Goal: Information Seeking & Learning: Learn about a topic

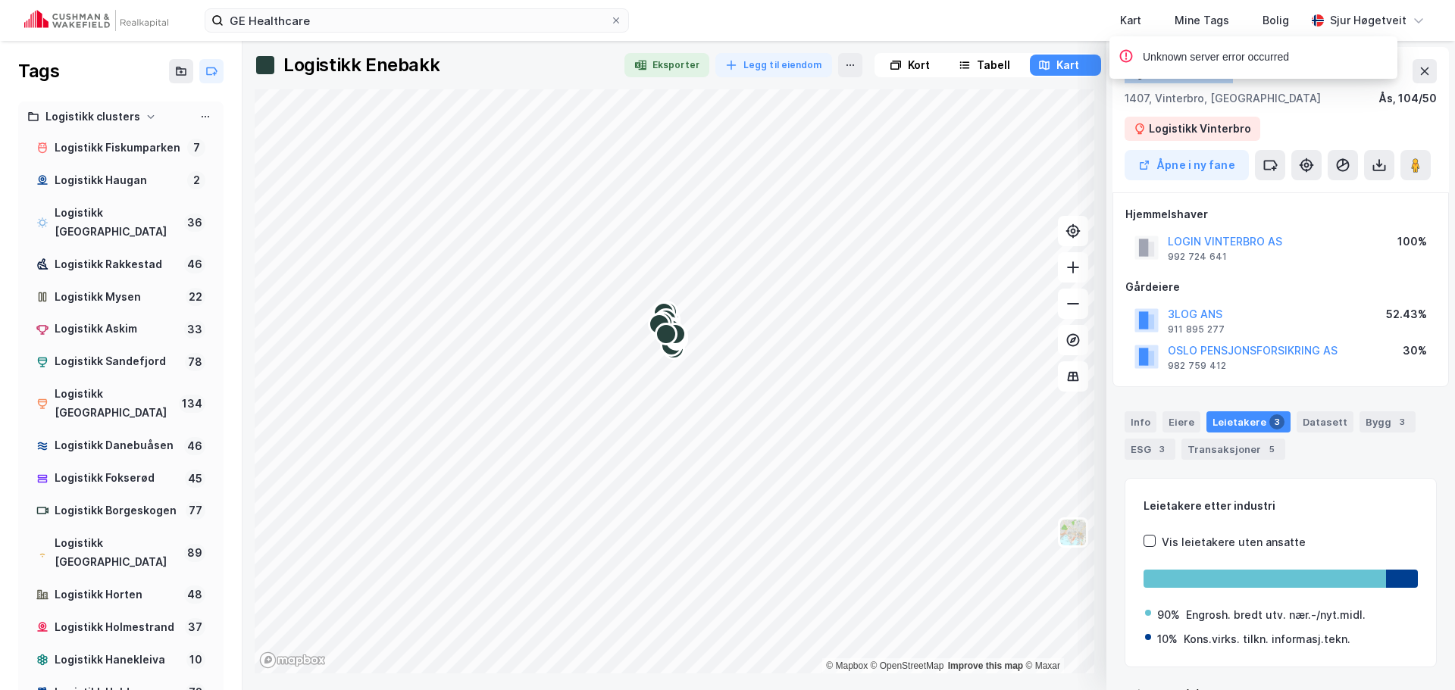
scroll to position [1364, 0]
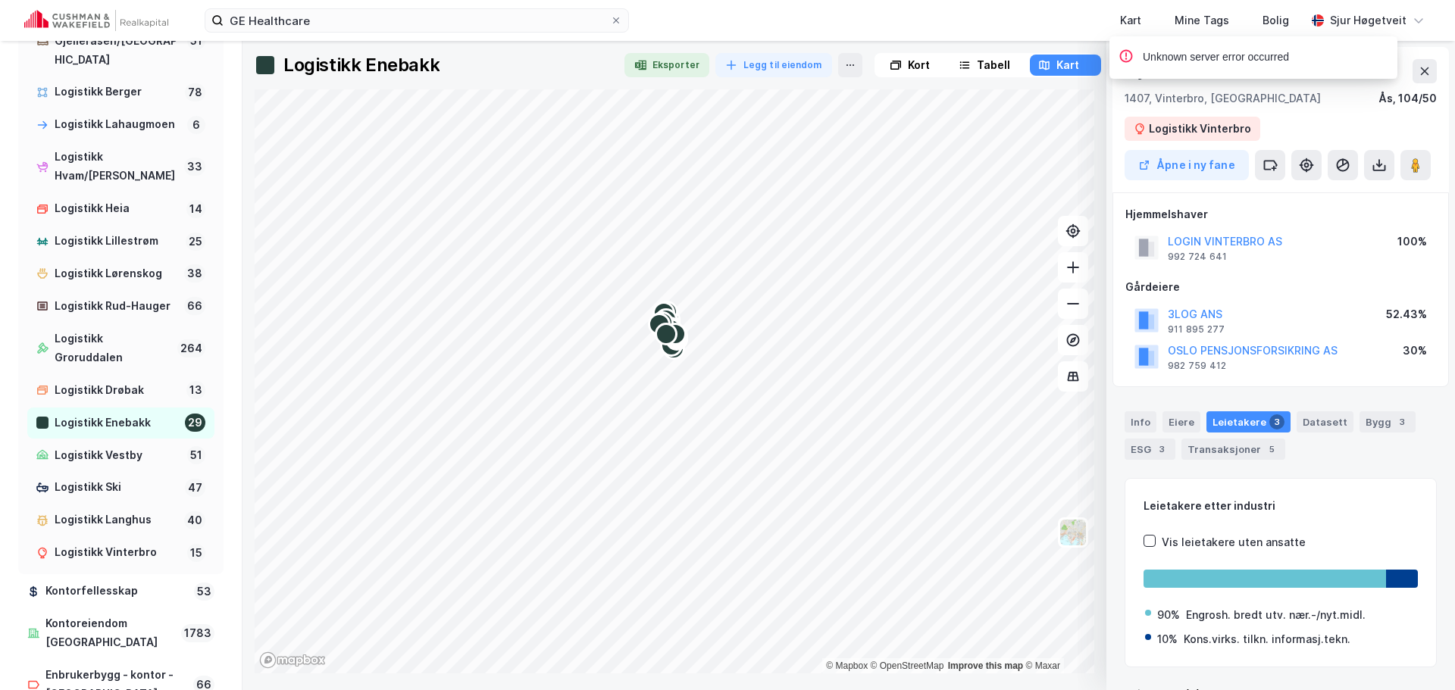
click at [1427, 71] on div "Unknown server error occurred" at bounding box center [1299, 61] width 288 height 50
click at [1420, 70] on div "Unknown server error occurred" at bounding box center [1299, 61] width 288 height 50
click at [145, 17] on img at bounding box center [96, 20] width 144 height 21
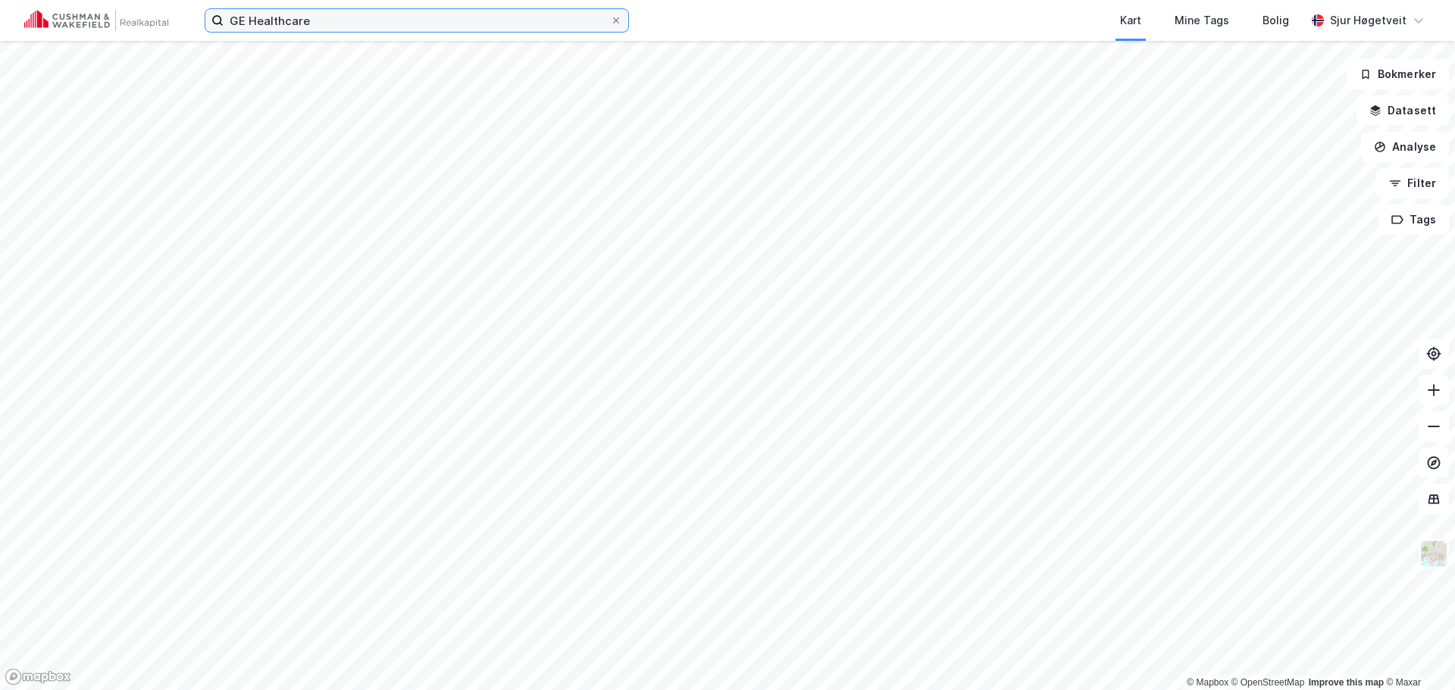
click at [461, 22] on input "GE Healthcare" at bounding box center [416, 20] width 386 height 23
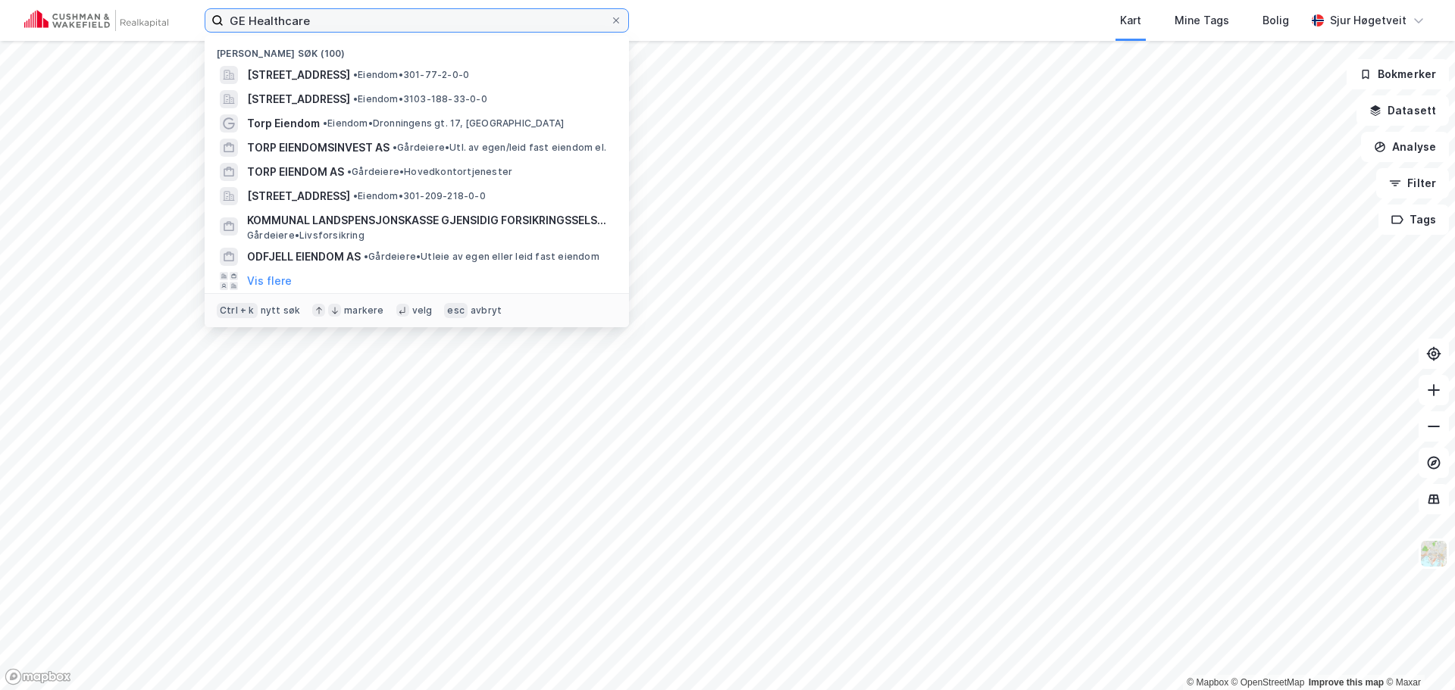
click at [461, 22] on input "GE Healthcare" at bounding box center [416, 20] width 386 height 23
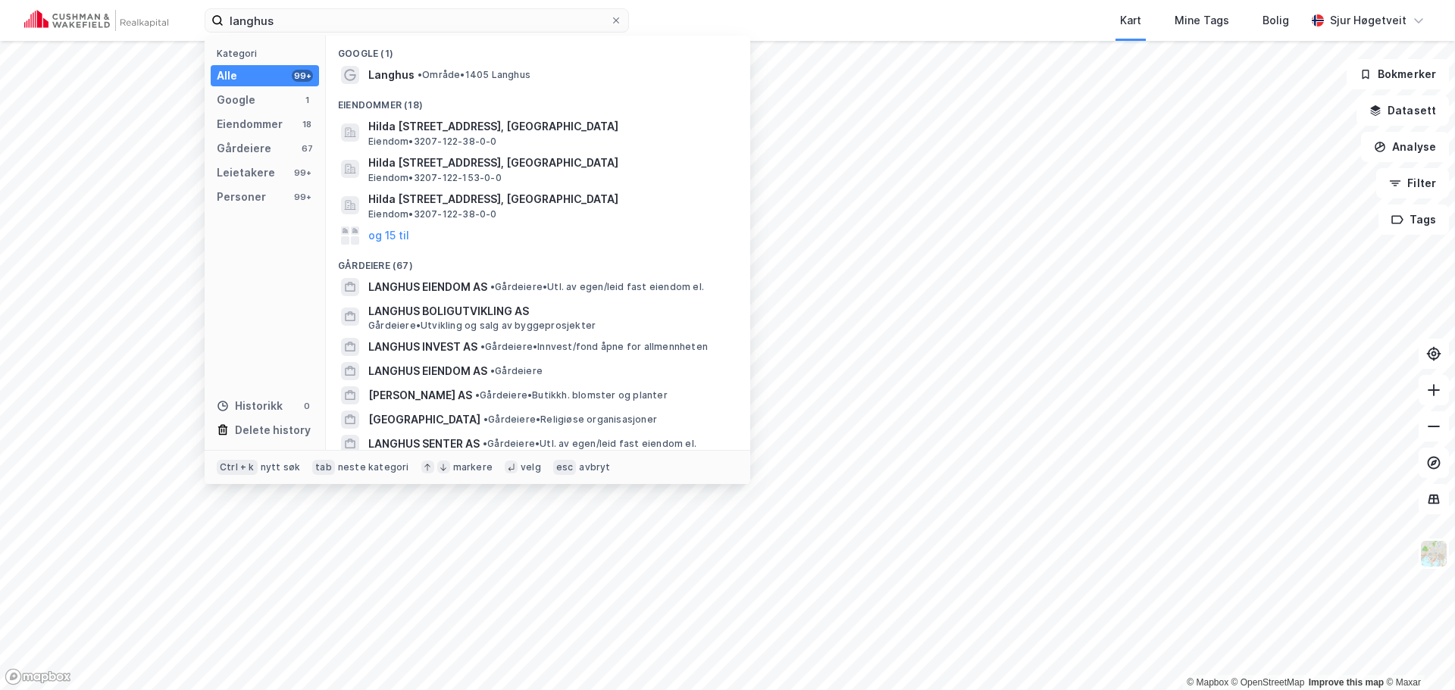
click at [470, 59] on div "Google (1)" at bounding box center [538, 49] width 424 height 27
click at [474, 69] on span "• Område • 1405 [GEOGRAPHIC_DATA]" at bounding box center [473, 75] width 113 height 12
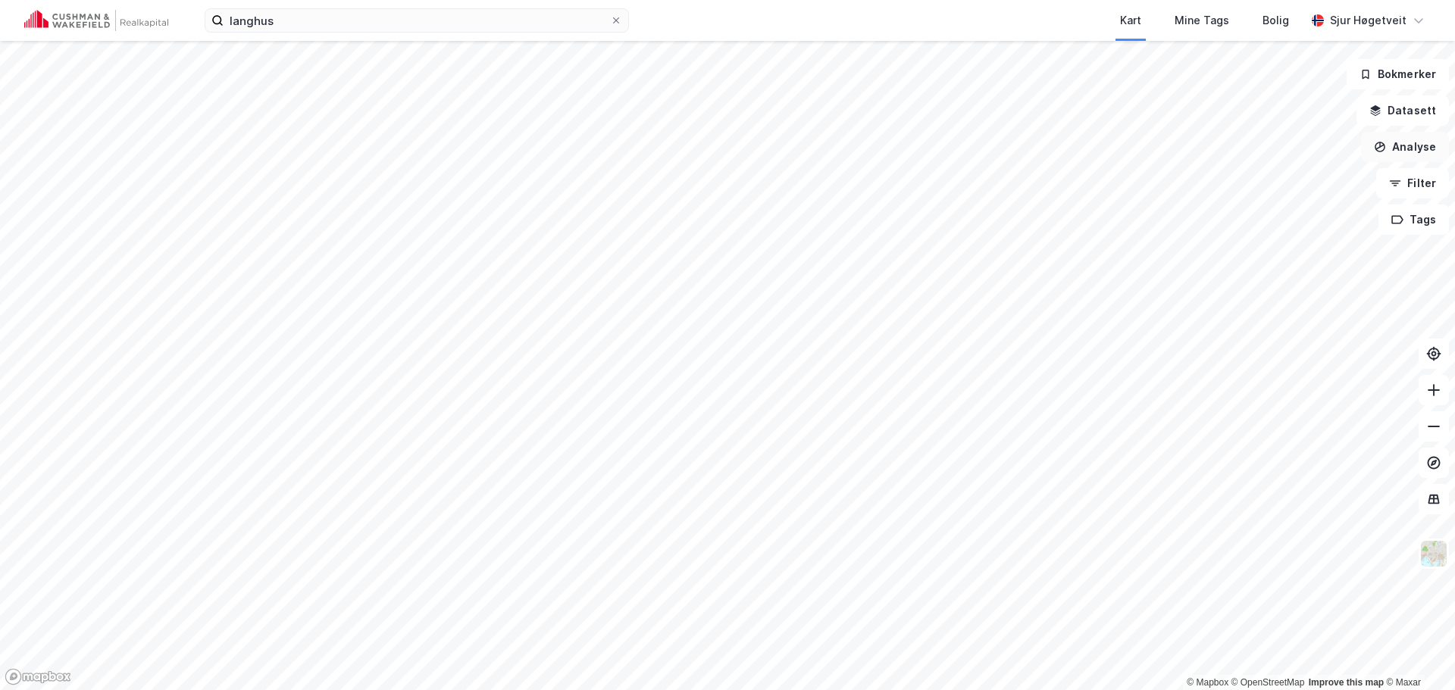
click at [1418, 146] on button "Analyse" at bounding box center [1405, 147] width 88 height 30
click at [1423, 114] on button "Datasett" at bounding box center [1402, 110] width 92 height 30
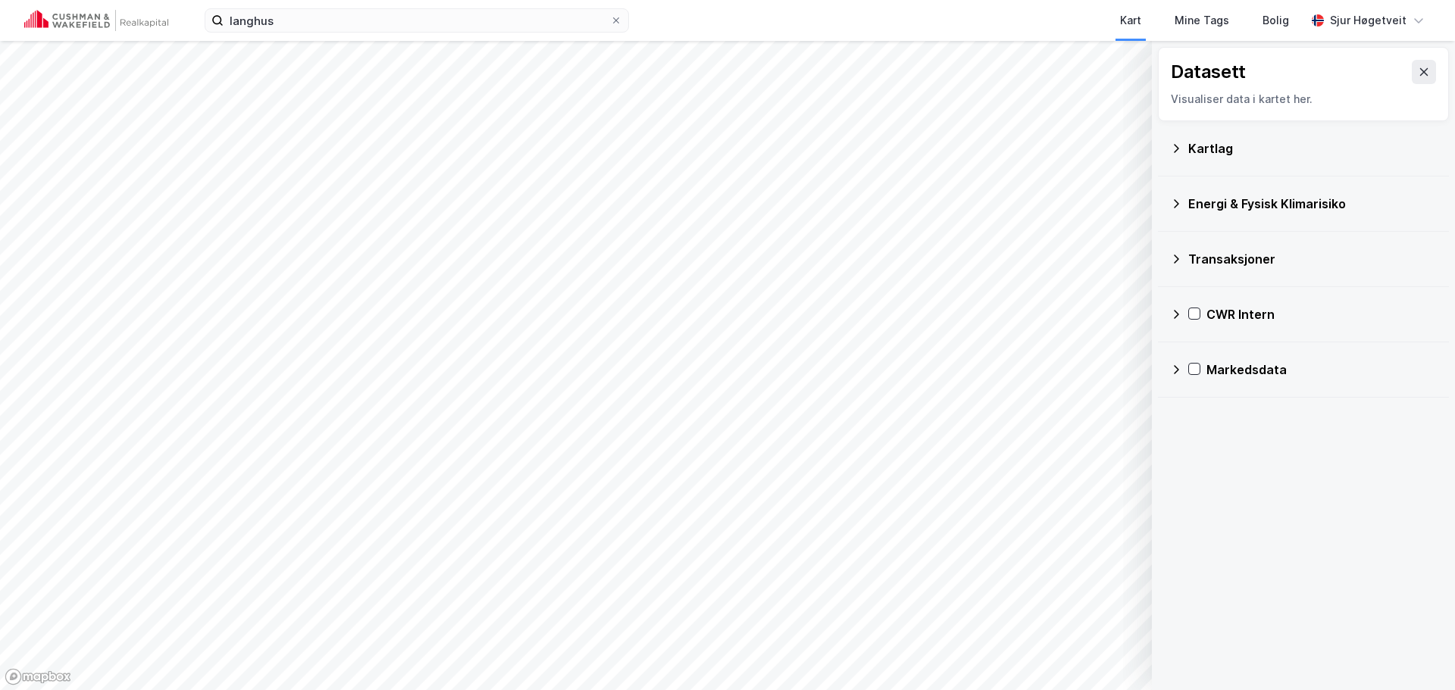
click at [1178, 374] on icon at bounding box center [1176, 370] width 12 height 12
click at [1178, 370] on icon at bounding box center [1175, 369] width 9 height 5
click at [1171, 317] on icon at bounding box center [1176, 314] width 12 height 12
click at [1214, 390] on icon at bounding box center [1213, 386] width 11 height 11
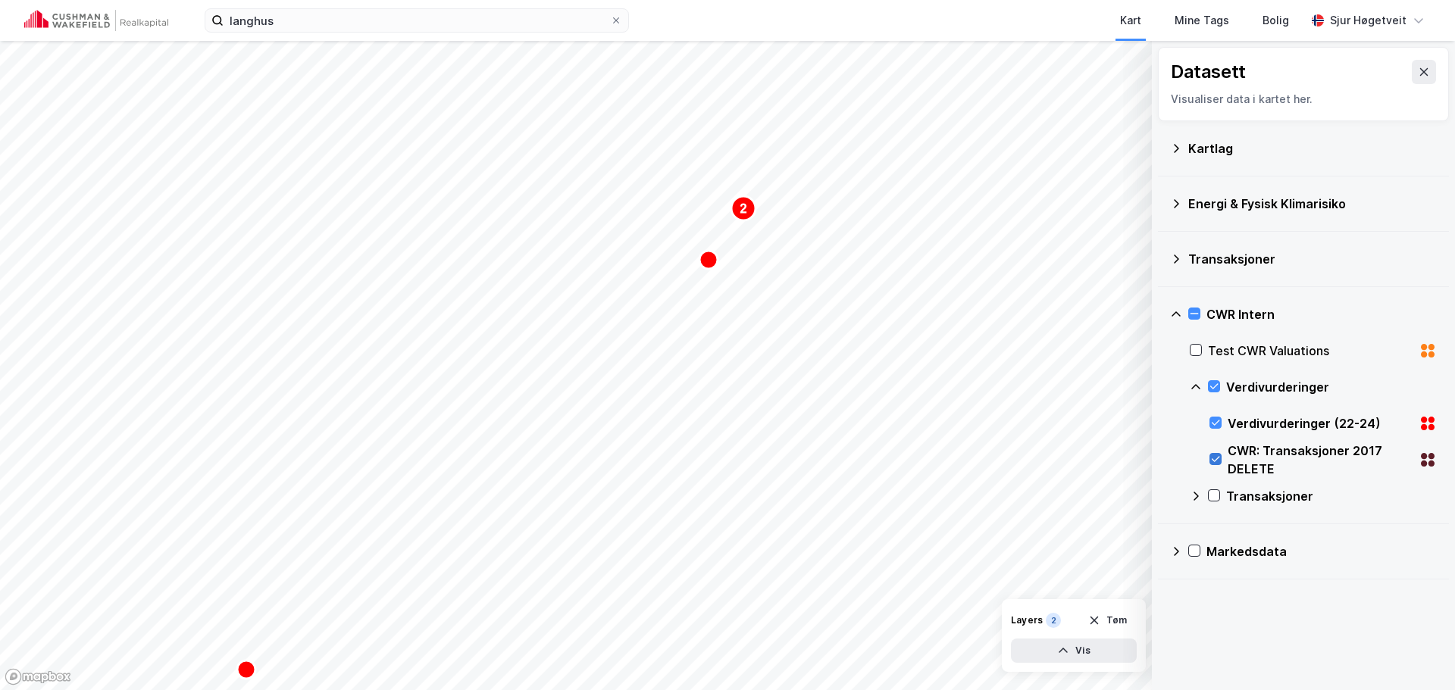
click at [1214, 458] on icon at bounding box center [1215, 459] width 11 height 11
click at [1421, 63] on button at bounding box center [1423, 72] width 24 height 24
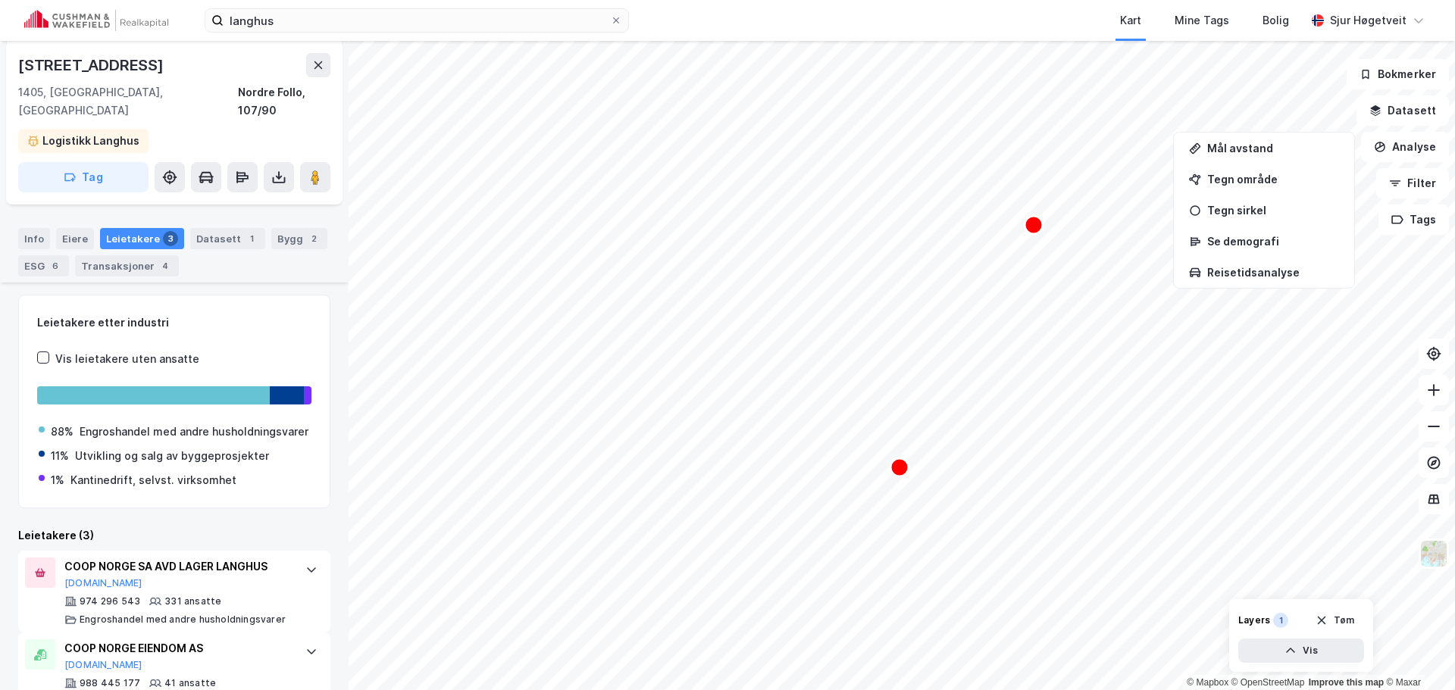
scroll to position [109, 0]
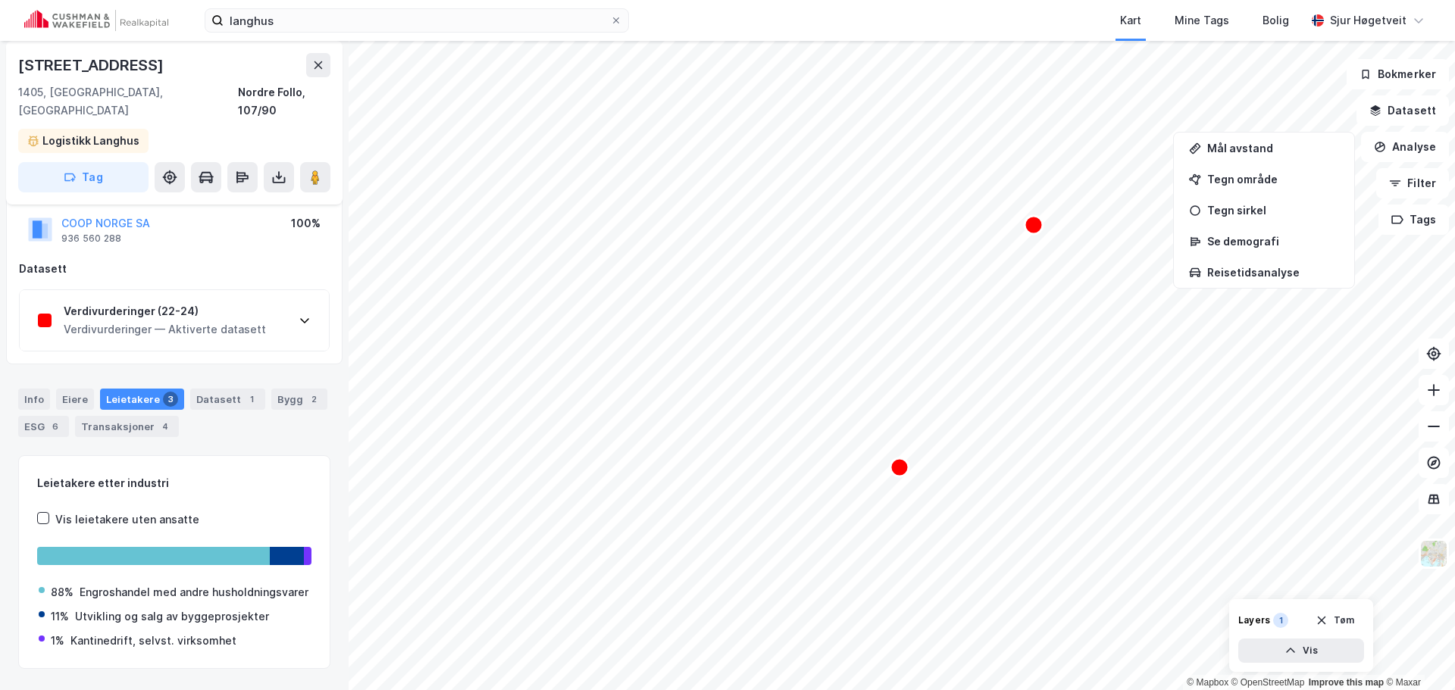
click at [228, 370] on div "Info [PERSON_NAME] 3 Datasett 1 Bygg 2 ESG 6 Transaksjoner 4" at bounding box center [174, 406] width 349 height 73
click at [230, 389] on div "Datasett 1" at bounding box center [227, 399] width 75 height 21
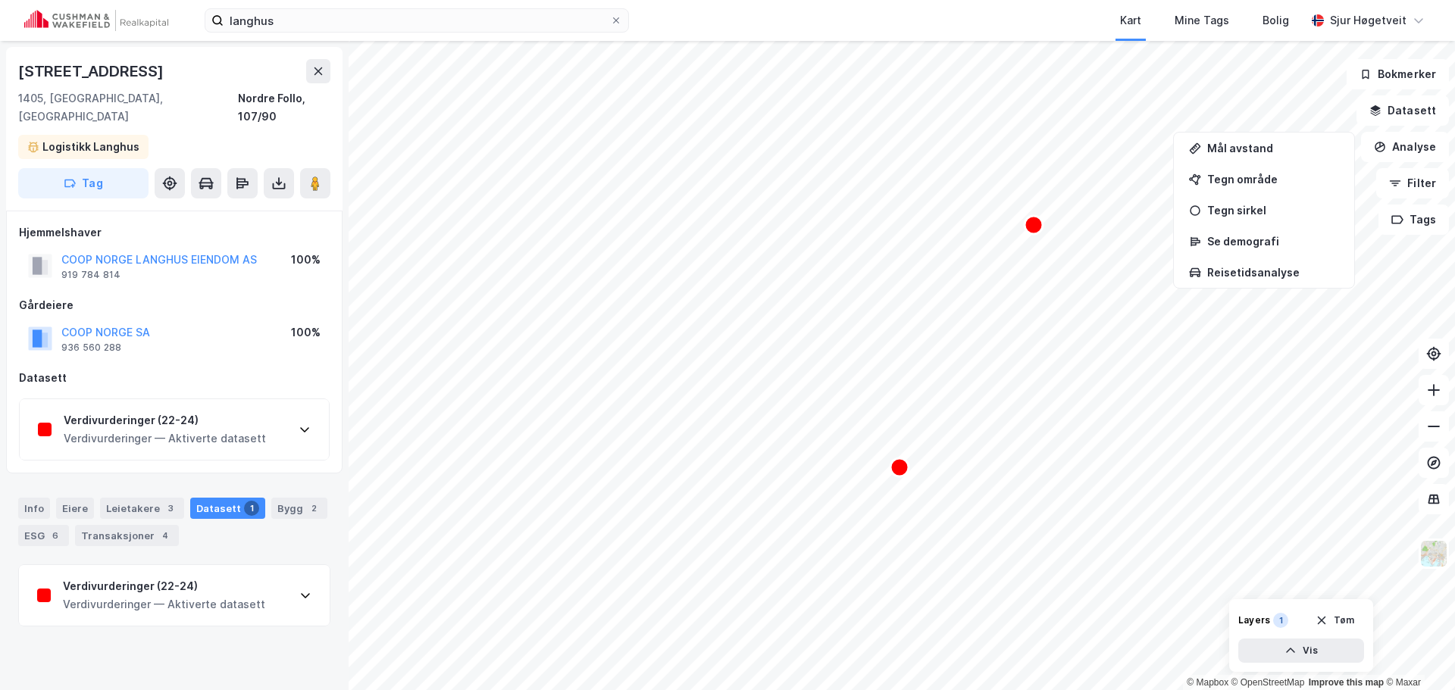
drag, startPoint x: 192, startPoint y: 567, endPoint x: 201, endPoint y: 558, distance: 12.9
click at [191, 577] on div "Verdivurderinger (22-24)" at bounding box center [164, 586] width 202 height 18
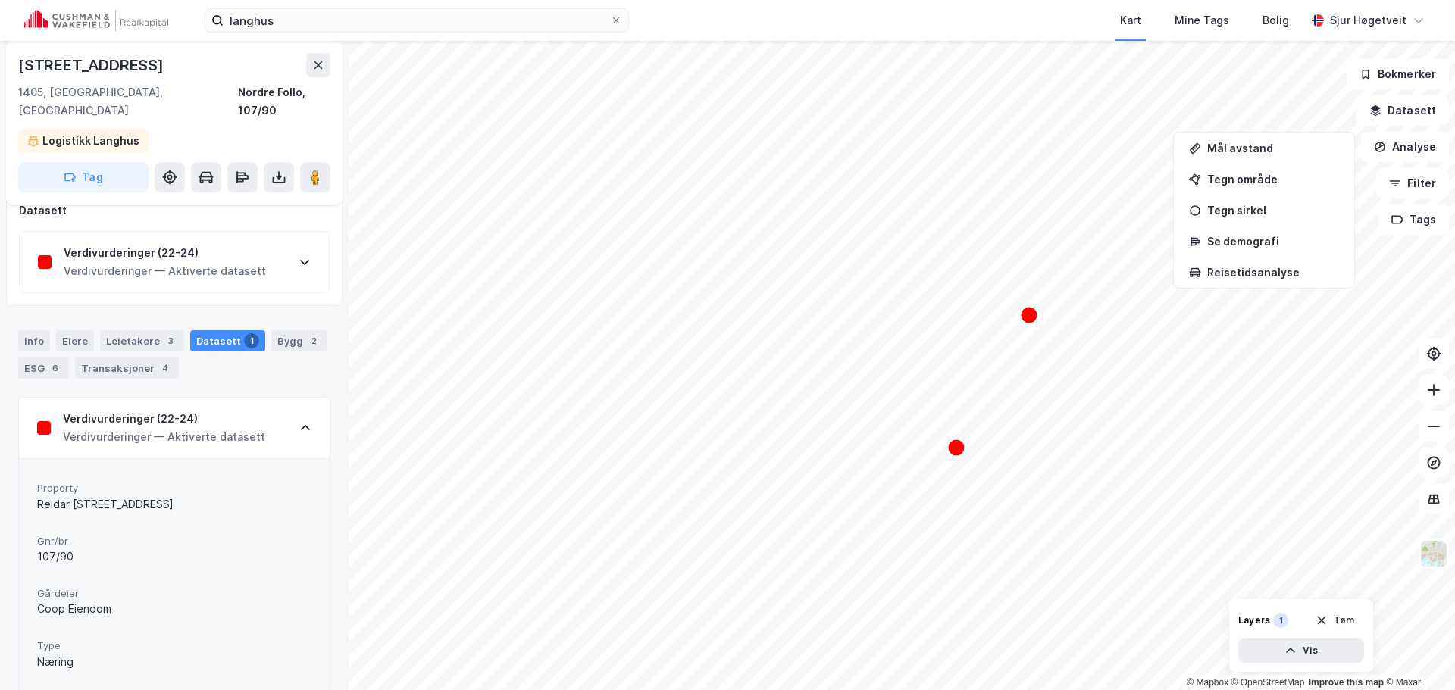
scroll to position [172, 0]
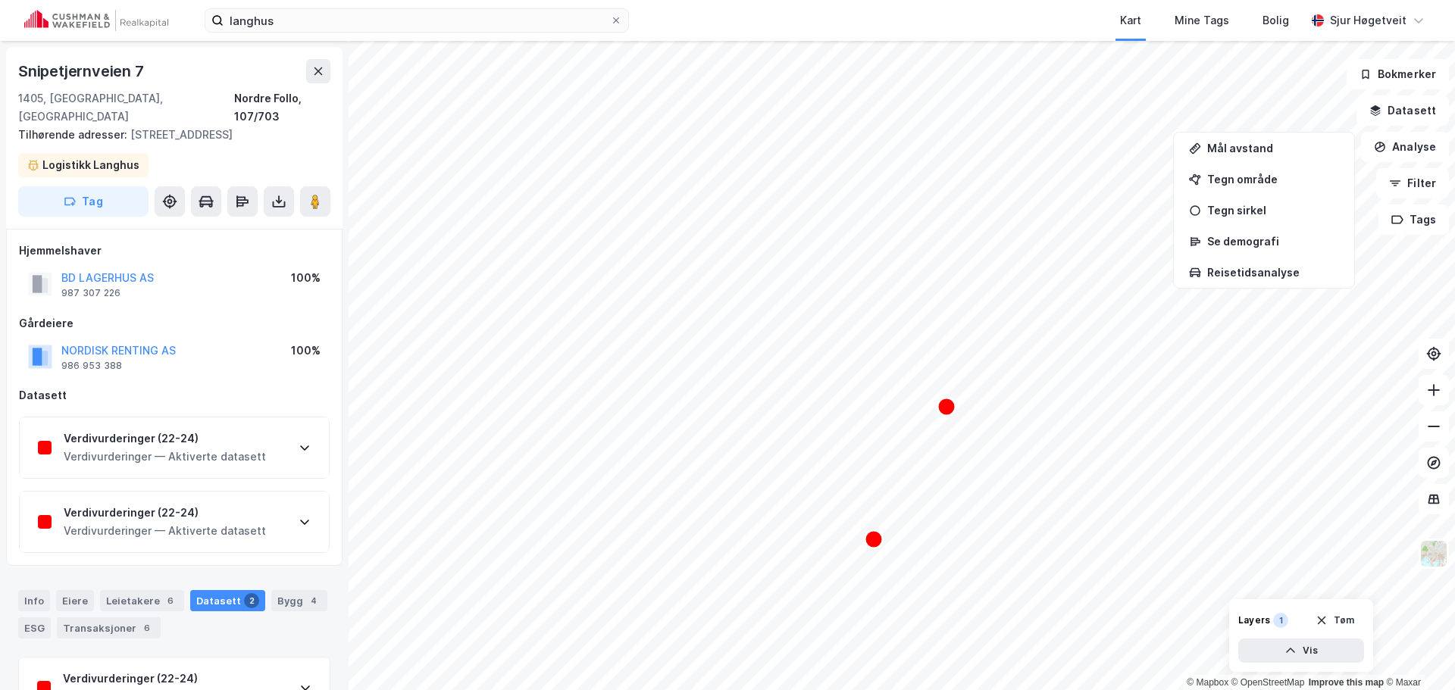
click at [227, 454] on div "Verdivurderinger (22-24) Verdivurderinger — Aktiverte datasett" at bounding box center [174, 447] width 309 height 61
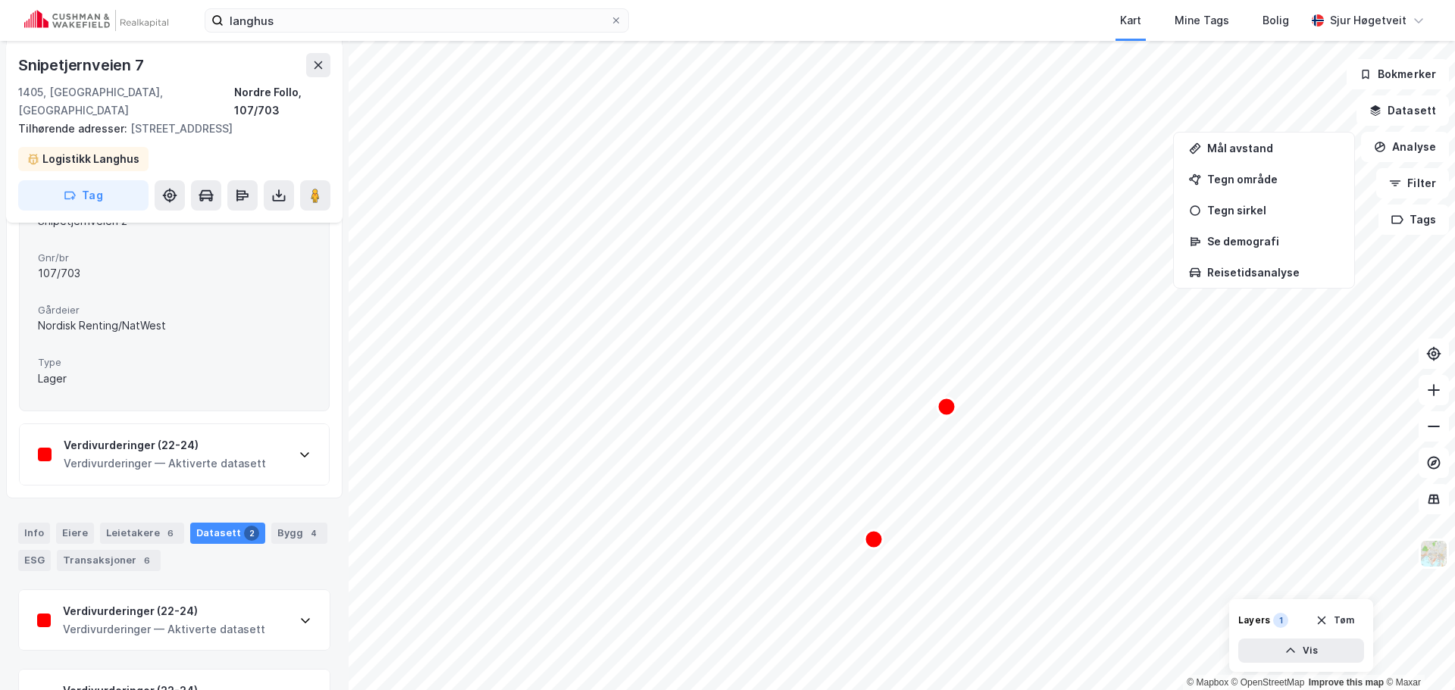
scroll to position [227, 0]
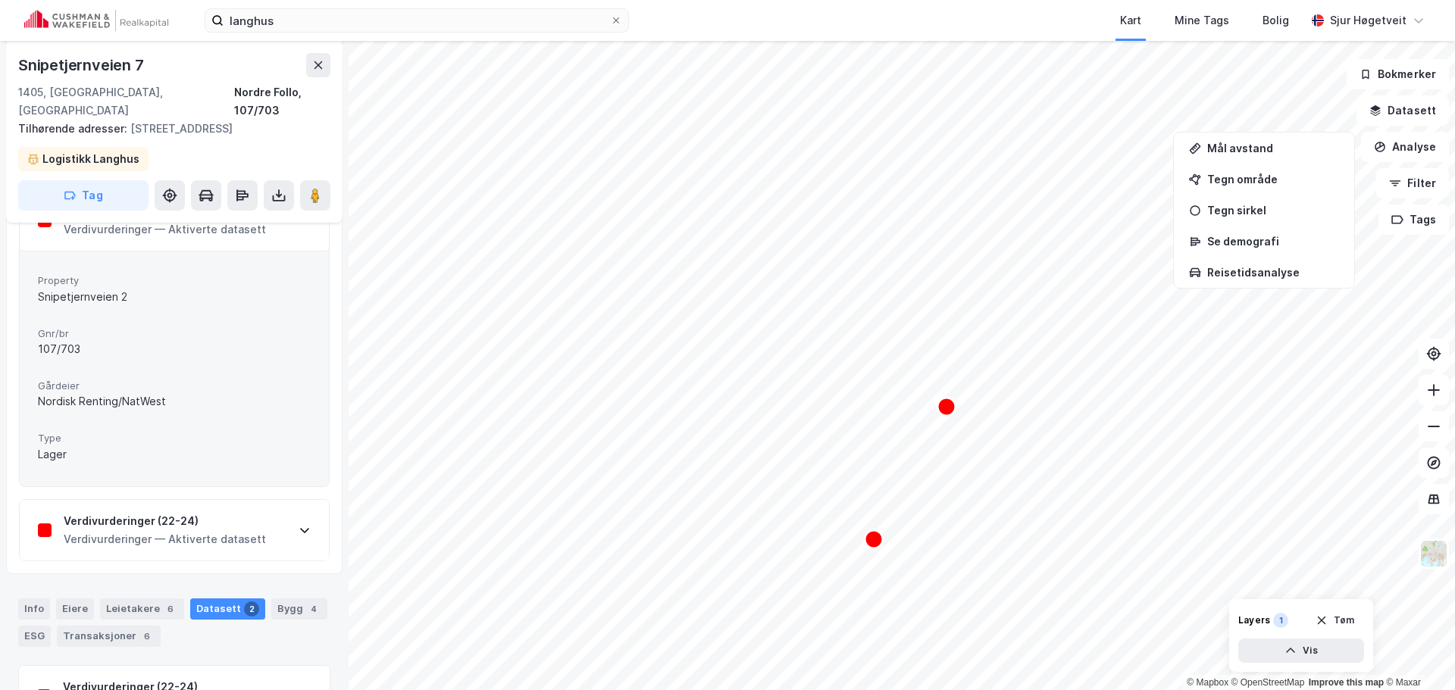
click at [238, 530] on div "Verdivurderinger — Aktiverte datasett" at bounding box center [165, 539] width 202 height 18
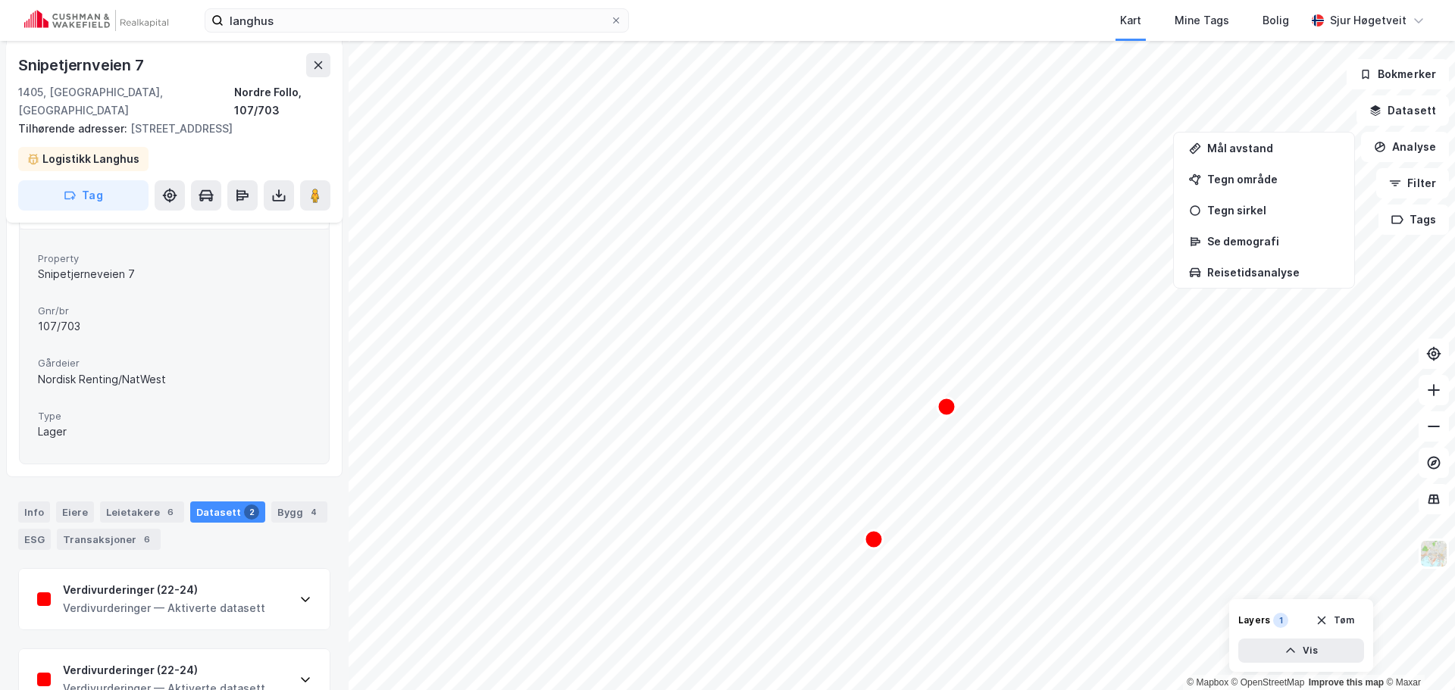
scroll to position [504, 0]
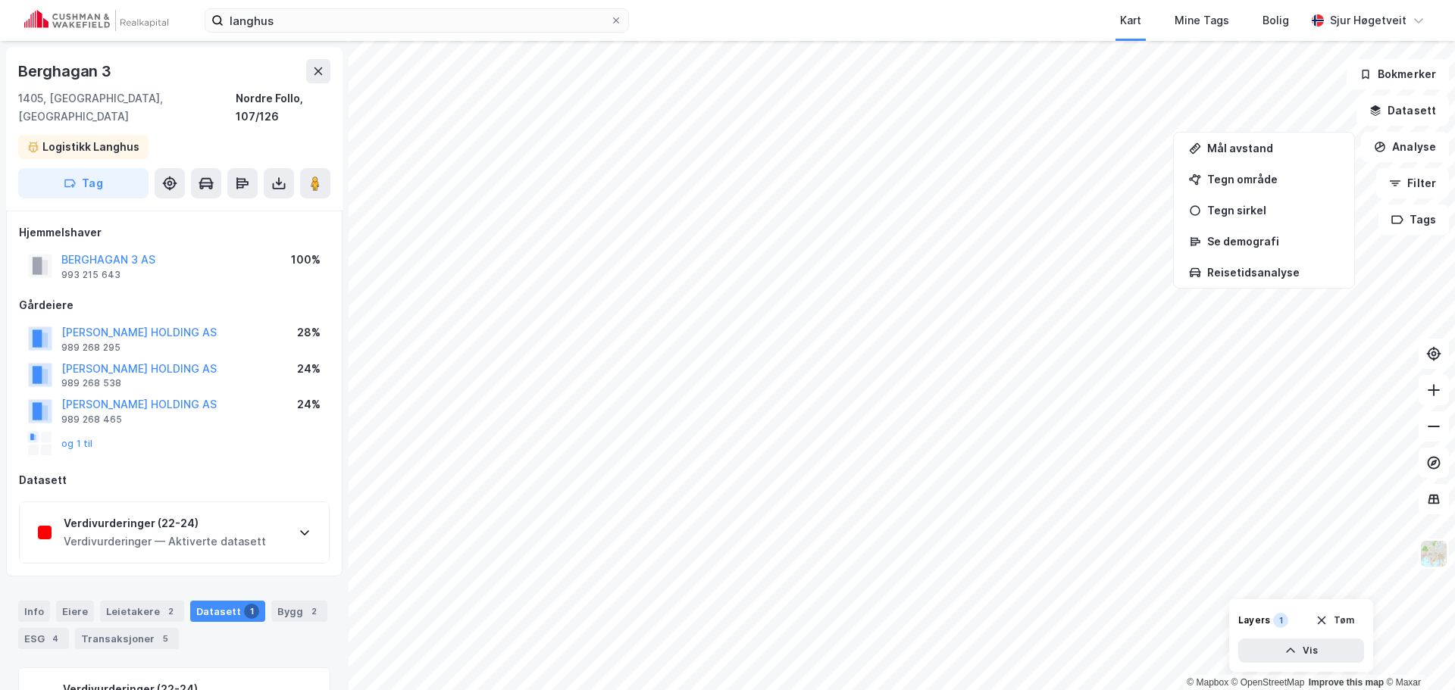
click at [261, 528] on div "Verdivurderinger (22-24) Verdivurderinger — Aktiverte datasett" at bounding box center [174, 532] width 309 height 61
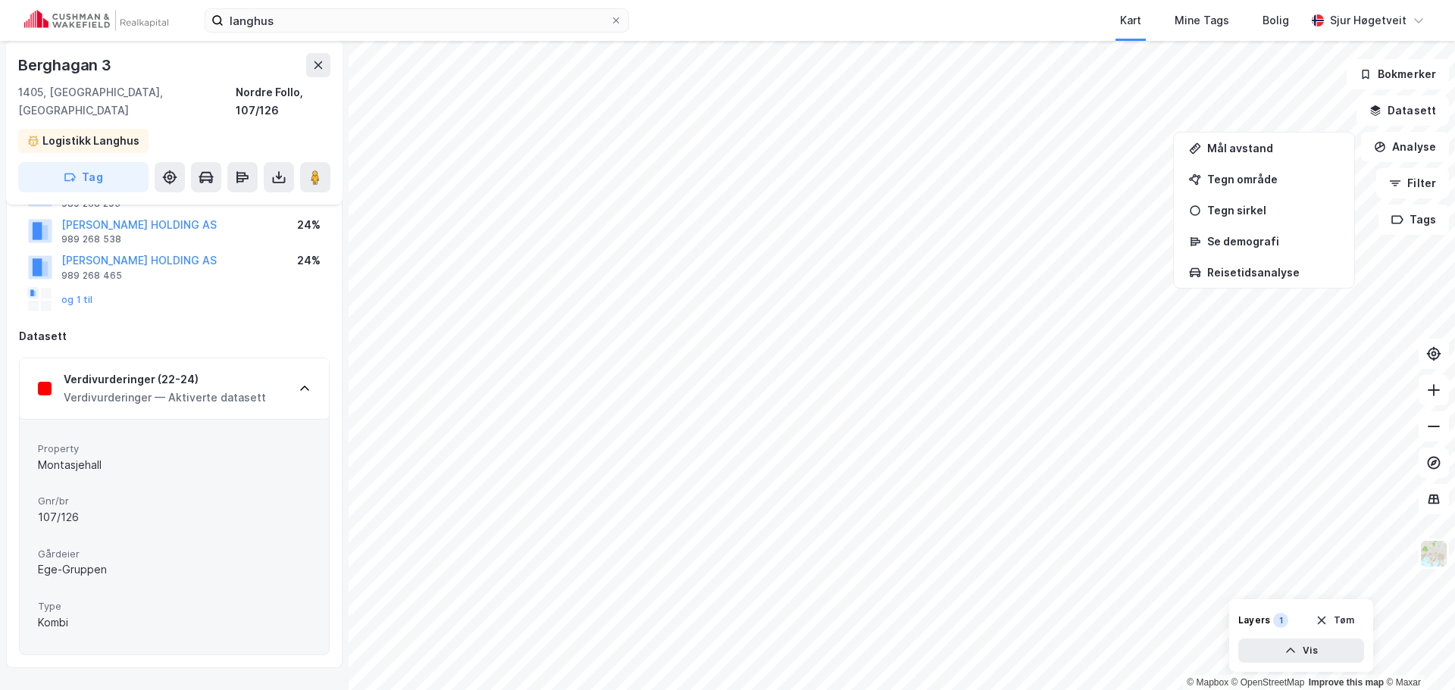
scroll to position [123, 0]
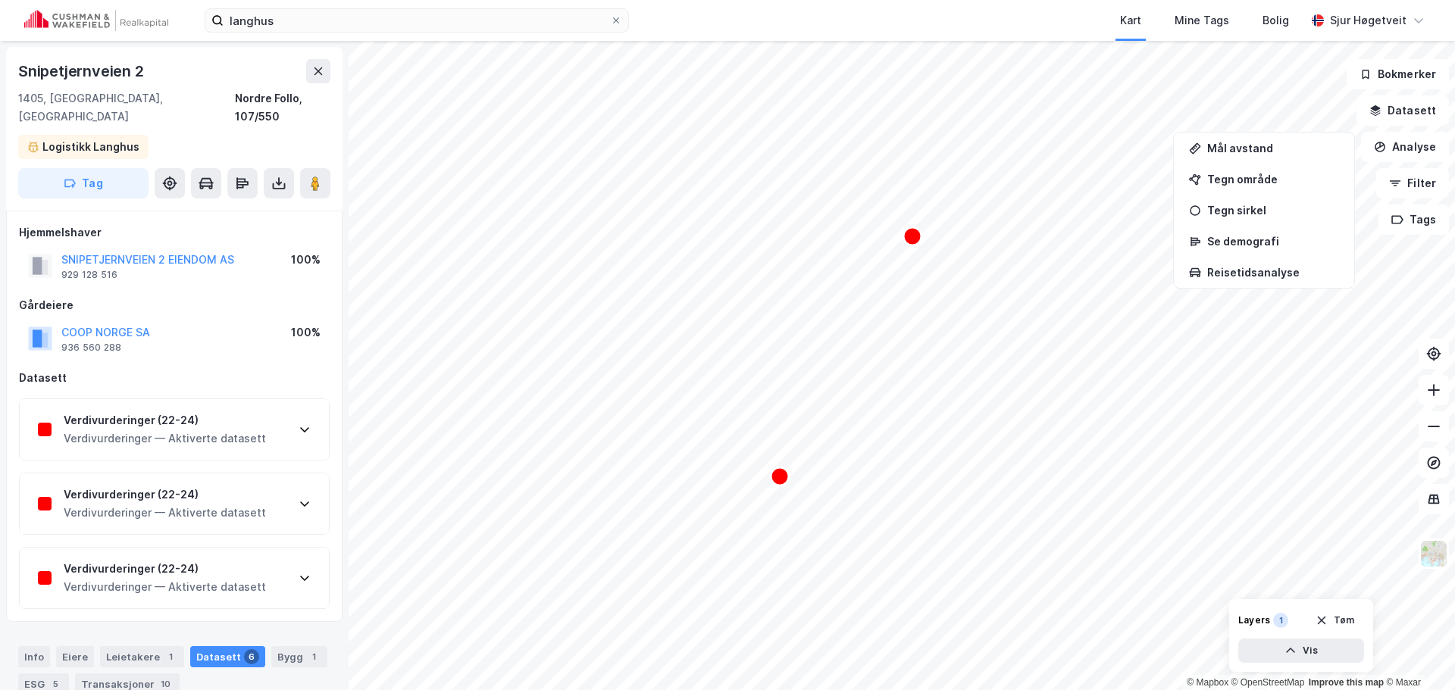
click at [209, 411] on div "Verdivurderinger (22-24)" at bounding box center [165, 420] width 202 height 18
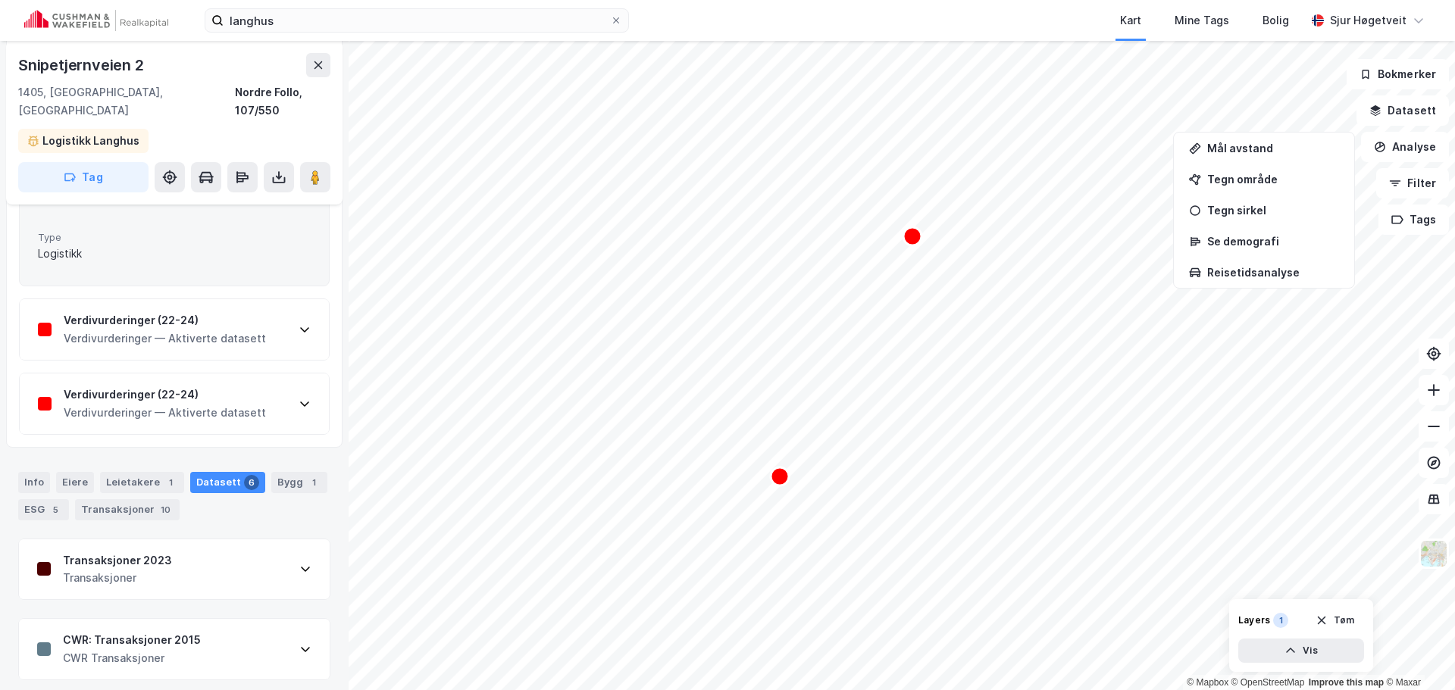
scroll to position [418, 0]
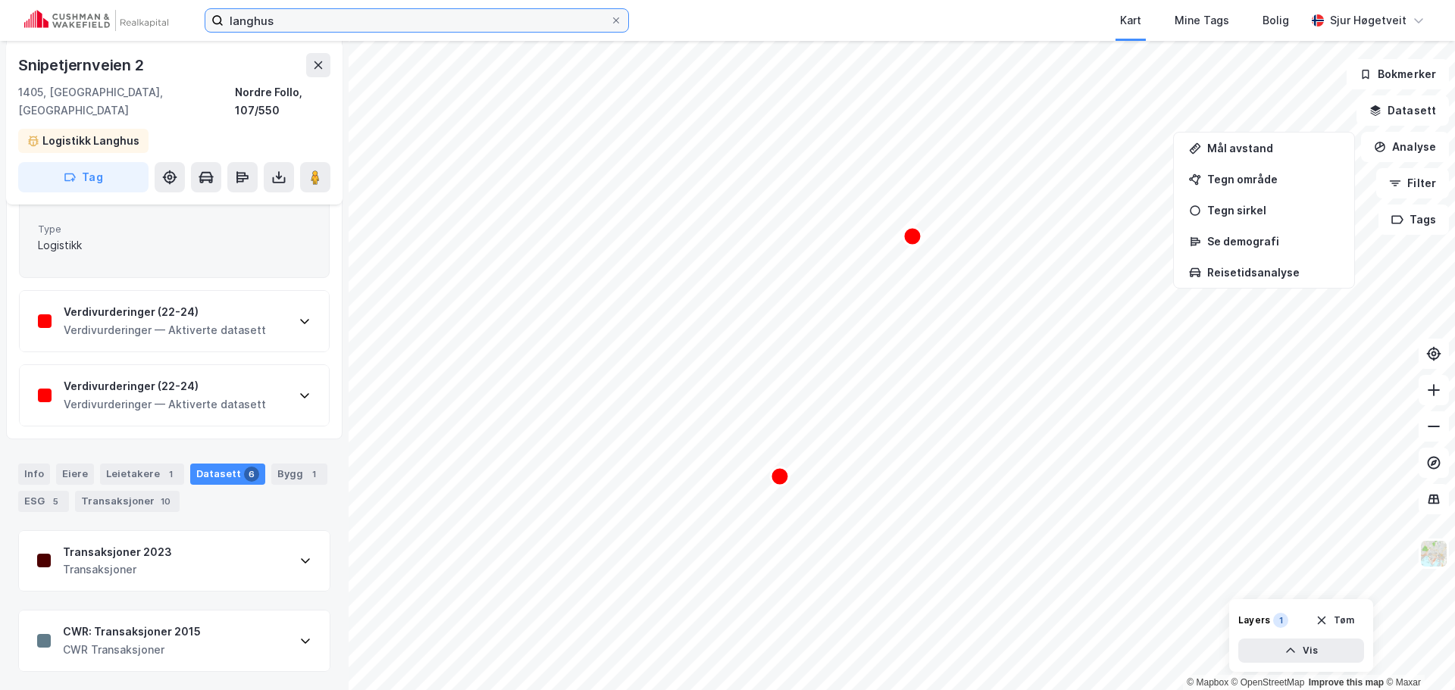
click at [295, 30] on input "langhus" at bounding box center [416, 20] width 386 height 23
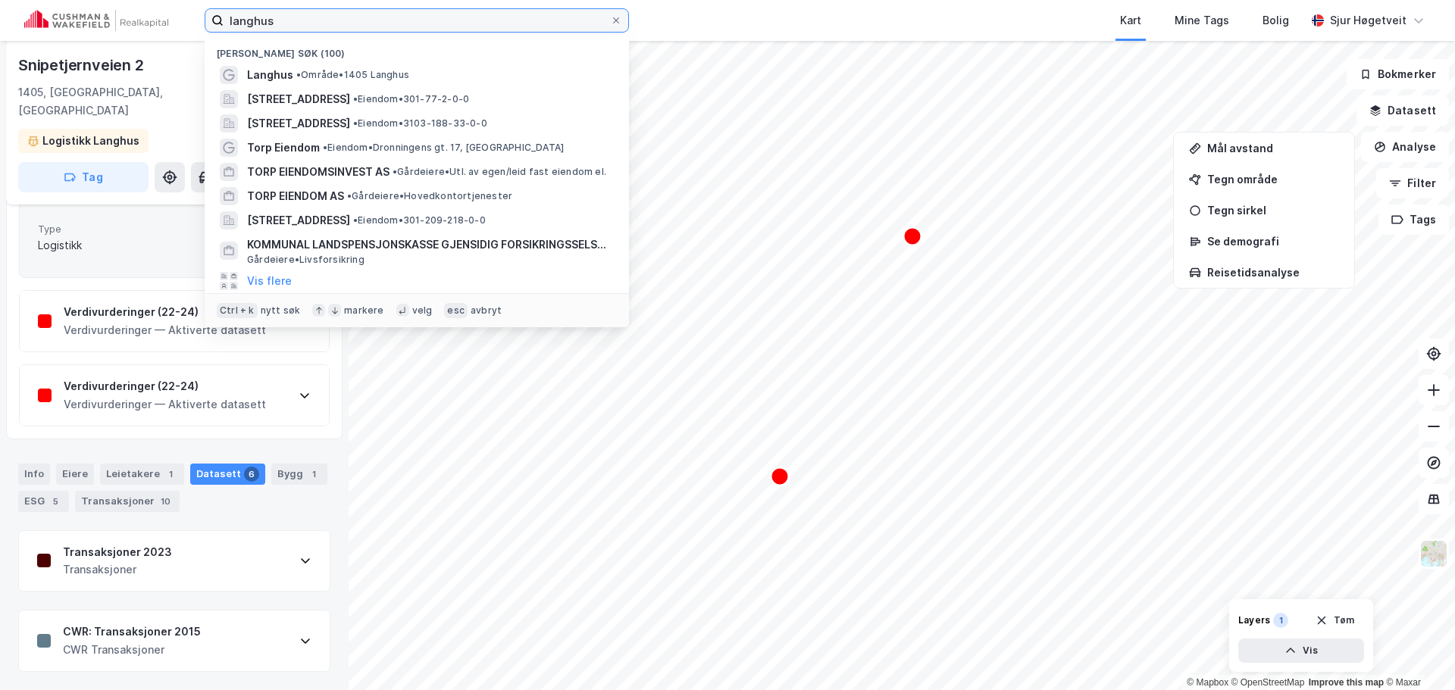
click at [295, 30] on input "langhus" at bounding box center [416, 20] width 386 height 23
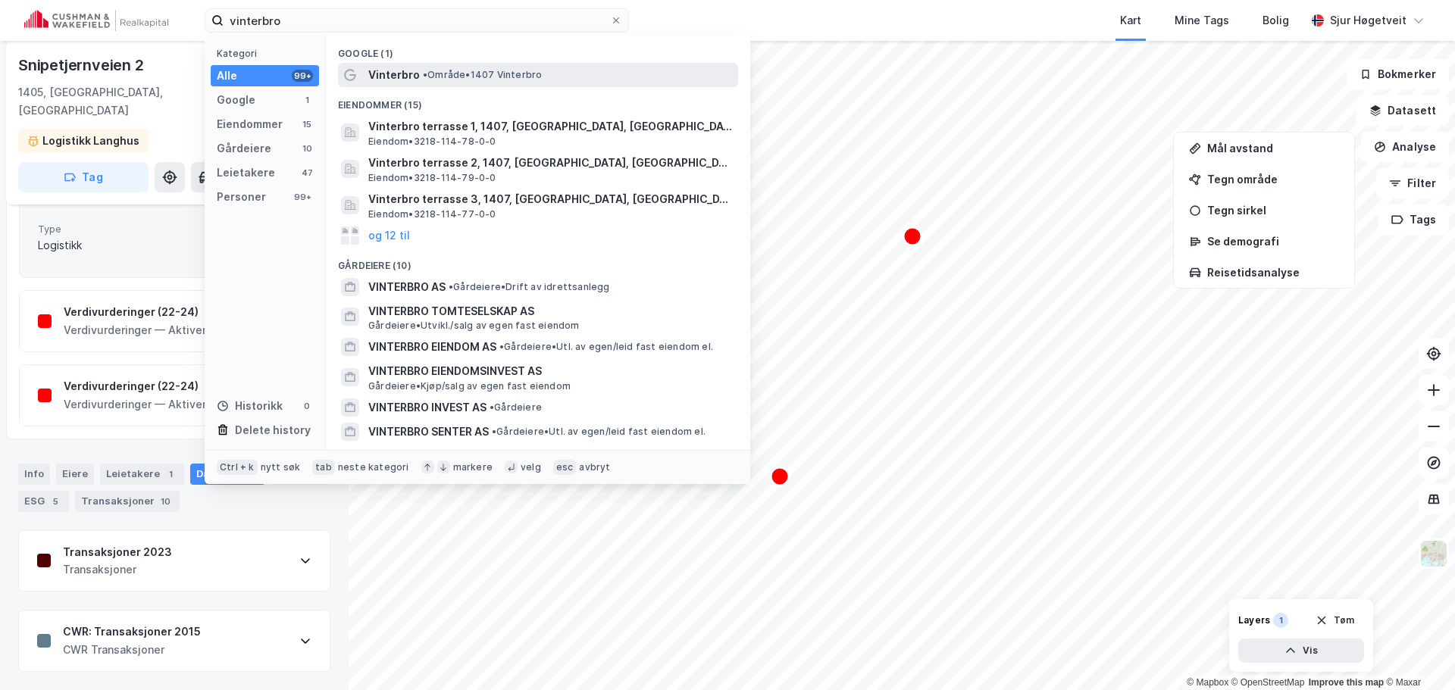
click at [522, 67] on div "Vinterbro • Område • 1407 Vinterbro" at bounding box center [551, 75] width 367 height 18
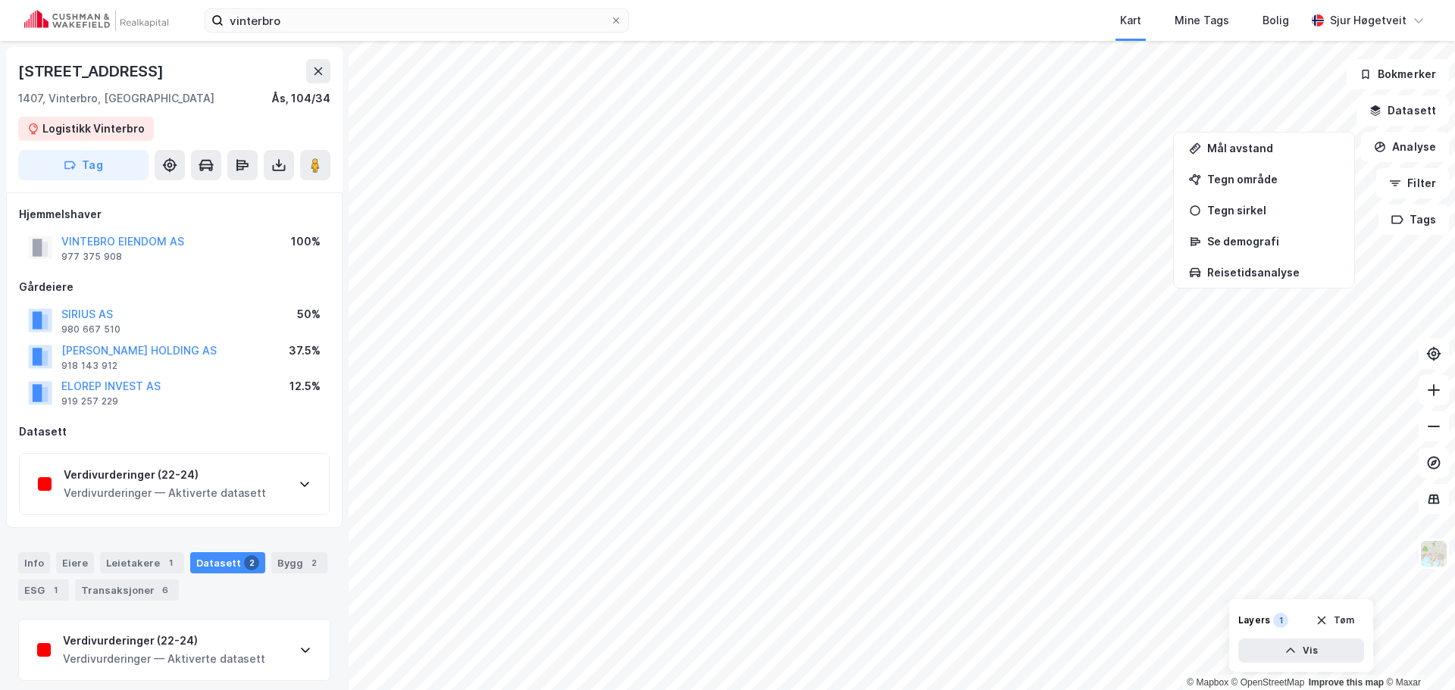
click at [225, 506] on div "Verdivurderinger (22-24) Verdivurderinger — Aktiverte datasett" at bounding box center [174, 484] width 309 height 61
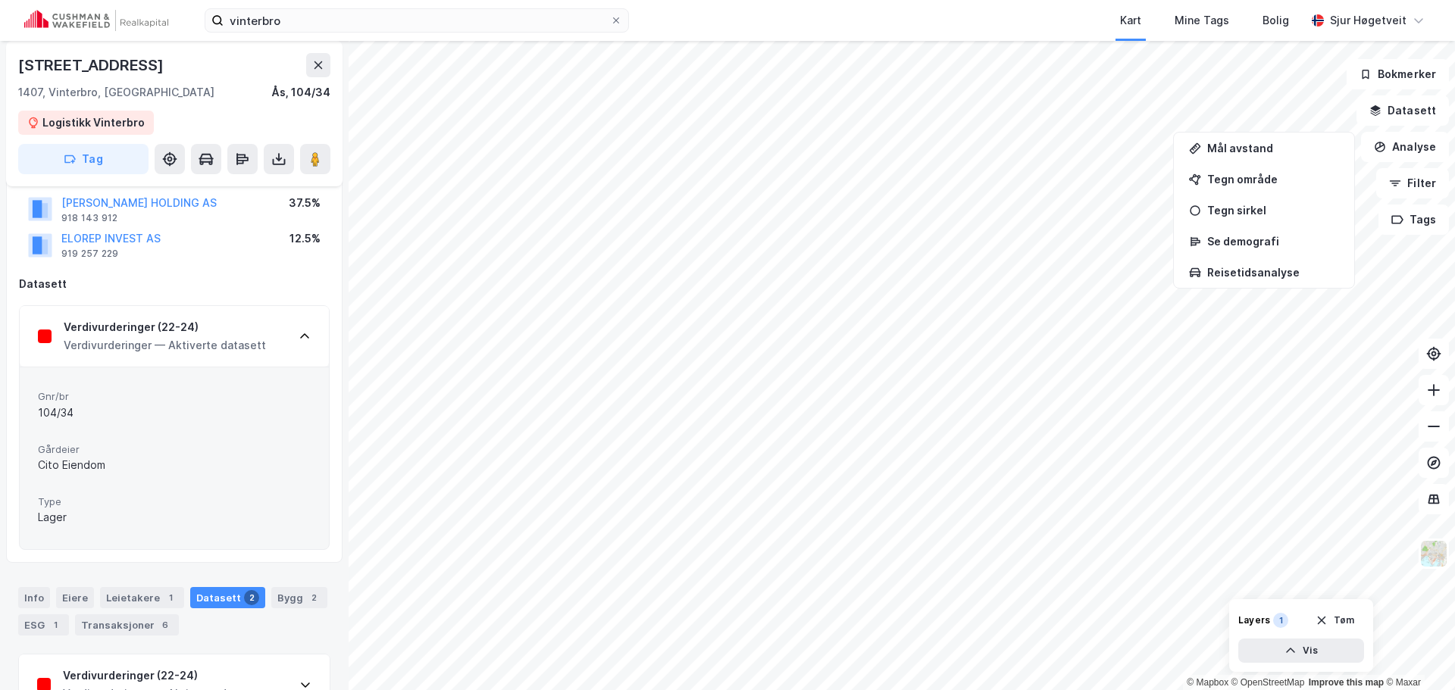
scroll to position [120, 0]
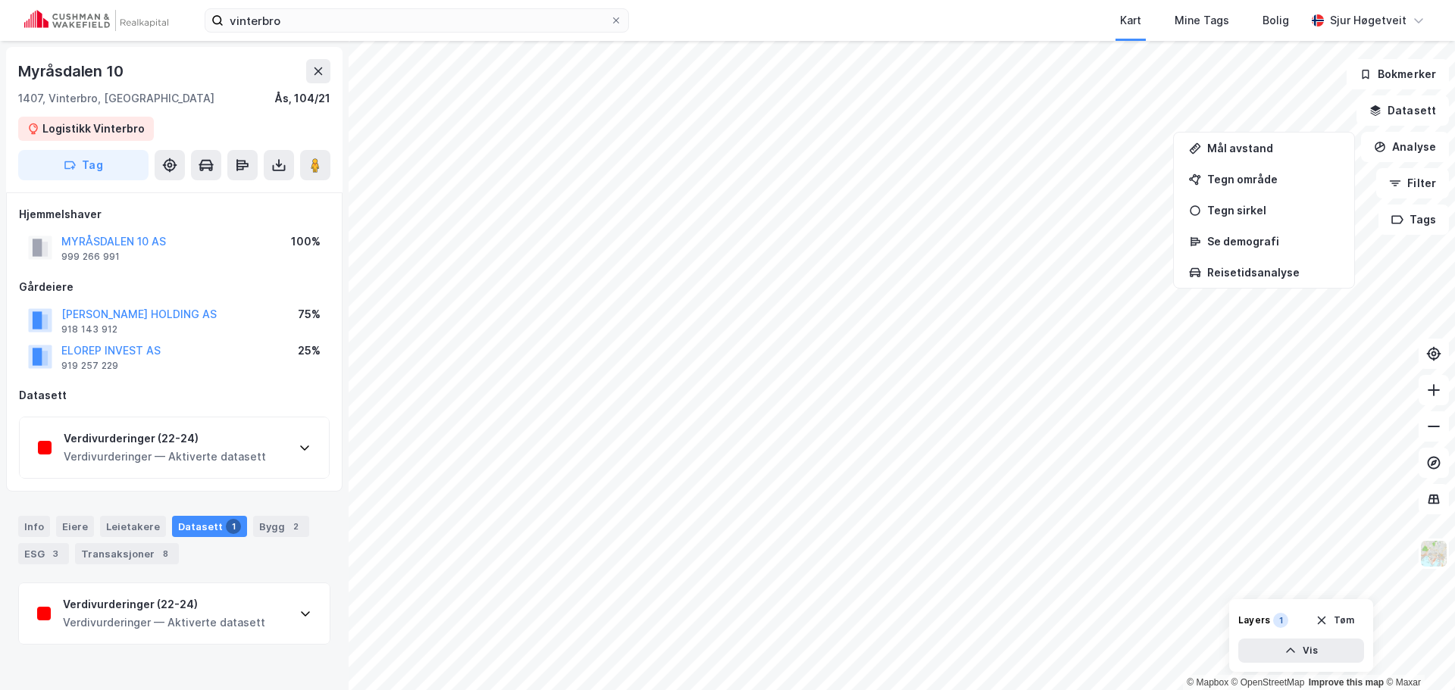
click at [243, 470] on div "Verdivurderinger (22-24) Verdivurderinger — Aktiverte datasett" at bounding box center [174, 447] width 309 height 61
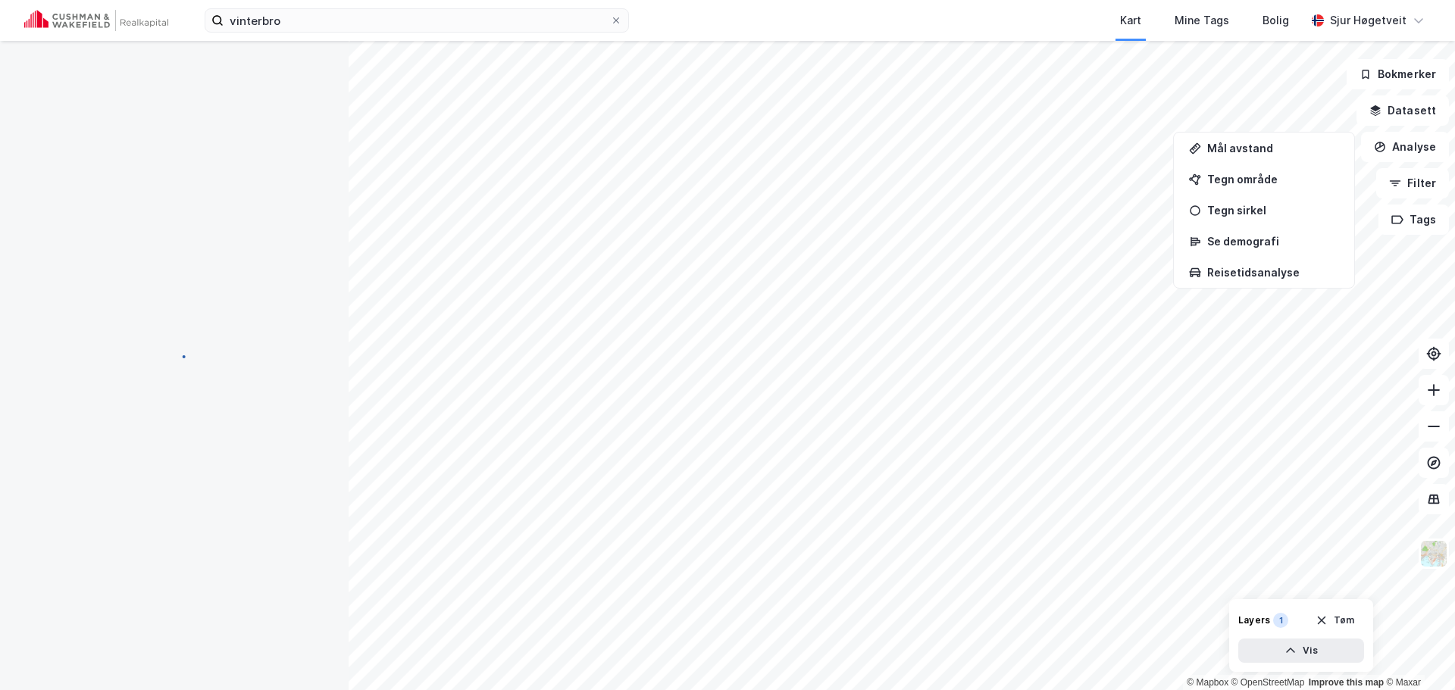
scroll to position [2, 0]
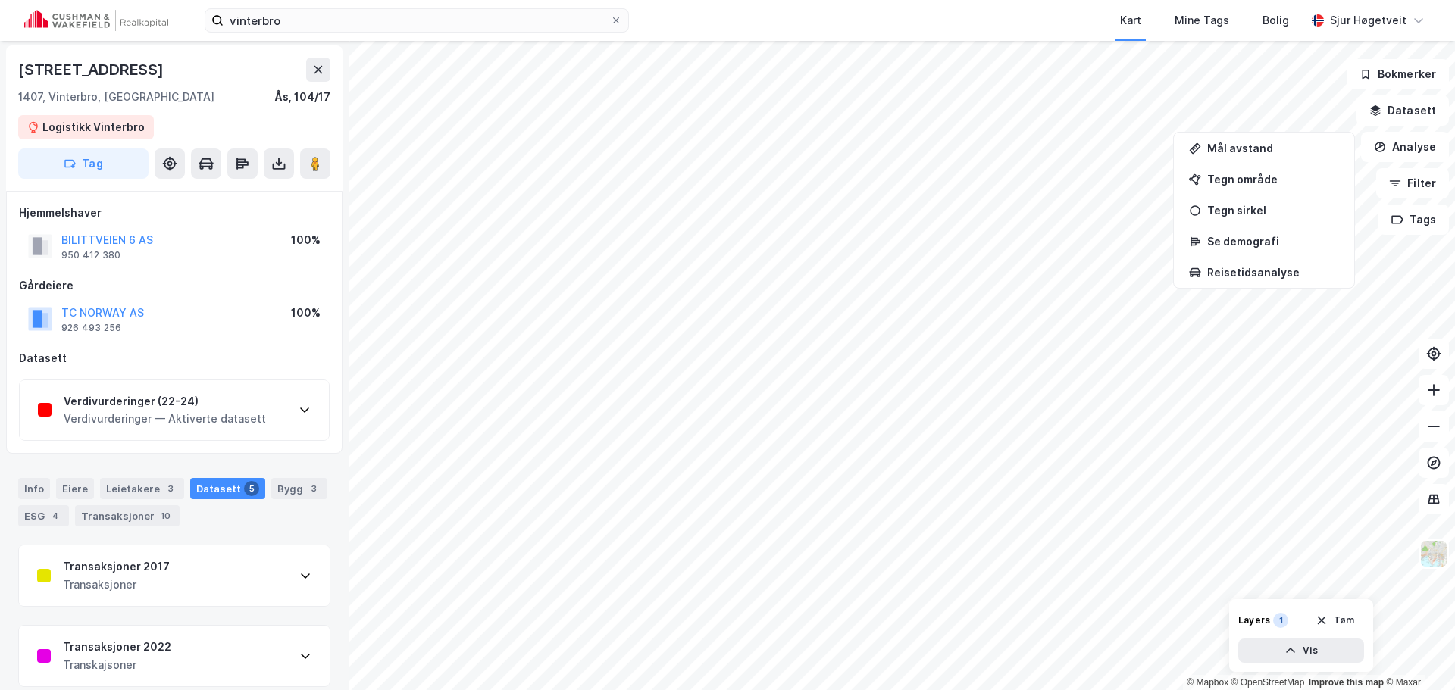
click at [271, 406] on div "Verdivurderinger (22-24) Verdivurderinger — Aktiverte datasett" at bounding box center [174, 410] width 309 height 61
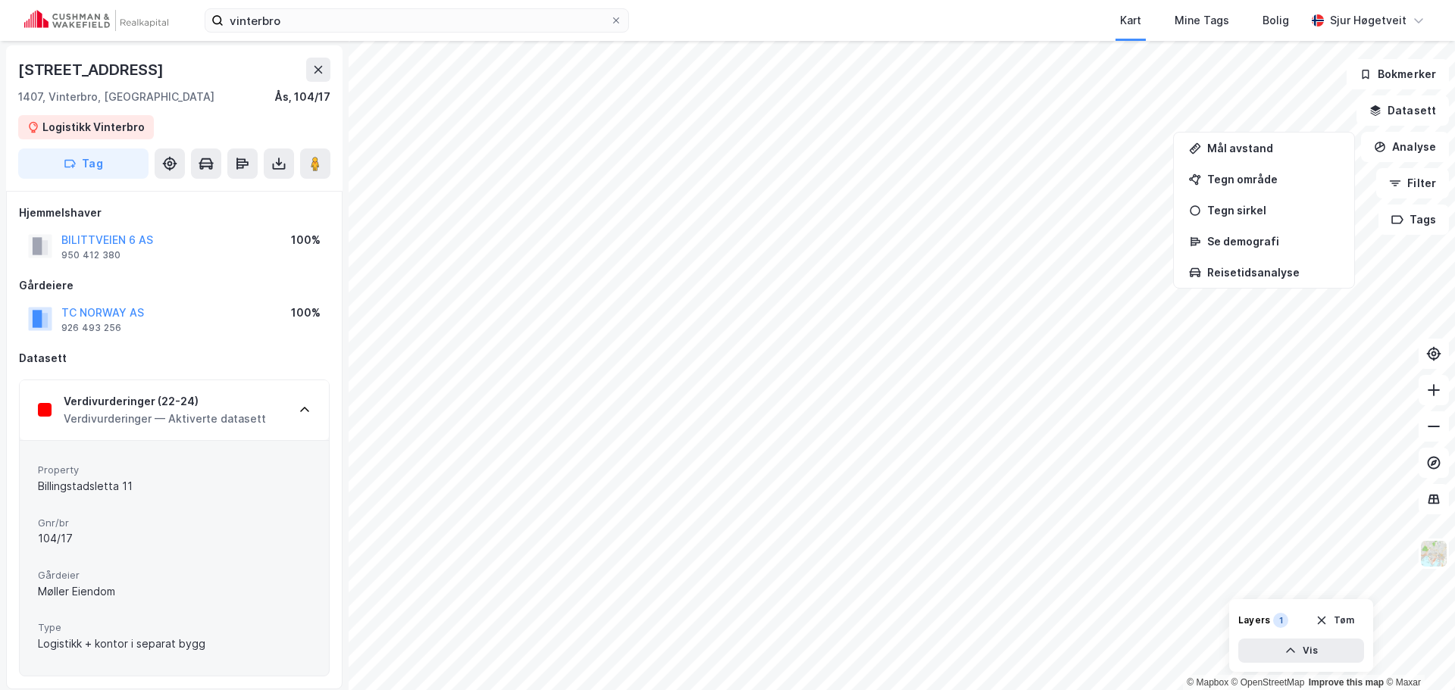
click at [171, 423] on div "Verdivurderinger — Aktiverte datasett" at bounding box center [165, 419] width 202 height 18
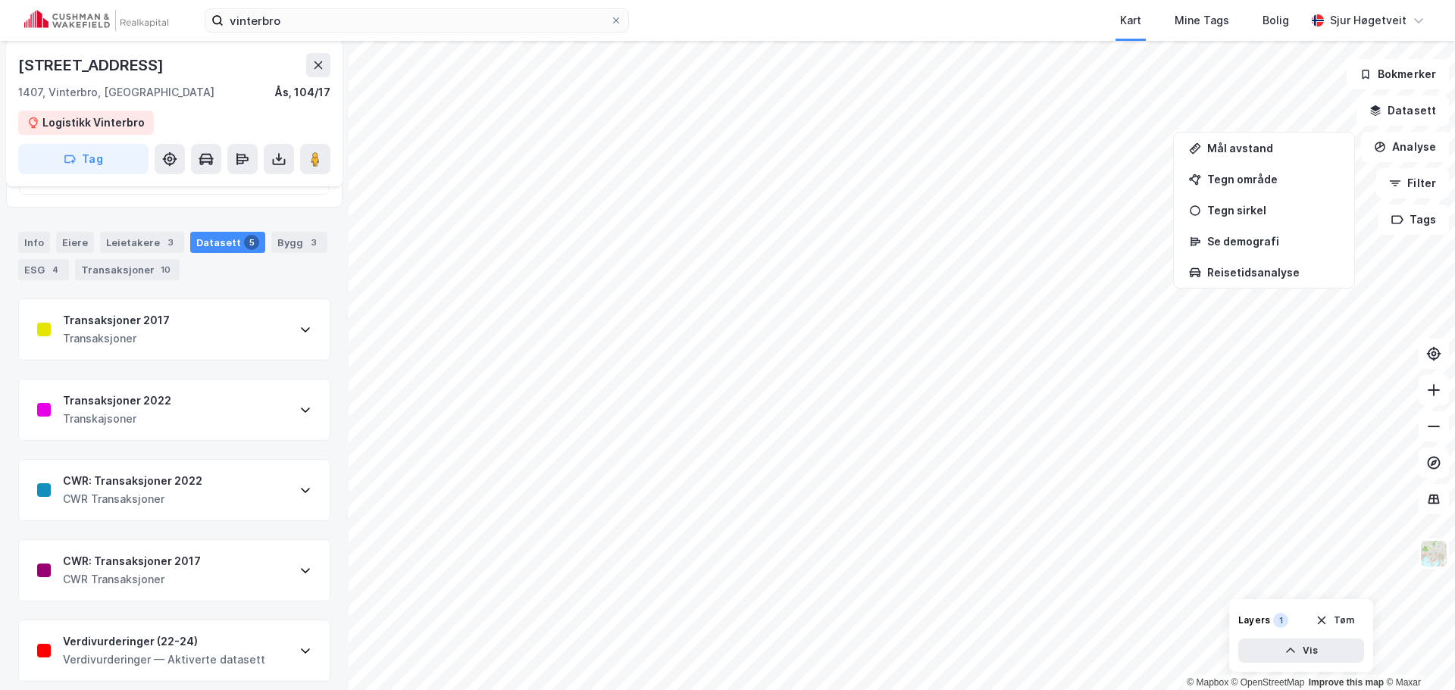
scroll to position [258, 0]
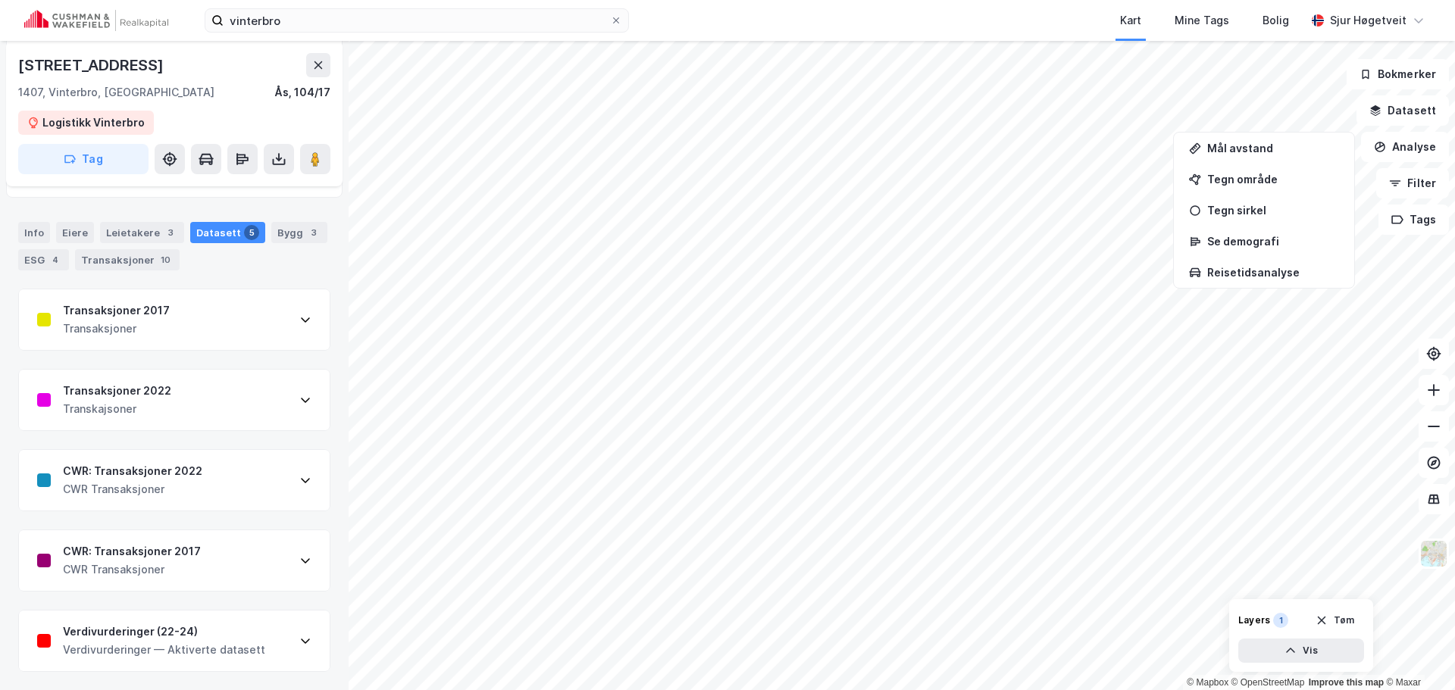
click at [258, 477] on div "CWR: Transaksjoner 2022 CWR Transaksjoner" at bounding box center [174, 480] width 311 height 61
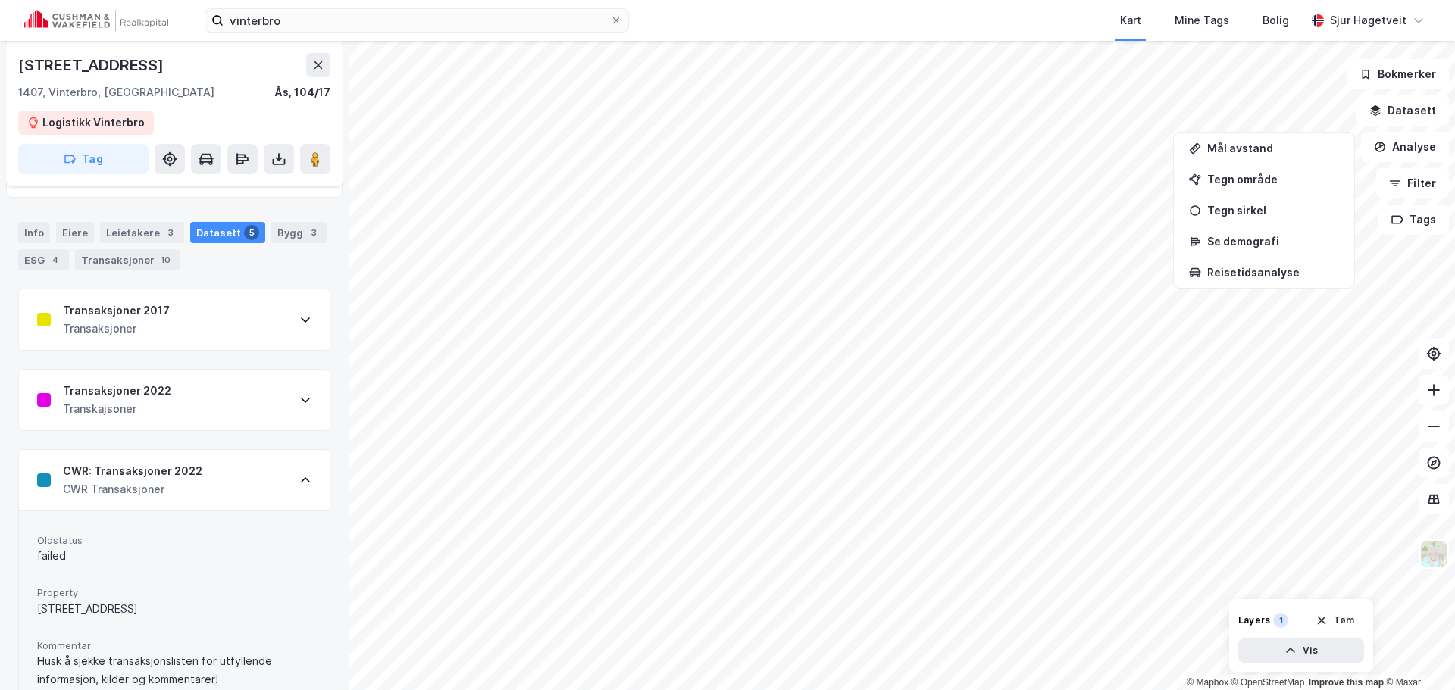
click at [248, 477] on div "CWR: Transaksjoner 2022 CWR Transaksjoner" at bounding box center [174, 480] width 311 height 61
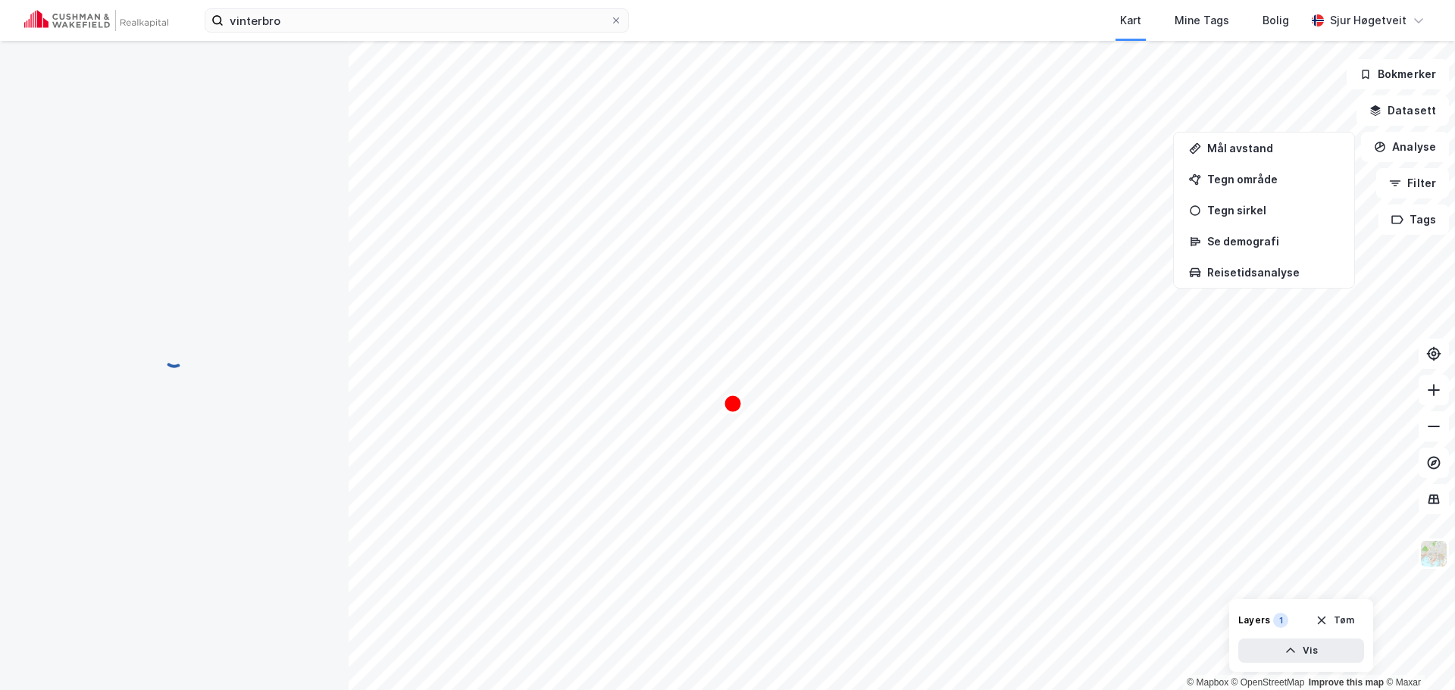
scroll to position [0, 0]
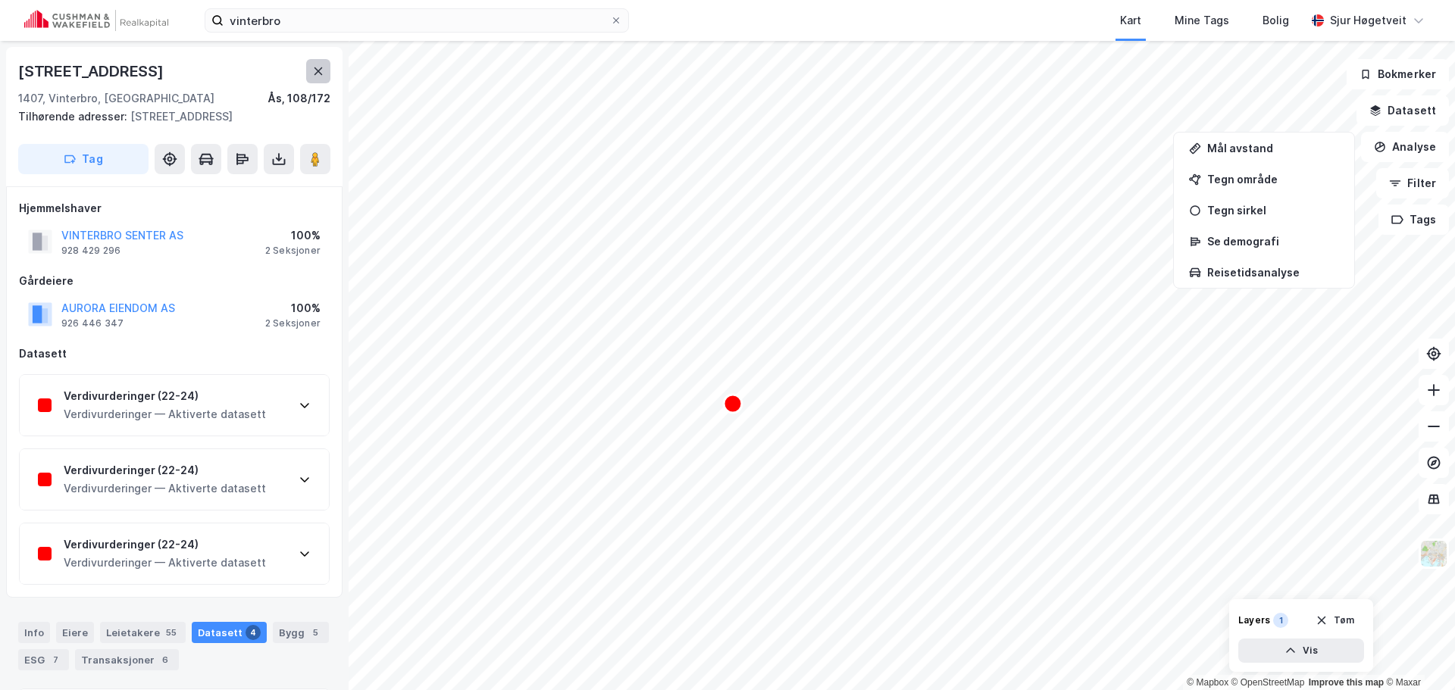
click at [315, 74] on icon at bounding box center [318, 71] width 8 height 8
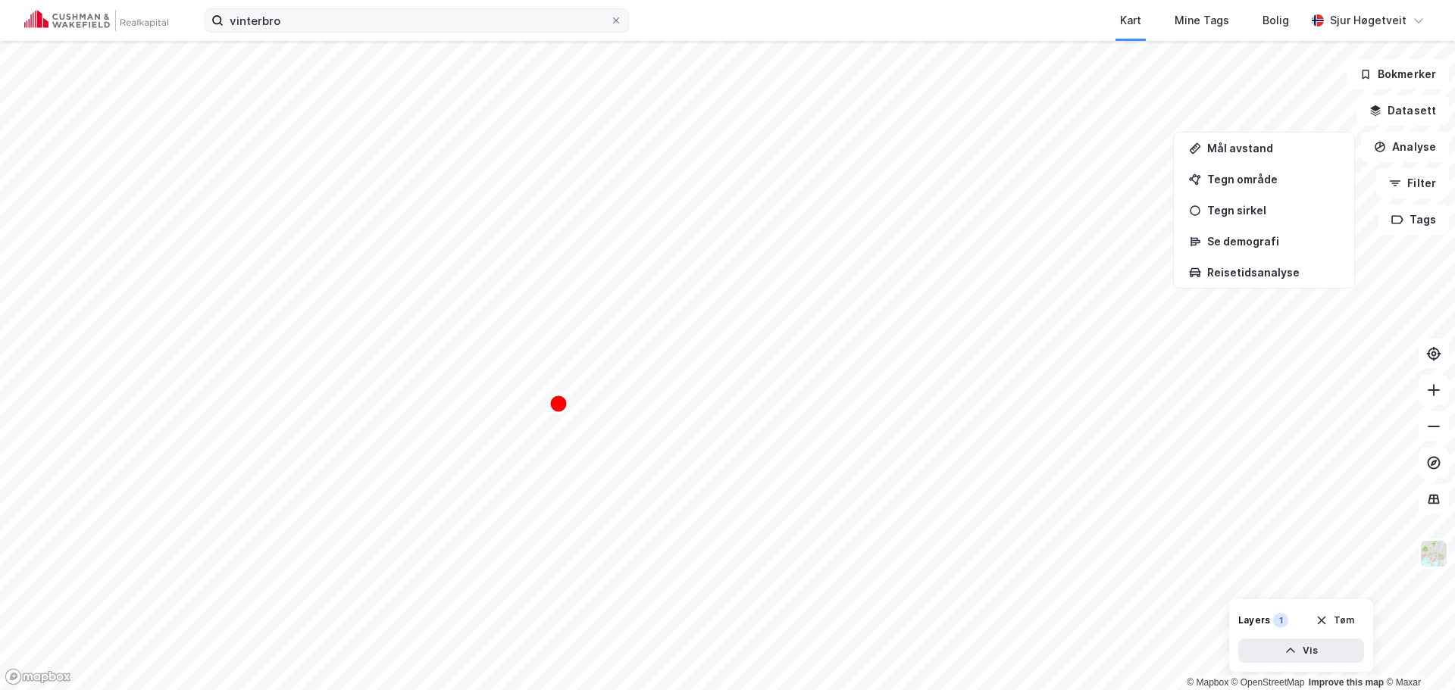
click at [327, 32] on div "vinterbro Kart Mine Tags Bolig [PERSON_NAME]" at bounding box center [727, 20] width 1455 height 41
click at [327, 26] on input "vinterbro" at bounding box center [416, 20] width 386 height 23
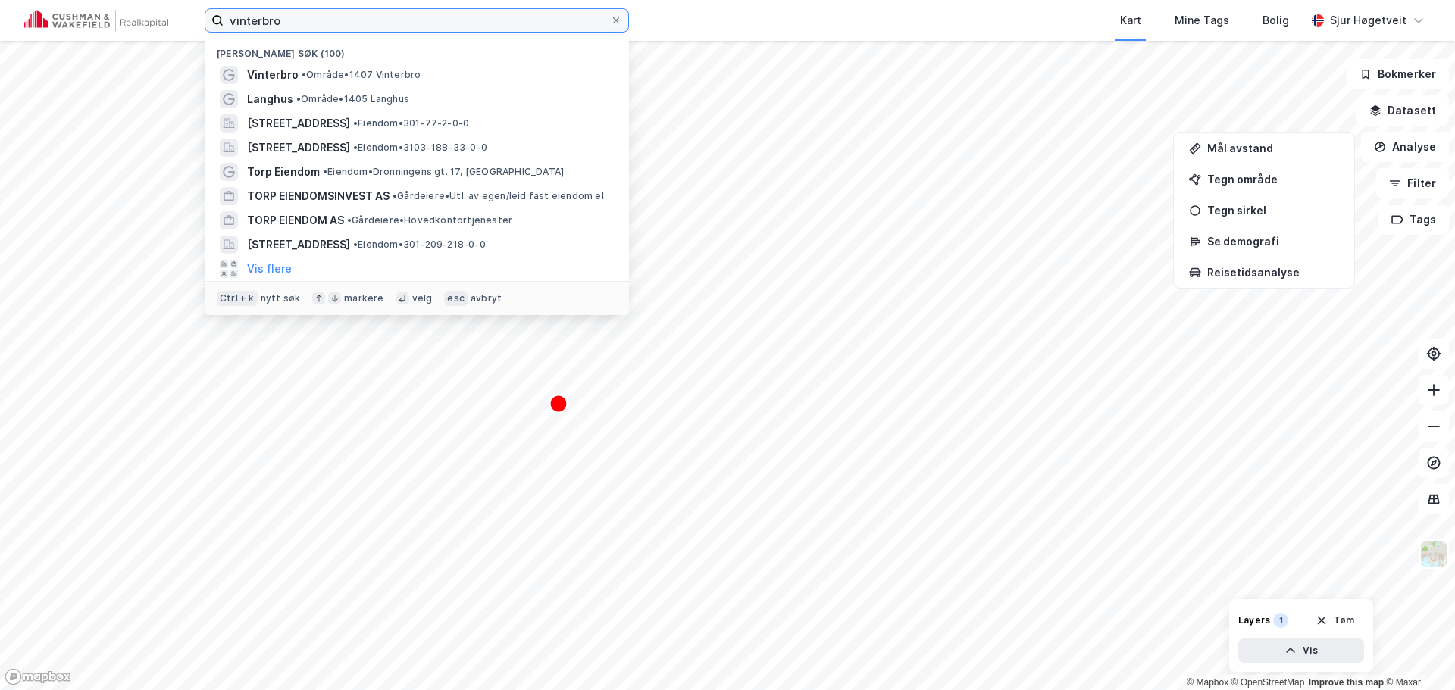
click at [327, 25] on input "vinterbro" at bounding box center [416, 20] width 386 height 23
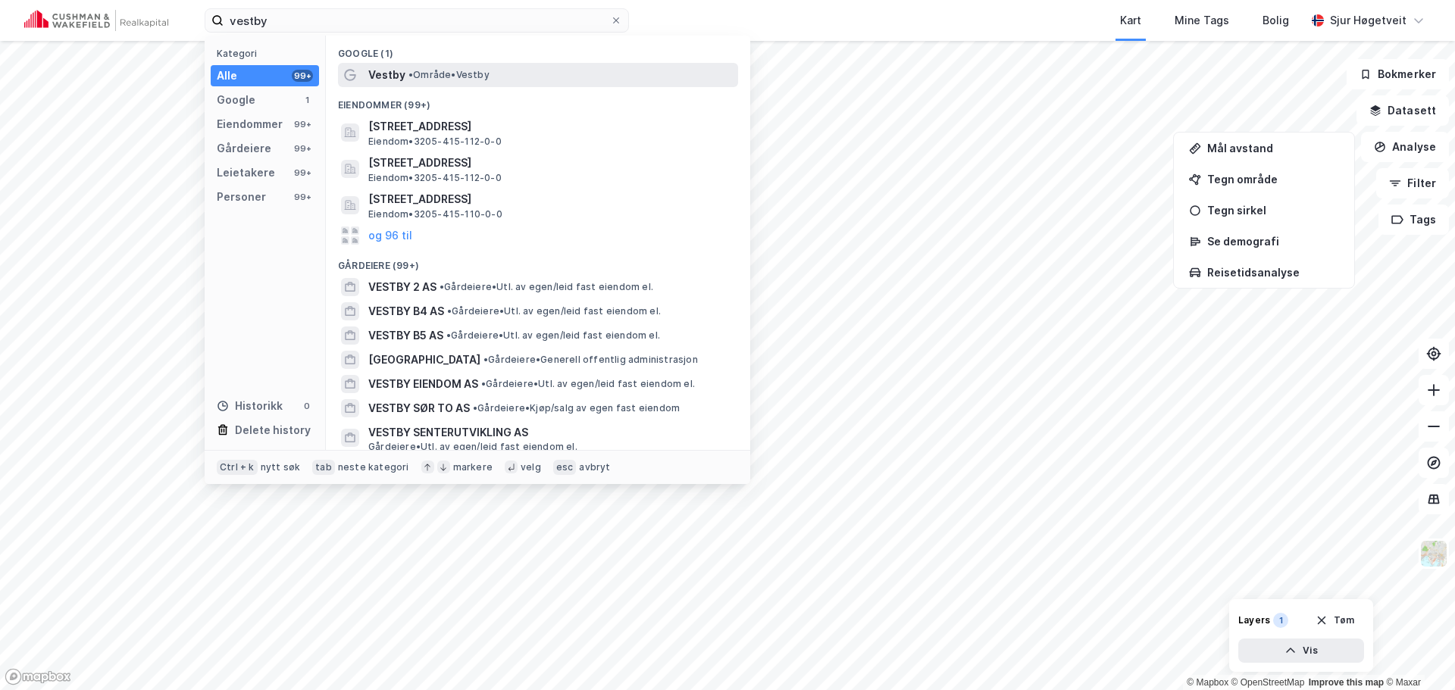
click at [461, 77] on span "• Område • [GEOGRAPHIC_DATA]" at bounding box center [448, 75] width 81 height 12
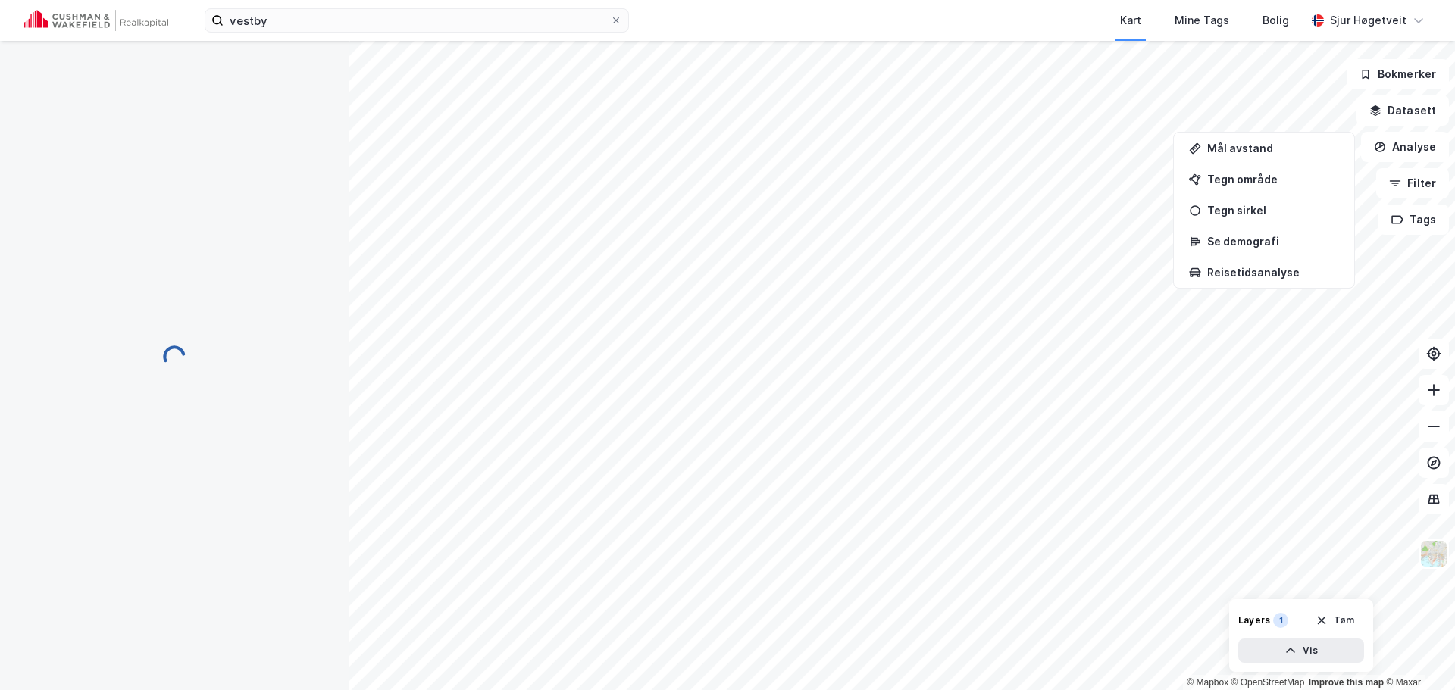
scroll to position [5, 0]
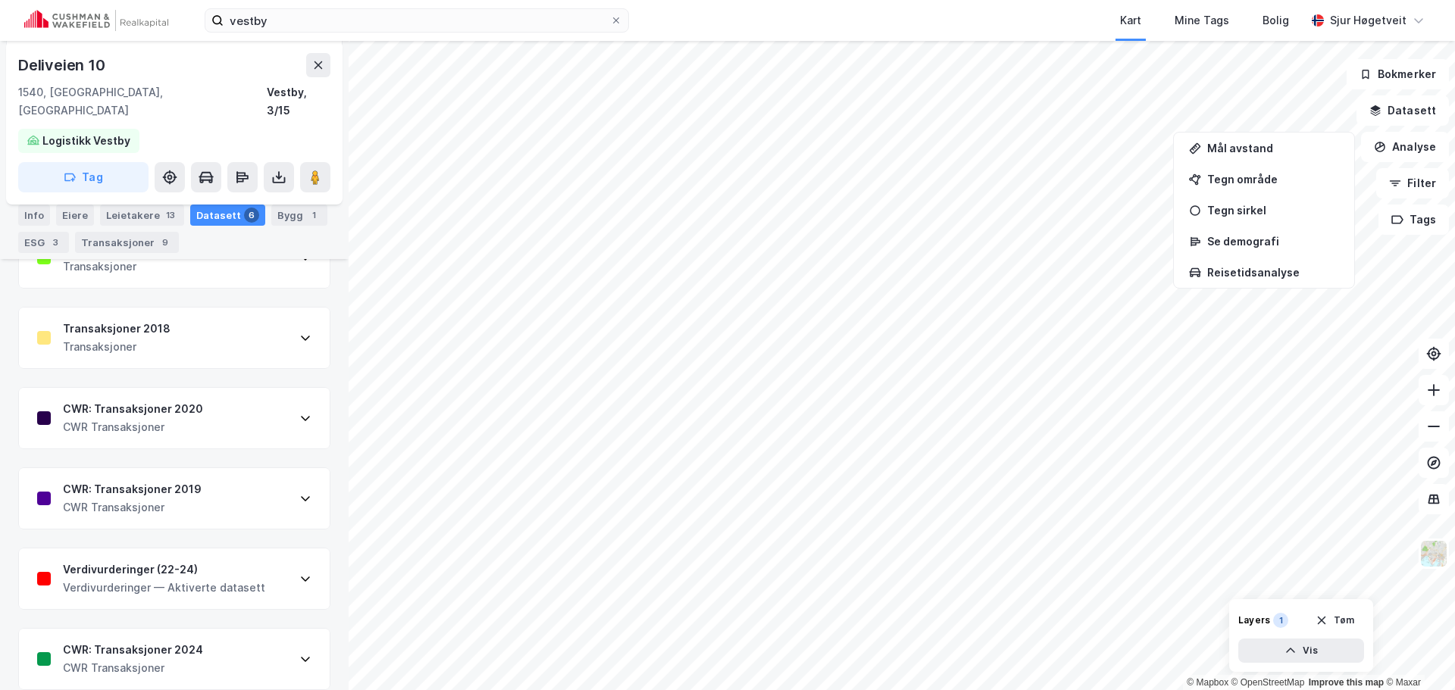
click at [259, 556] on div "Verdivurderinger (22-24) Verdivurderinger — Aktiverte datasett" at bounding box center [174, 579] width 311 height 61
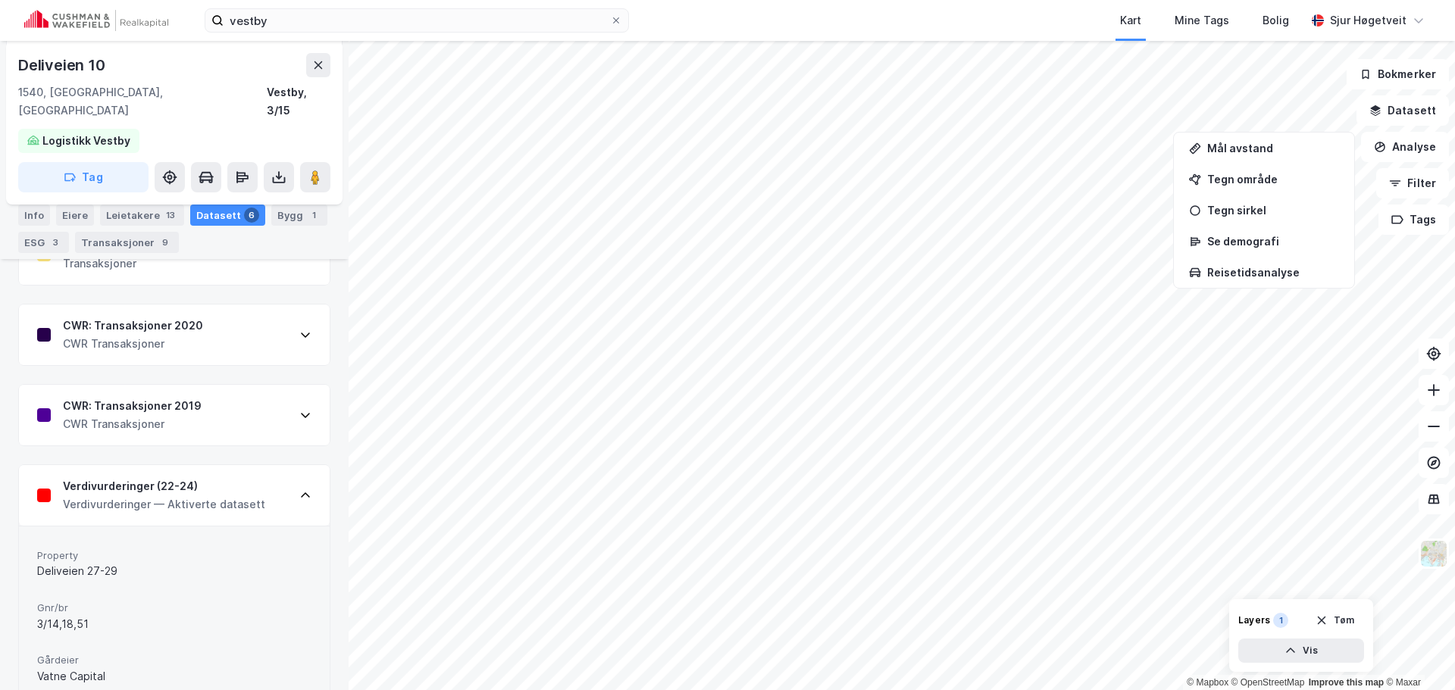
click at [270, 466] on div "Verdivurderinger (22-24) Verdivurderinger — Aktiverte datasett" at bounding box center [174, 495] width 311 height 61
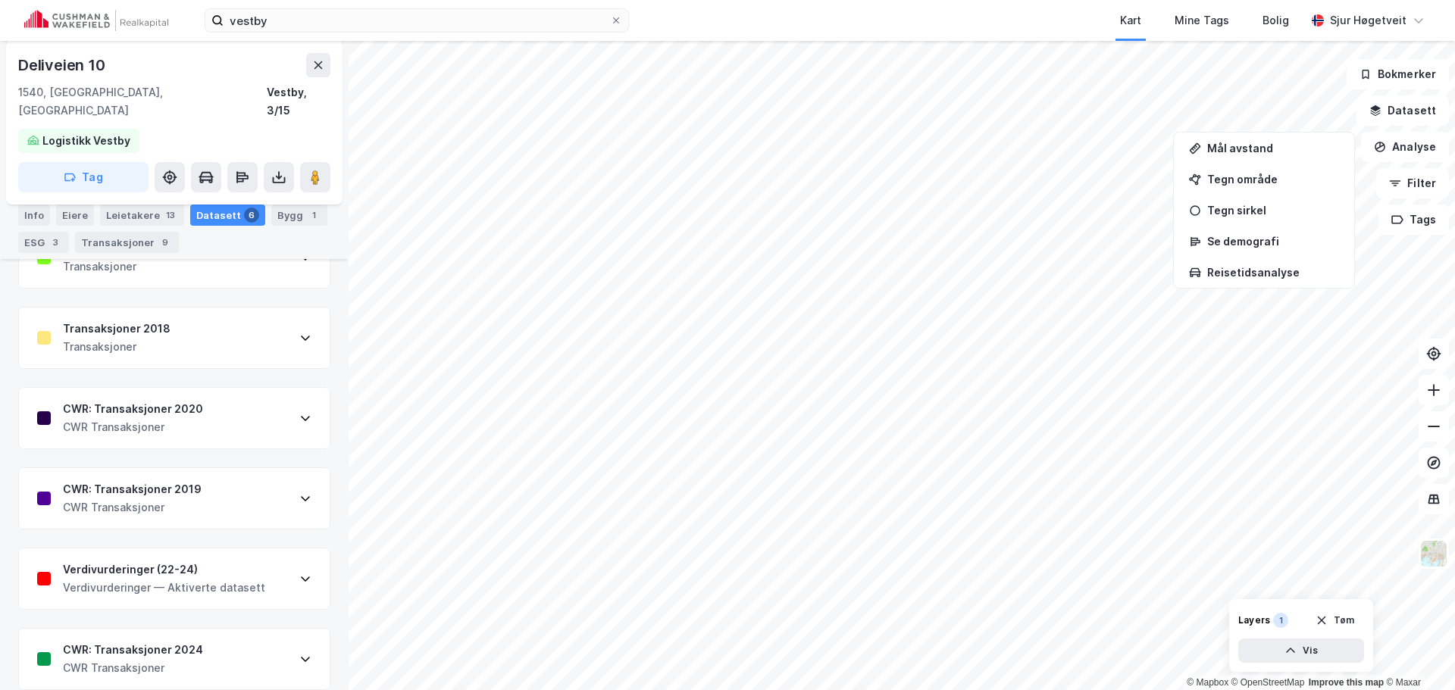
scroll to position [111, 0]
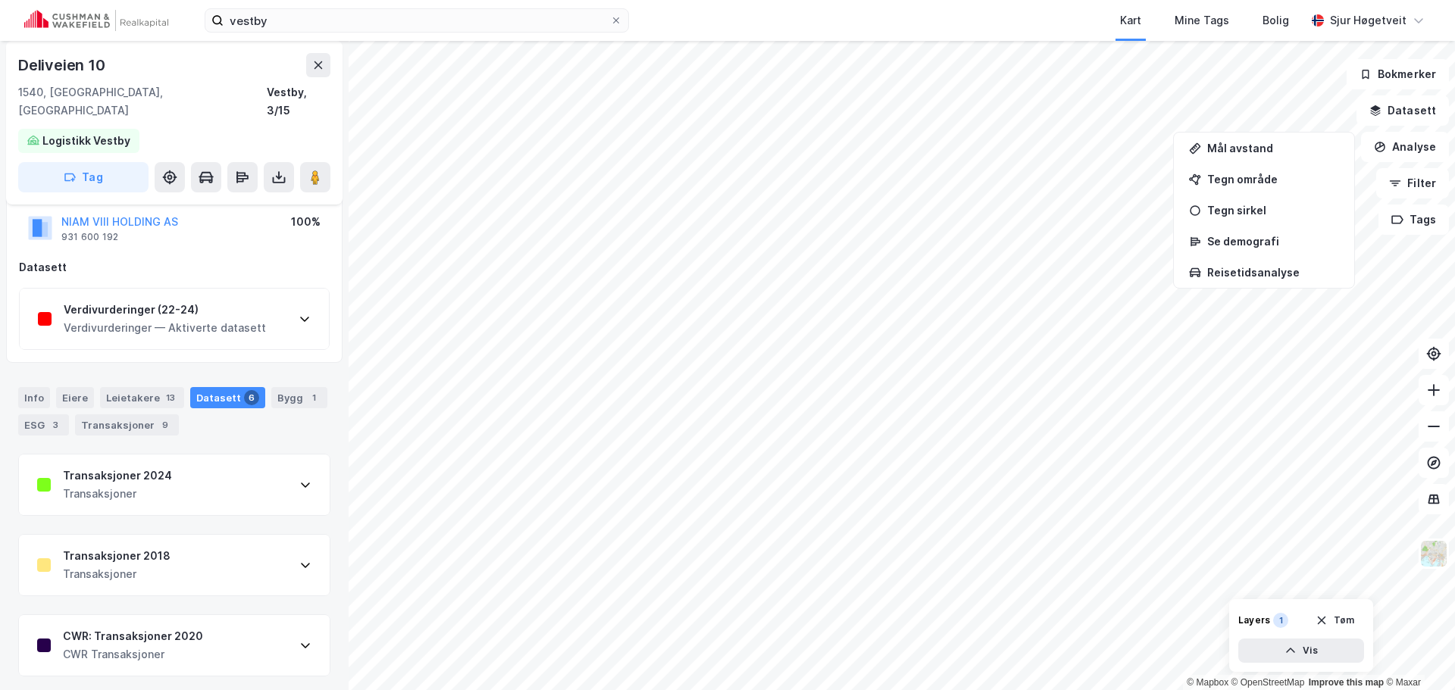
click at [267, 461] on div "Transaksjoner 2024 Transaksjoner" at bounding box center [174, 485] width 311 height 61
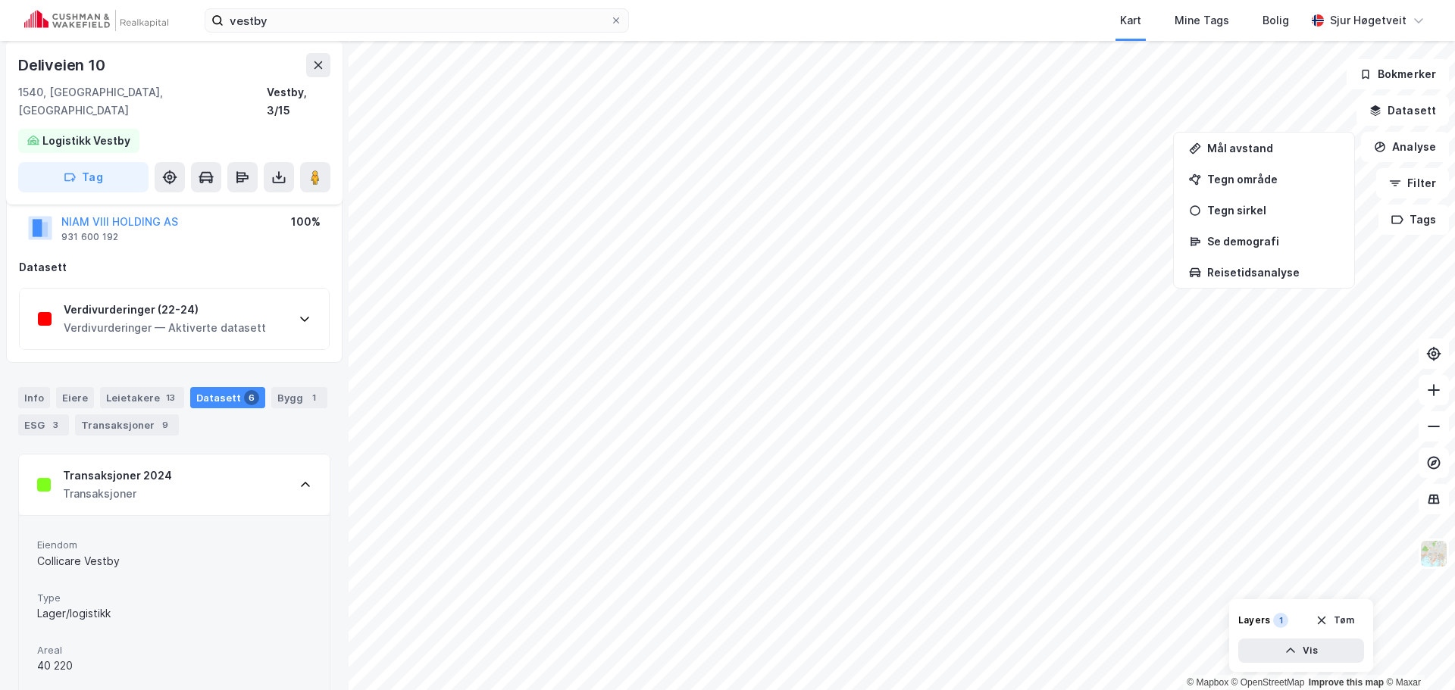
click at [267, 457] on div "Transaksjoner 2024 Transaksjoner" at bounding box center [174, 485] width 311 height 61
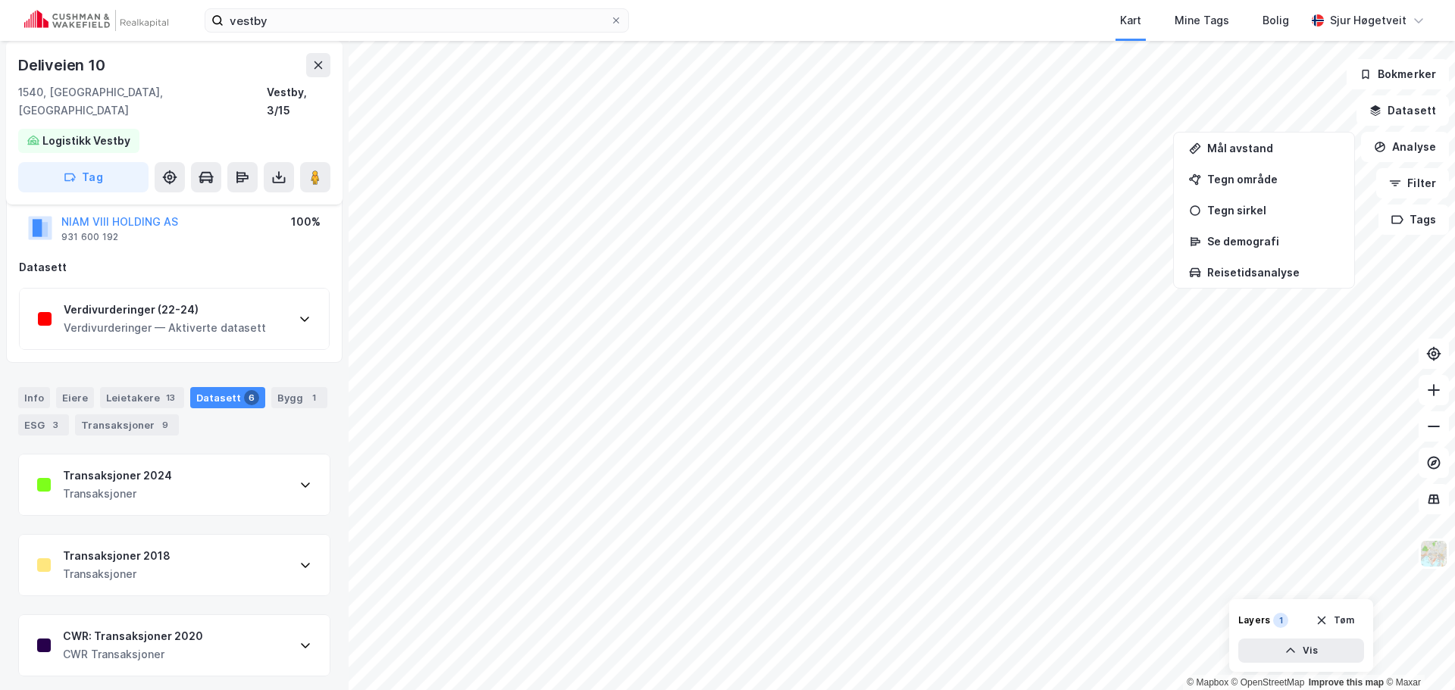
scroll to position [338, 0]
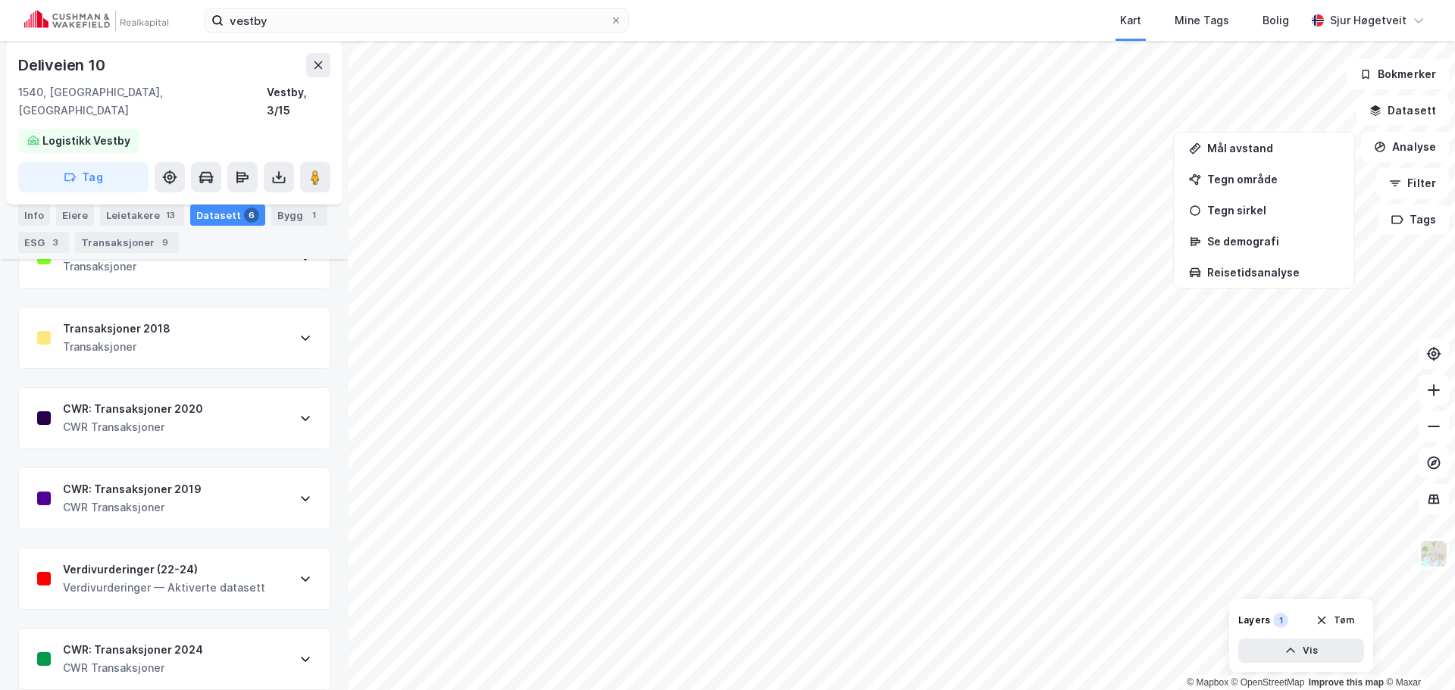
click at [239, 579] on div "Verdivurderinger — Aktiverte datasett" at bounding box center [164, 588] width 202 height 18
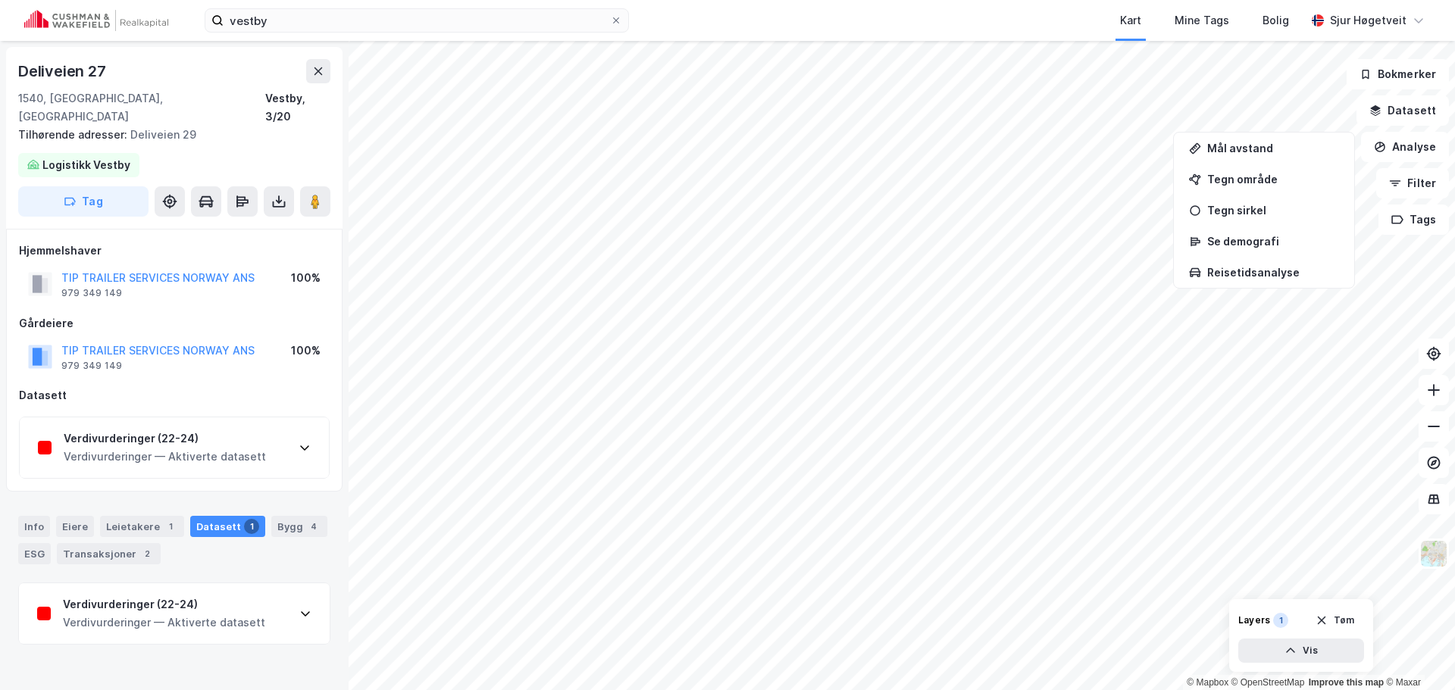
click at [227, 430] on div "Verdivurderinger (22-24)" at bounding box center [165, 439] width 202 height 18
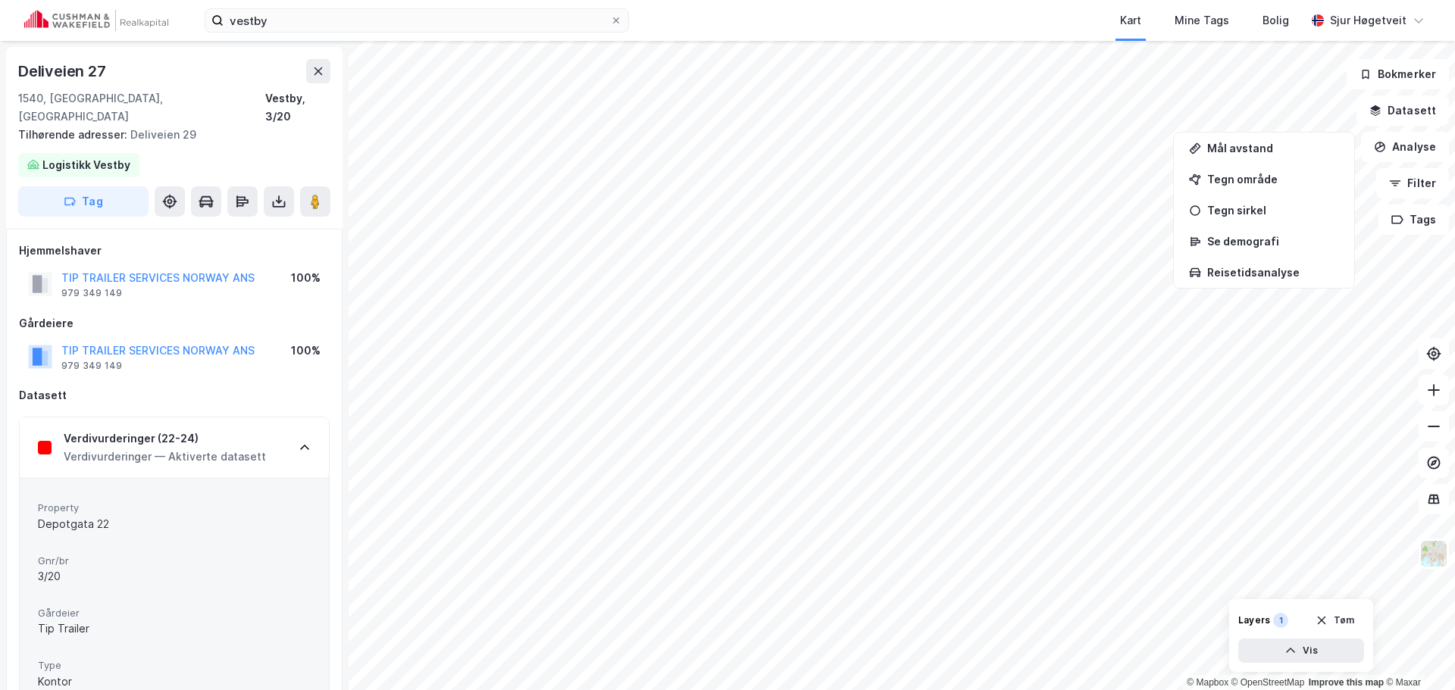
click at [229, 398] on div "Hjemmelshaver TIP TRAILER SERVICES [GEOGRAPHIC_DATA] ANS 979 349 149 100% Gårde…" at bounding box center [174, 478] width 311 height 473
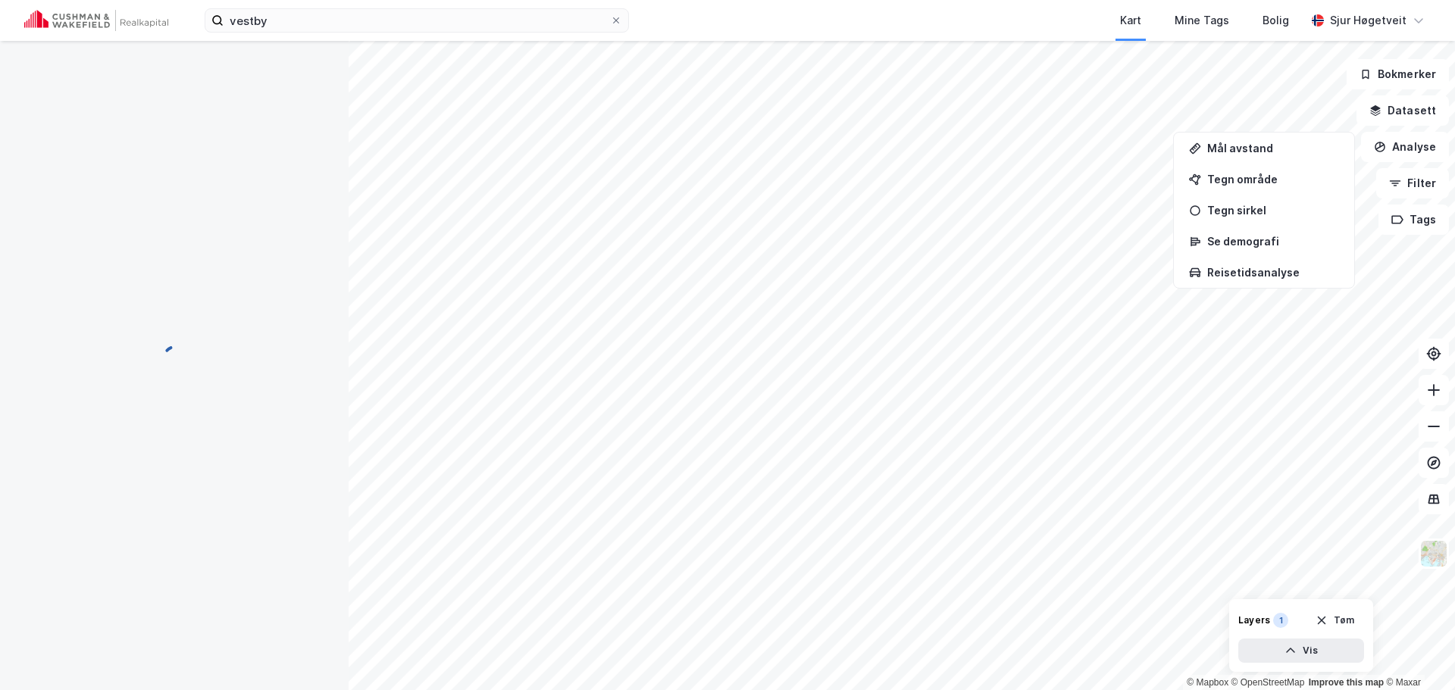
scroll to position [2, 0]
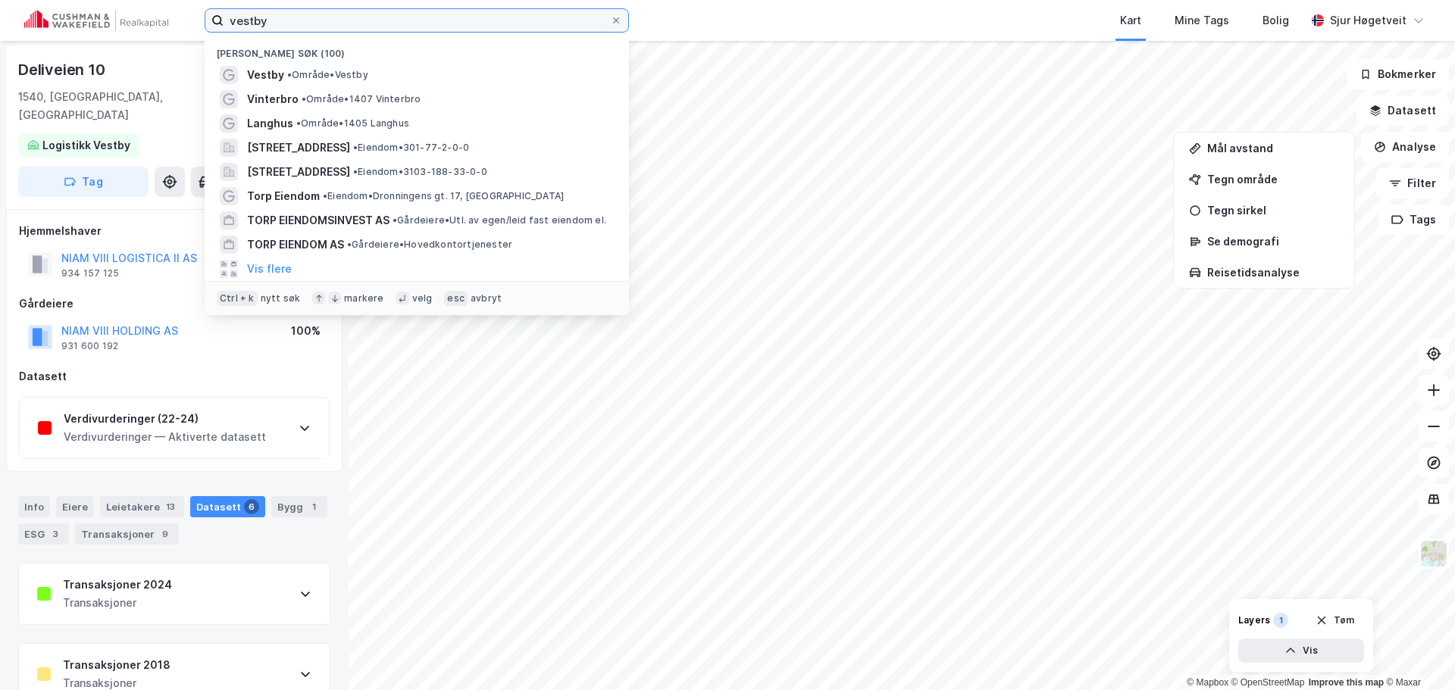
click at [278, 11] on input "vestby" at bounding box center [416, 20] width 386 height 23
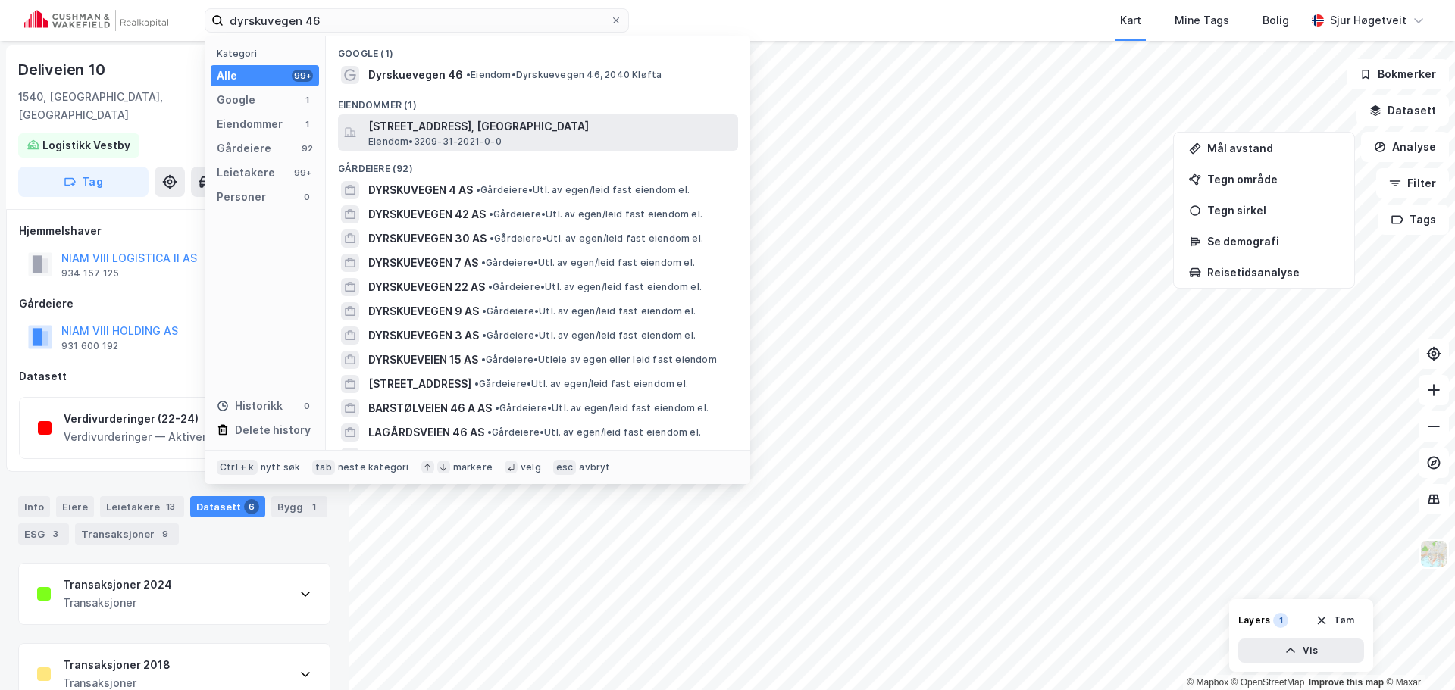
click at [543, 120] on span "[STREET_ADDRESS], [GEOGRAPHIC_DATA]" at bounding box center [550, 126] width 364 height 18
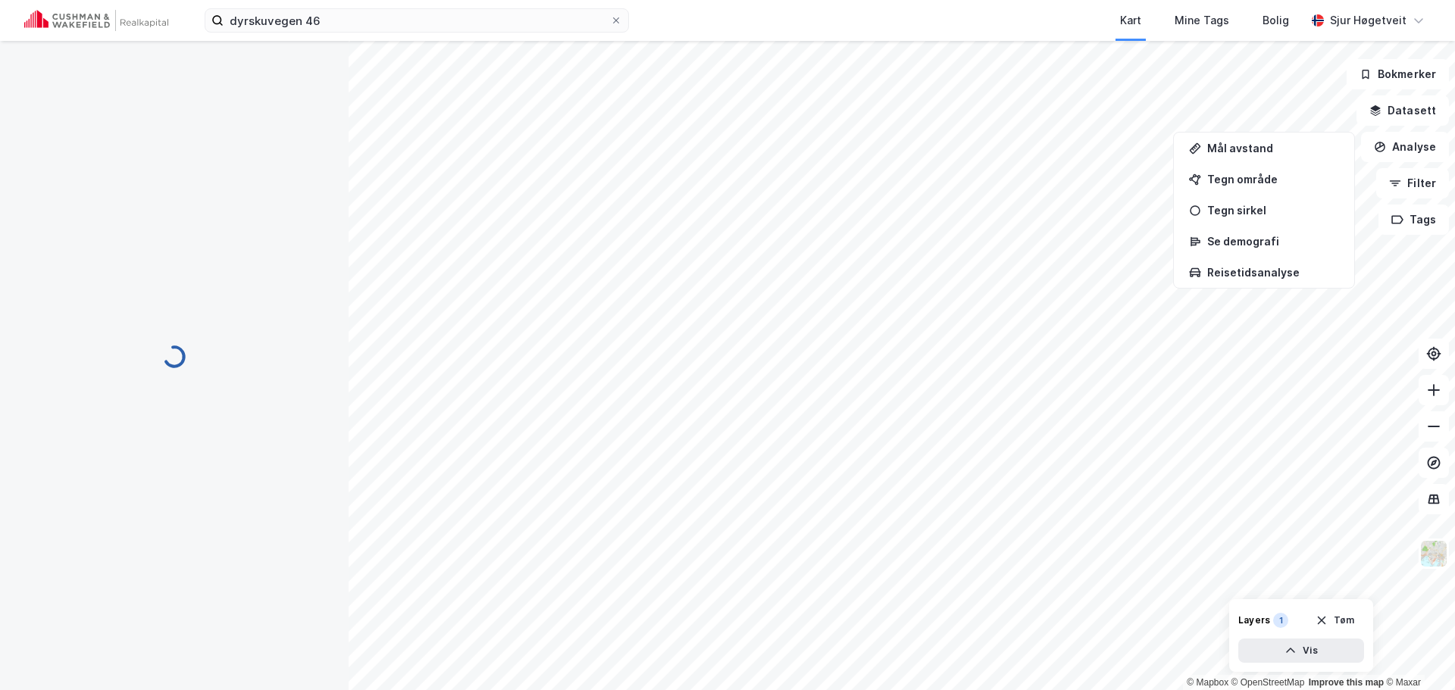
scroll to position [2, 0]
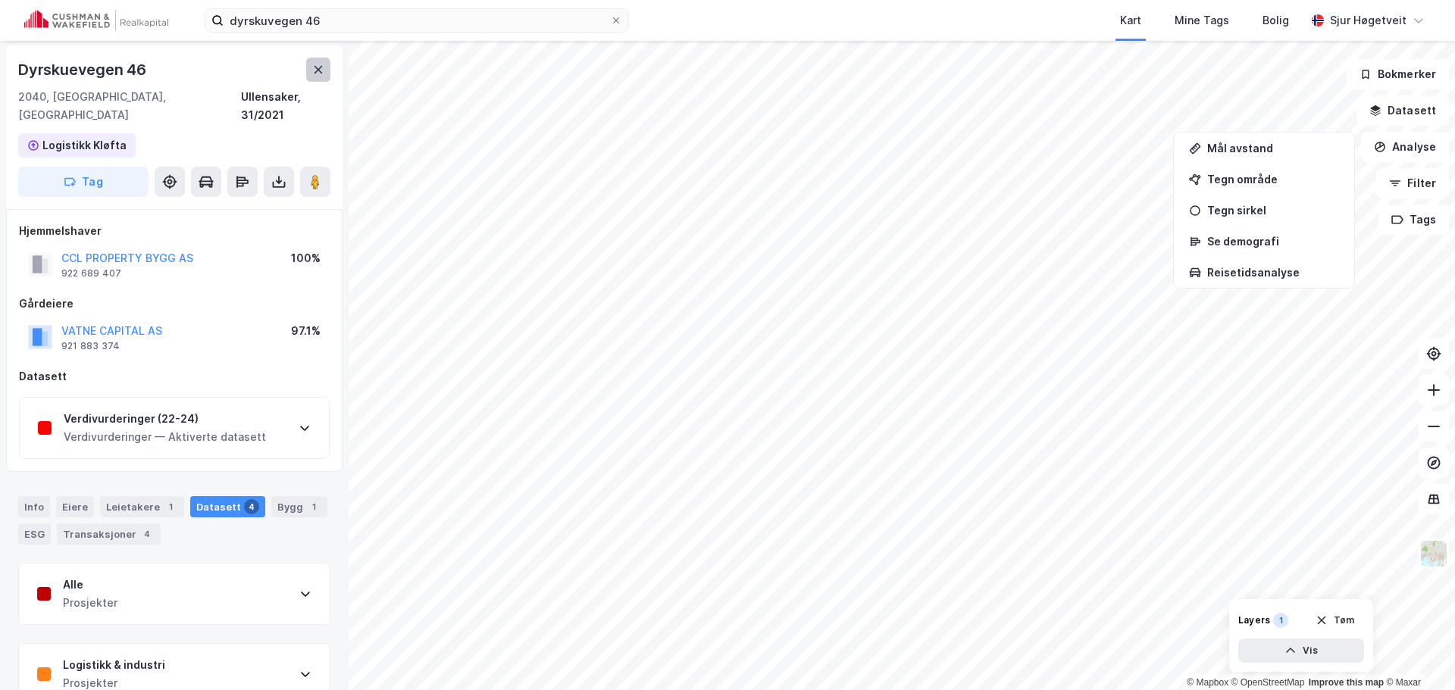
click at [315, 60] on button at bounding box center [318, 70] width 24 height 24
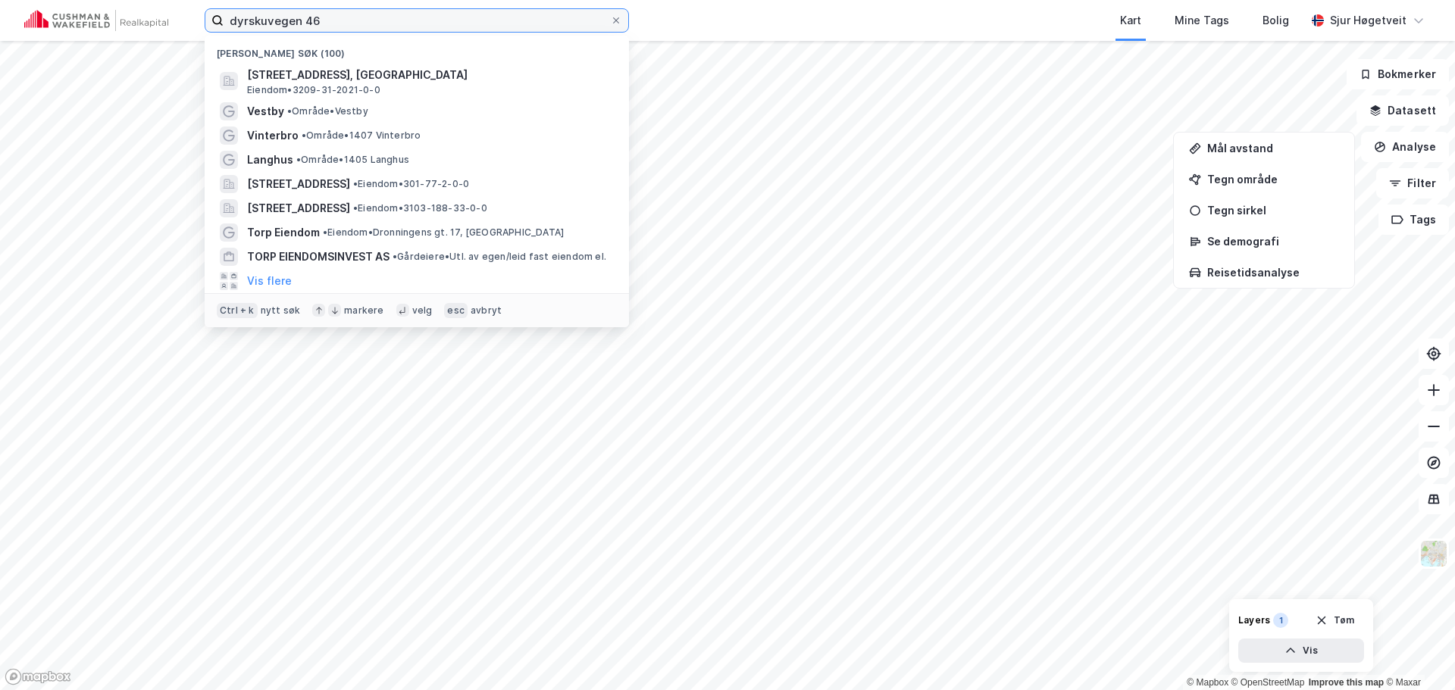
drag, startPoint x: 320, startPoint y: 17, endPoint x: 155, endPoint y: 14, distance: 165.2
click at [155, 14] on div "dyrskuvegen 46 Nylige søk (100) Dyrskuevegen 46, 2040, [GEOGRAPHIC_DATA], [GEOG…" at bounding box center [727, 20] width 1455 height 41
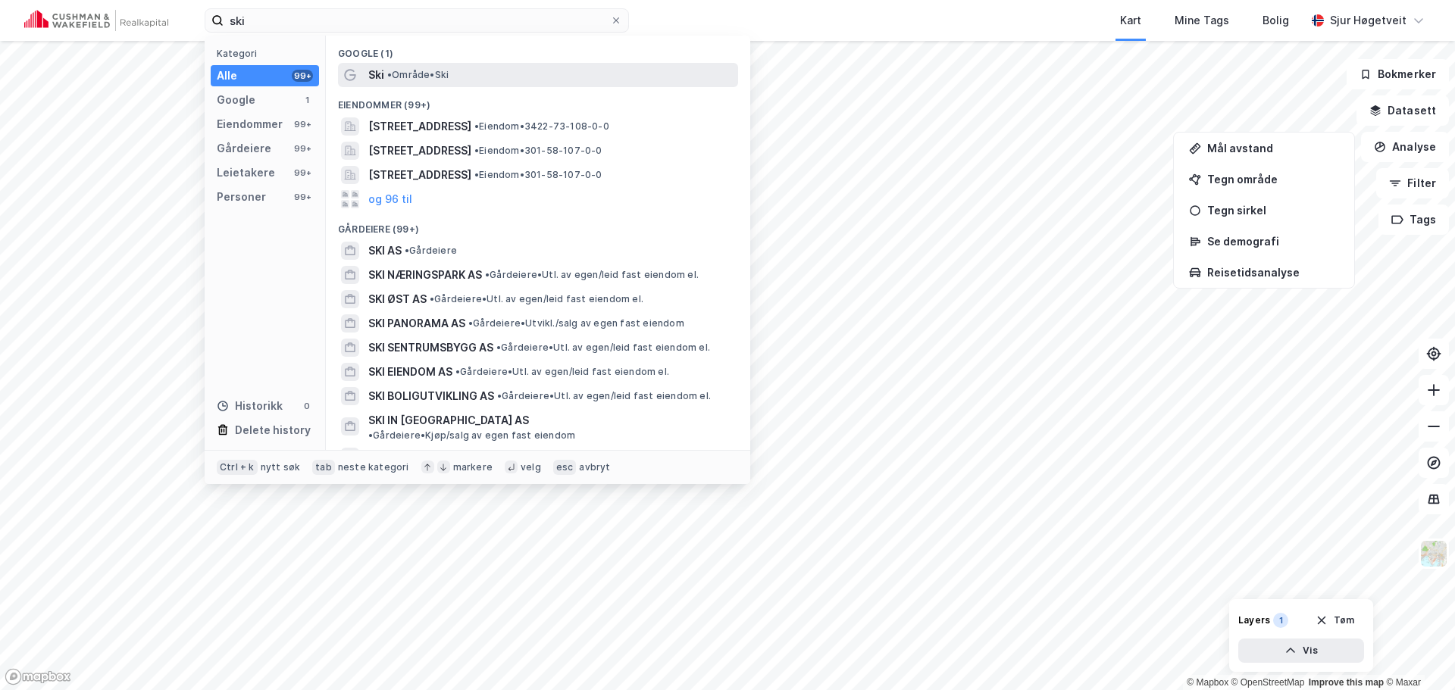
click at [471, 76] on div "Ski • Område • Ski" at bounding box center [551, 75] width 367 height 18
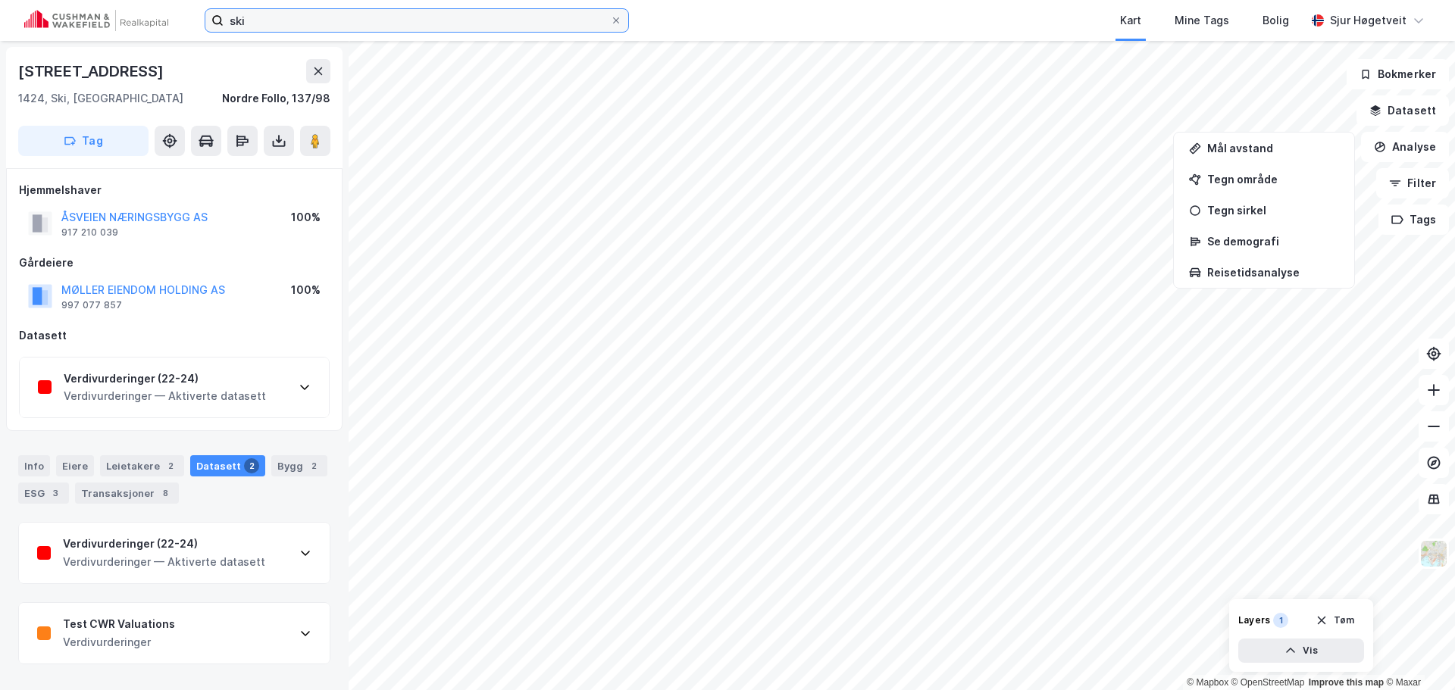
click at [327, 19] on input "ski" at bounding box center [416, 20] width 386 height 23
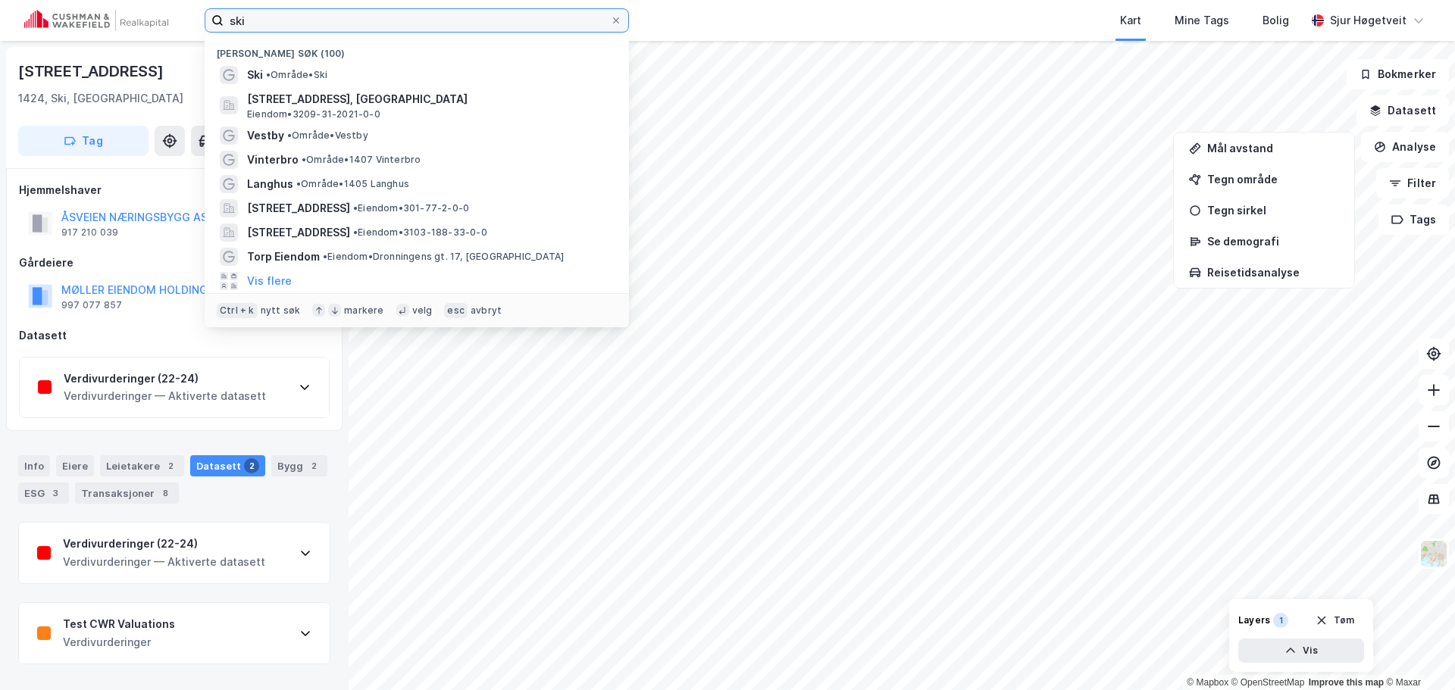
click at [327, 19] on input "ski" at bounding box center [416, 20] width 386 height 23
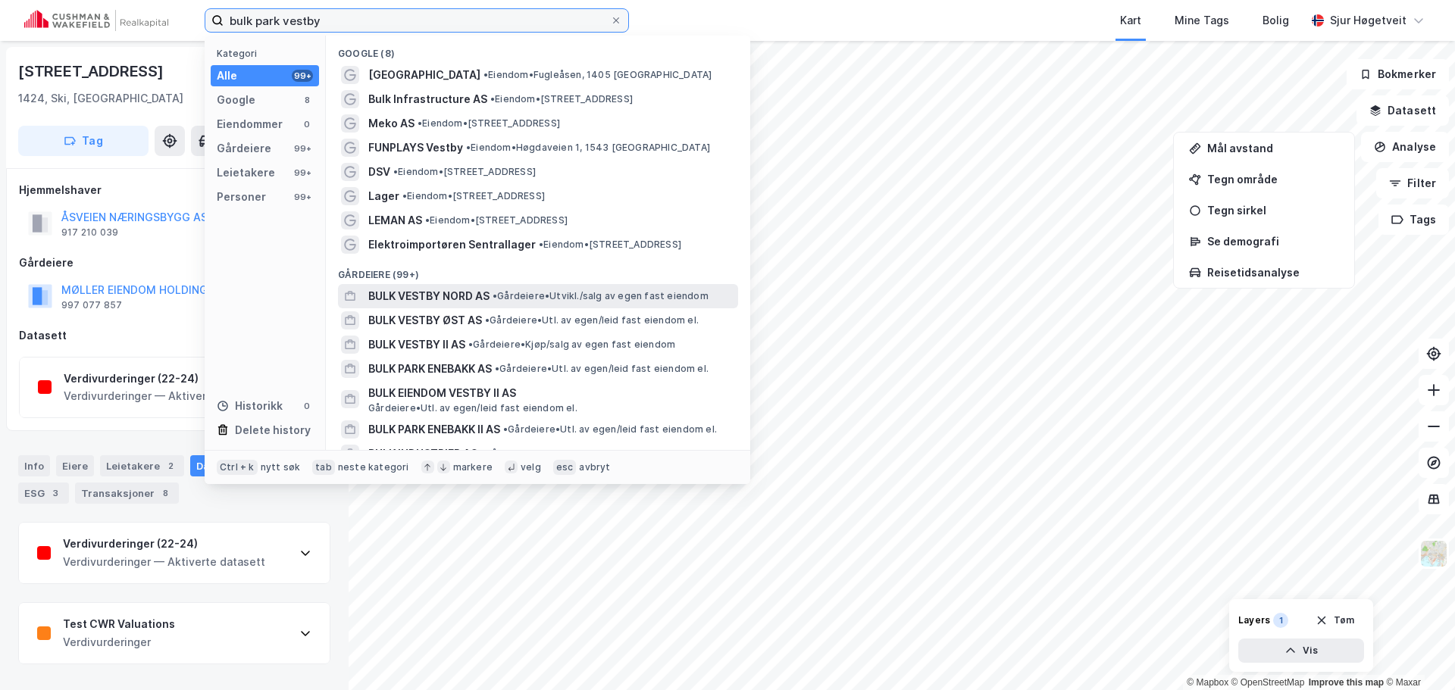
type input "bulk park vestby"
click at [595, 286] on div "BULK VESTBY NORD AS • Gårdeiere • [GEOGRAPHIC_DATA]/salg av egen fast eiendom" at bounding box center [538, 296] width 400 height 24
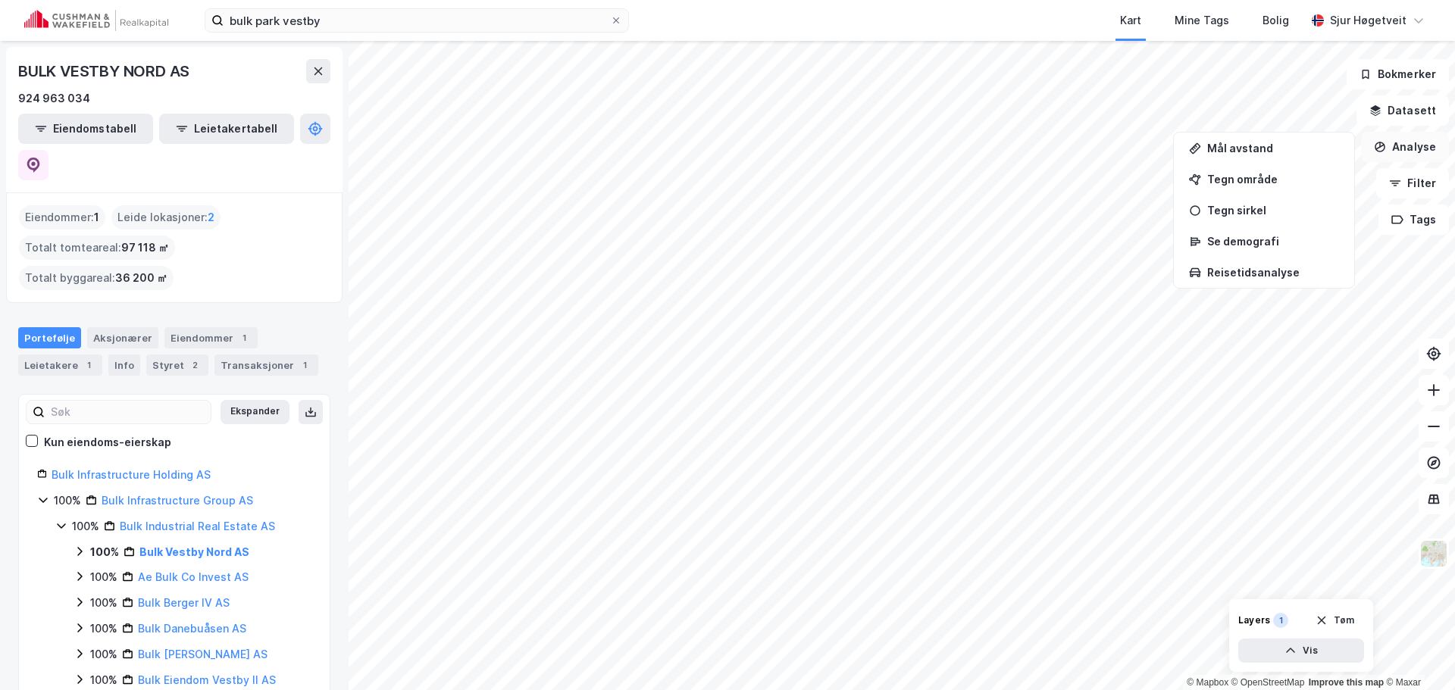
click at [1412, 147] on button "Analyse" at bounding box center [1405, 147] width 88 height 30
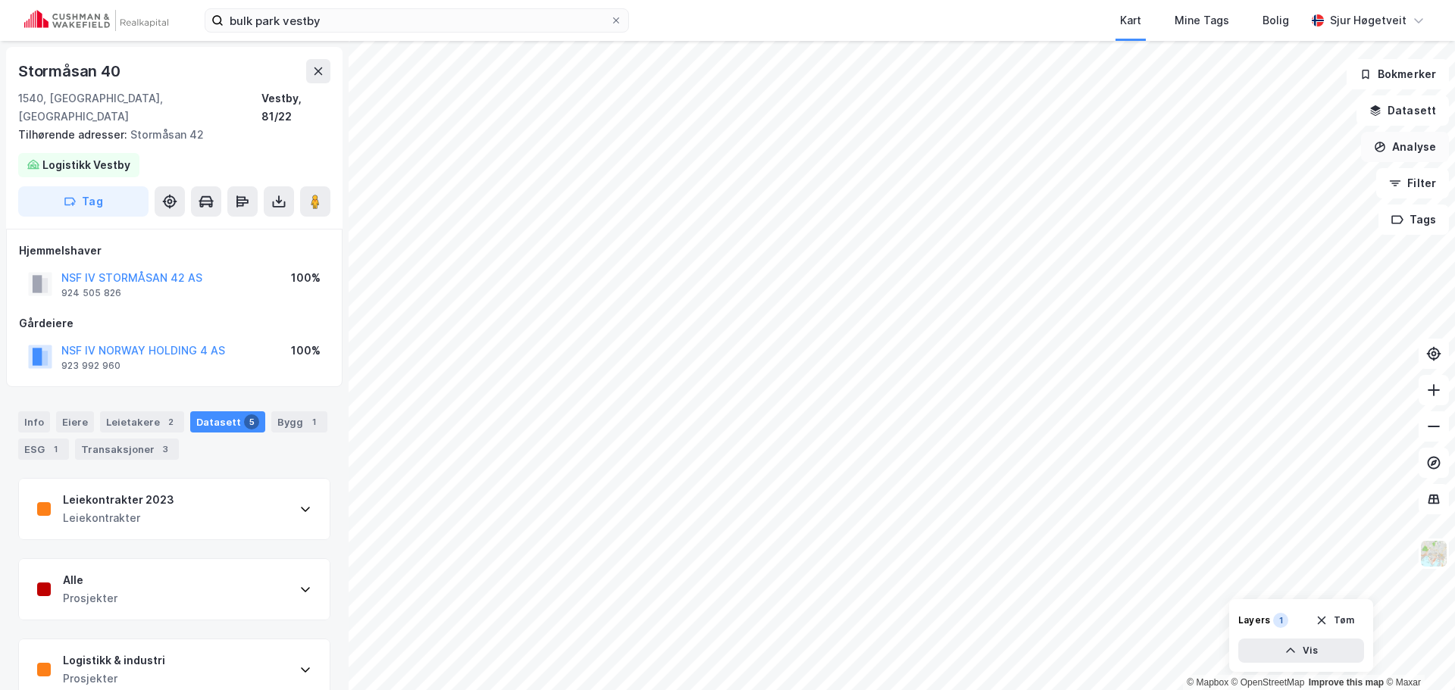
scroll to position [2, 0]
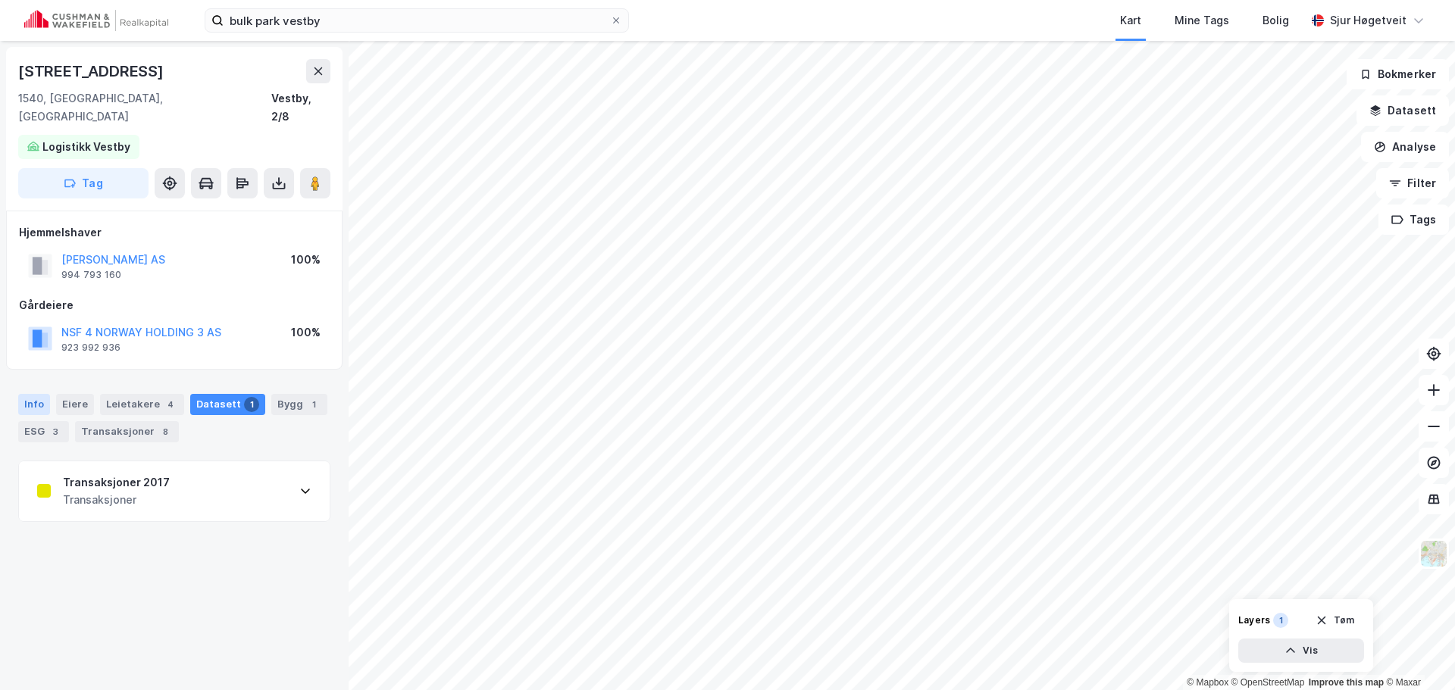
click at [44, 394] on div "Info" at bounding box center [34, 404] width 32 height 21
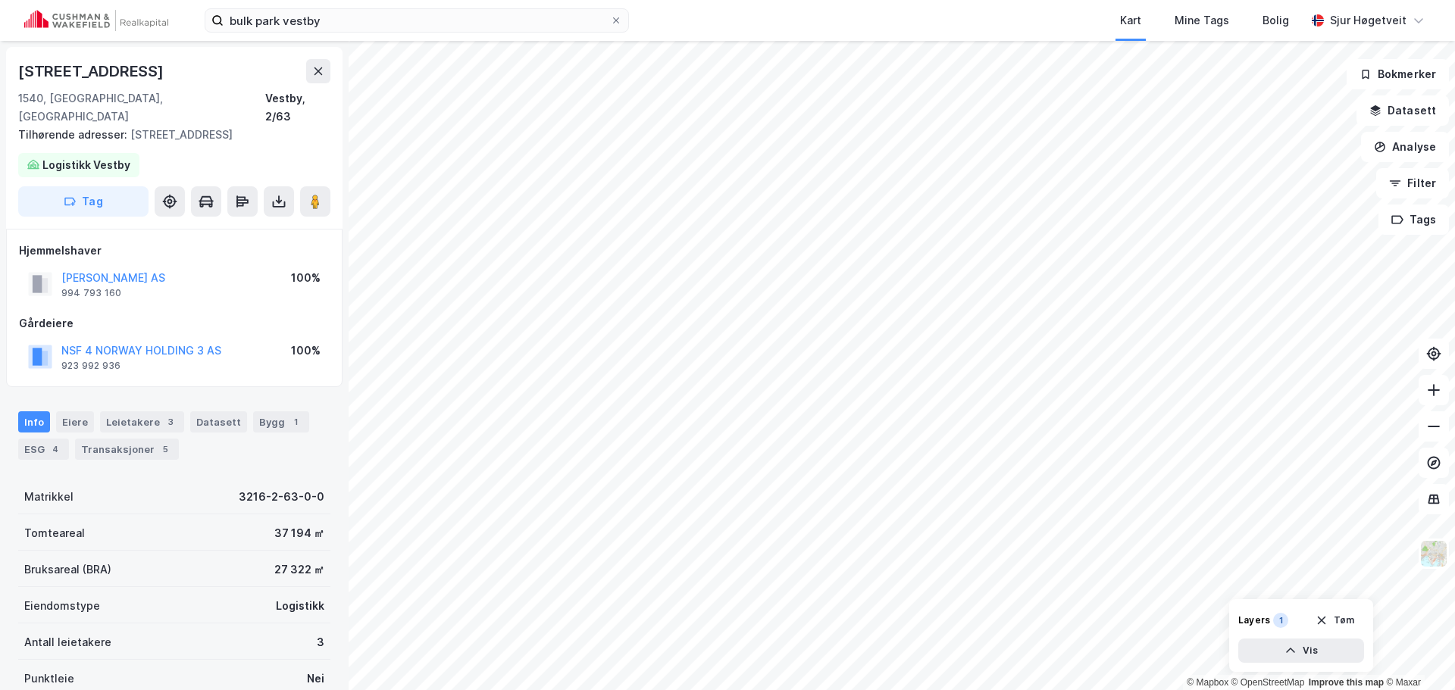
scroll to position [2, 0]
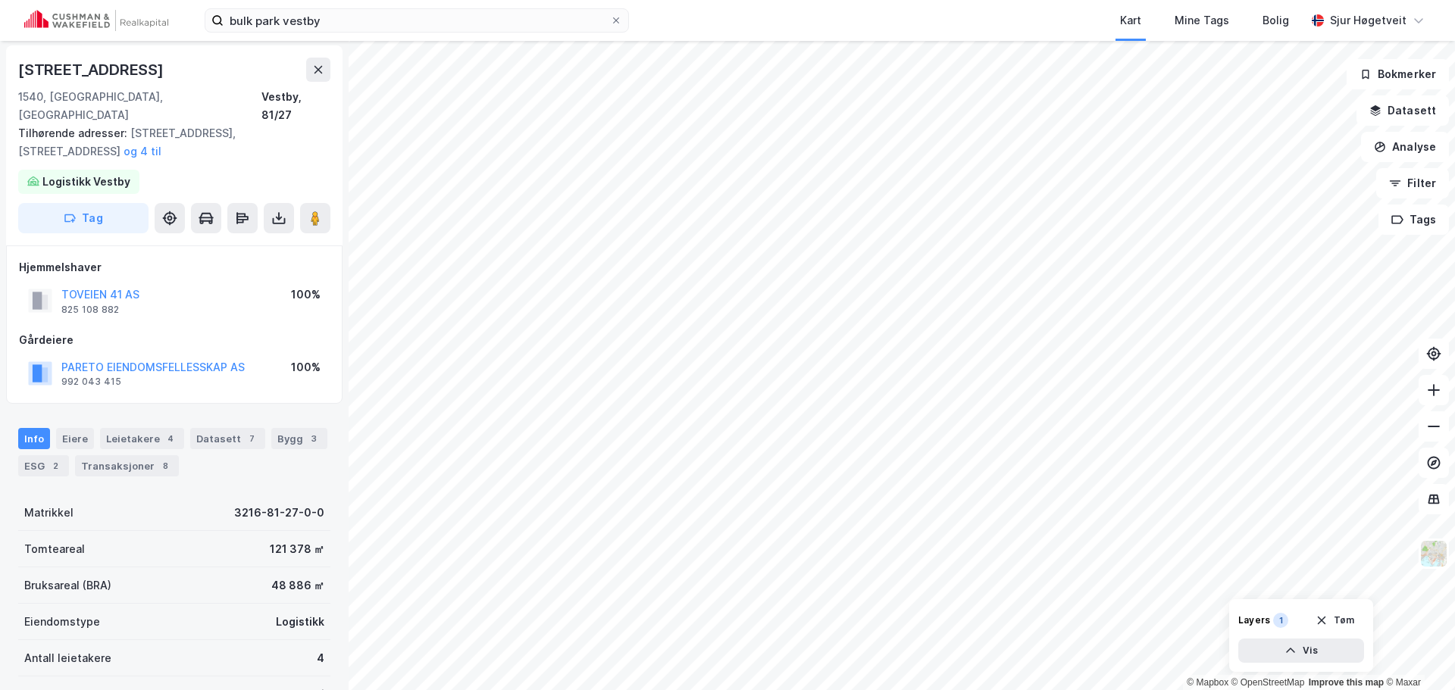
scroll to position [2, 0]
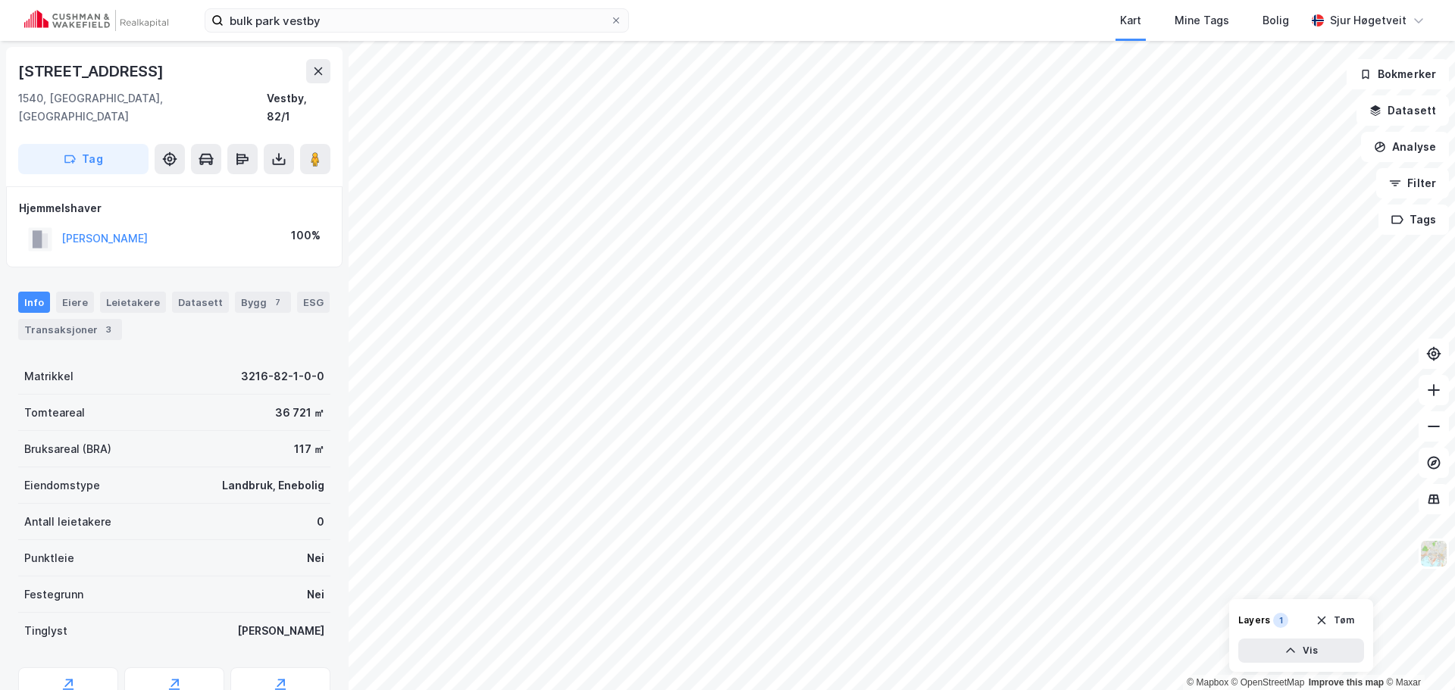
scroll to position [2, 0]
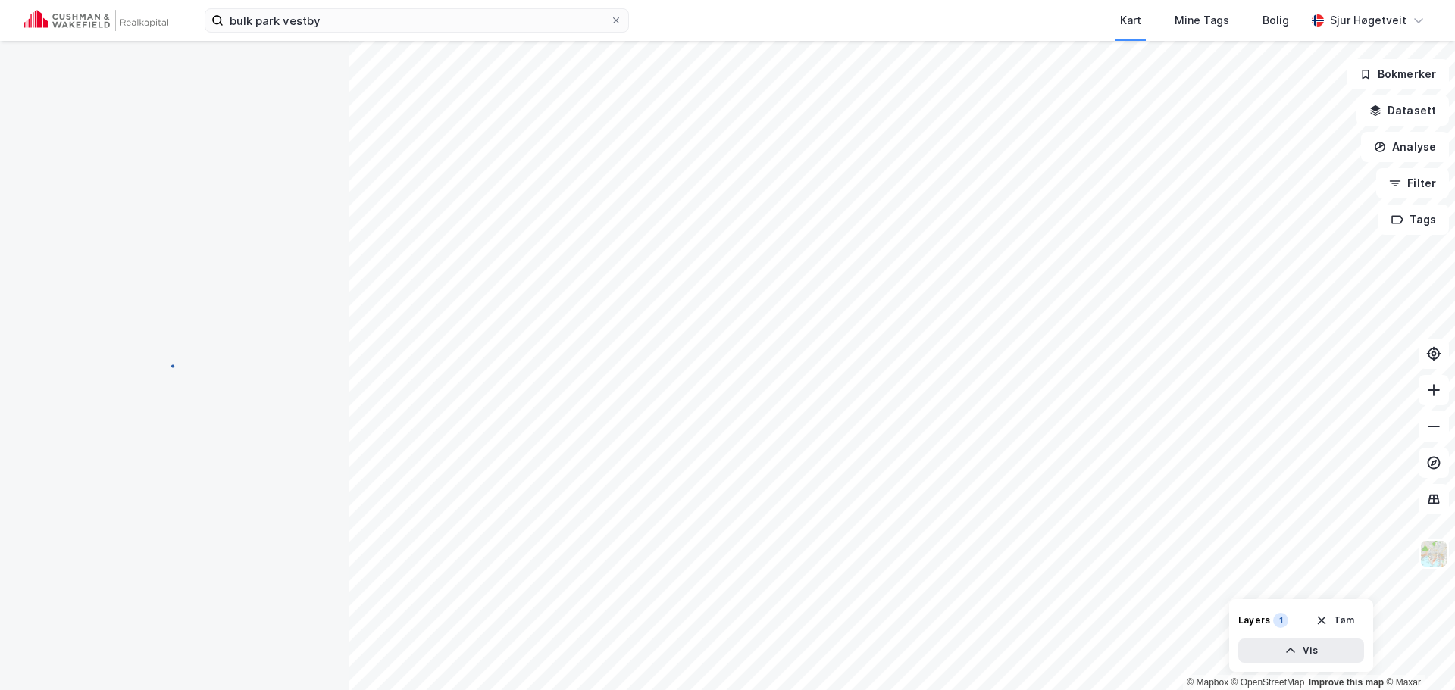
scroll to position [2, 0]
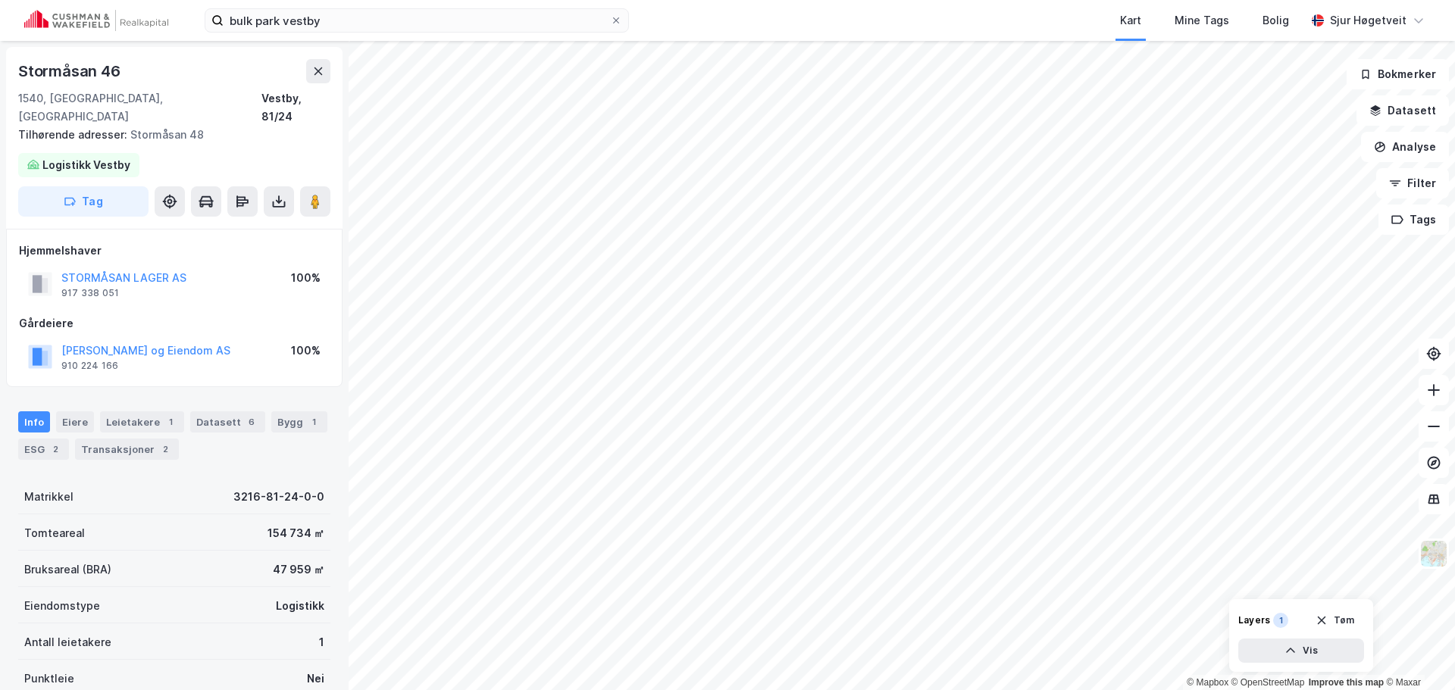
scroll to position [2, 0]
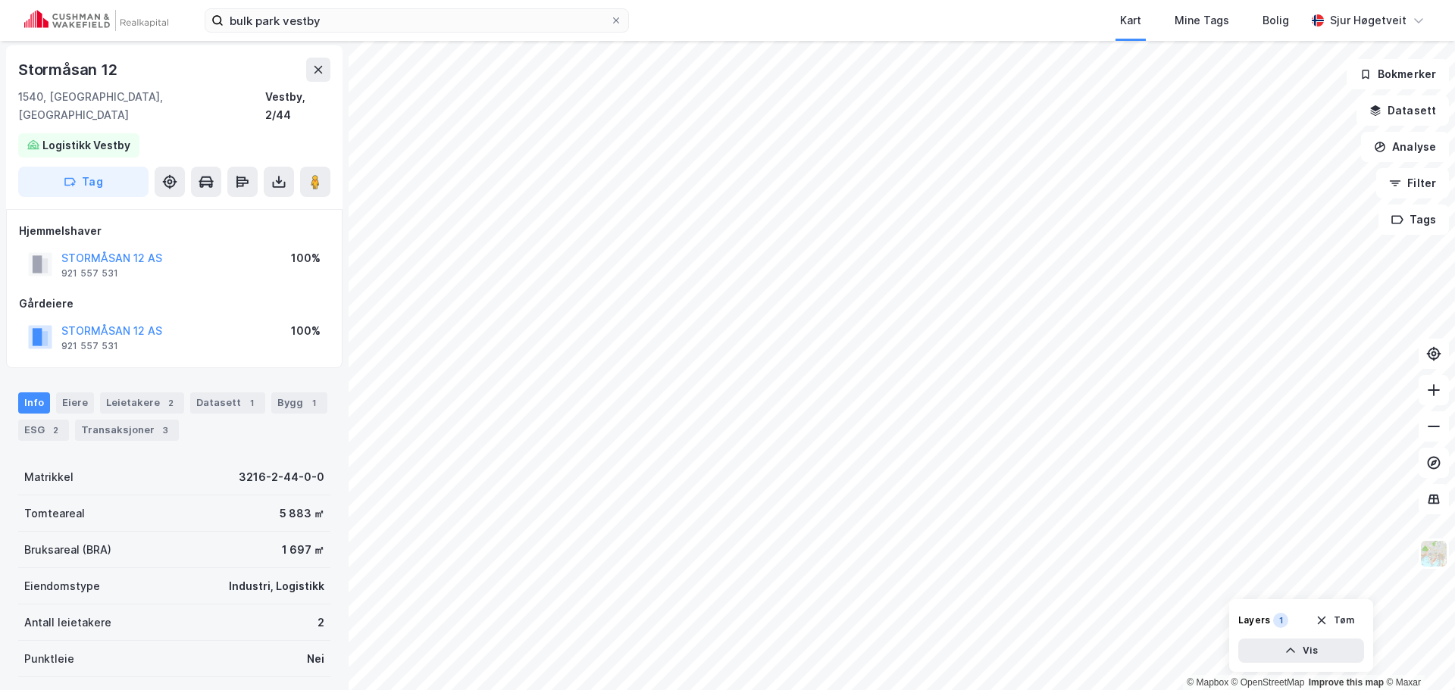
scroll to position [2, 0]
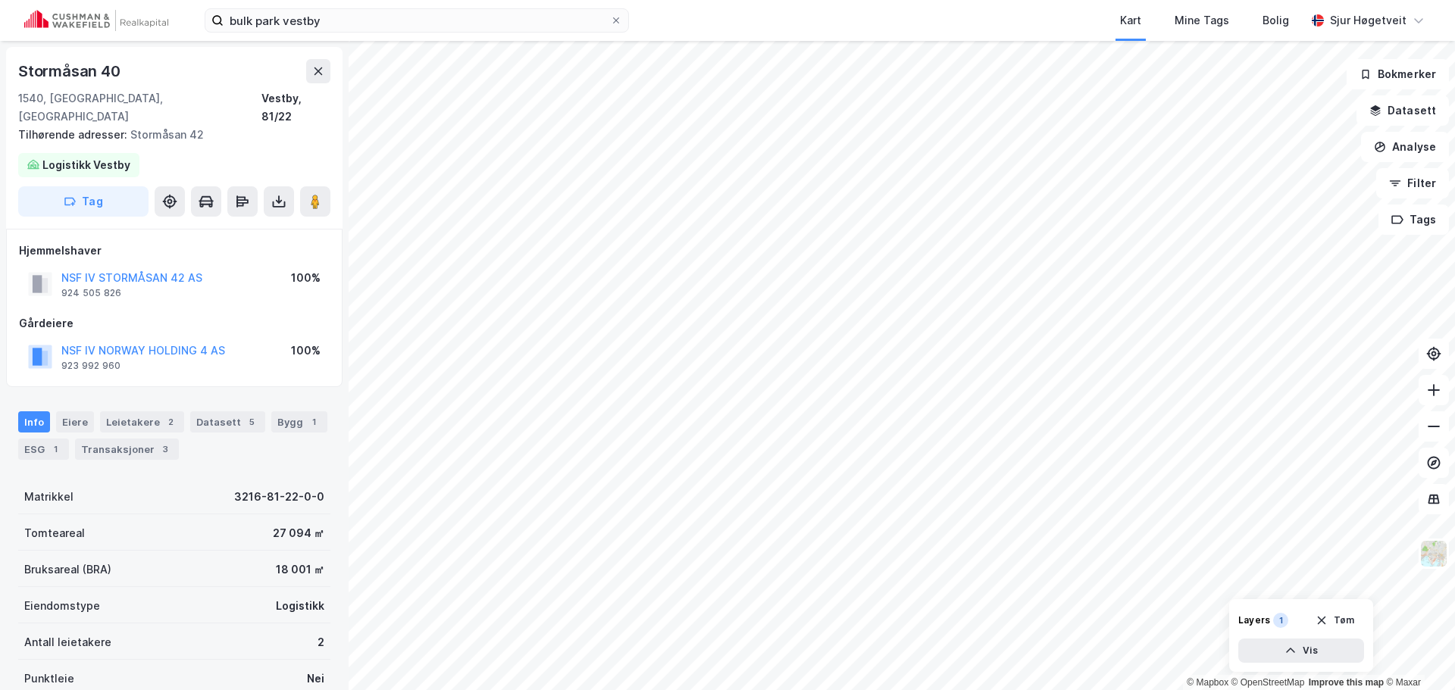
scroll to position [2, 0]
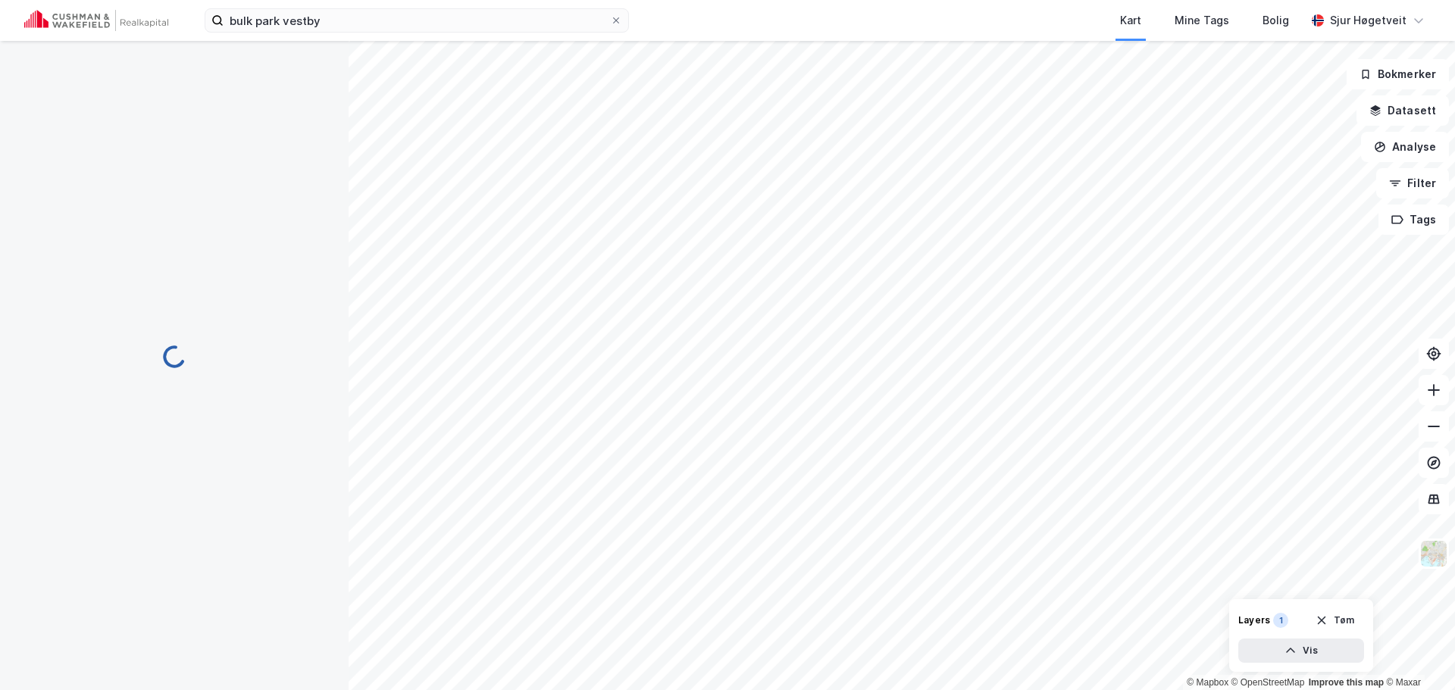
scroll to position [2, 0]
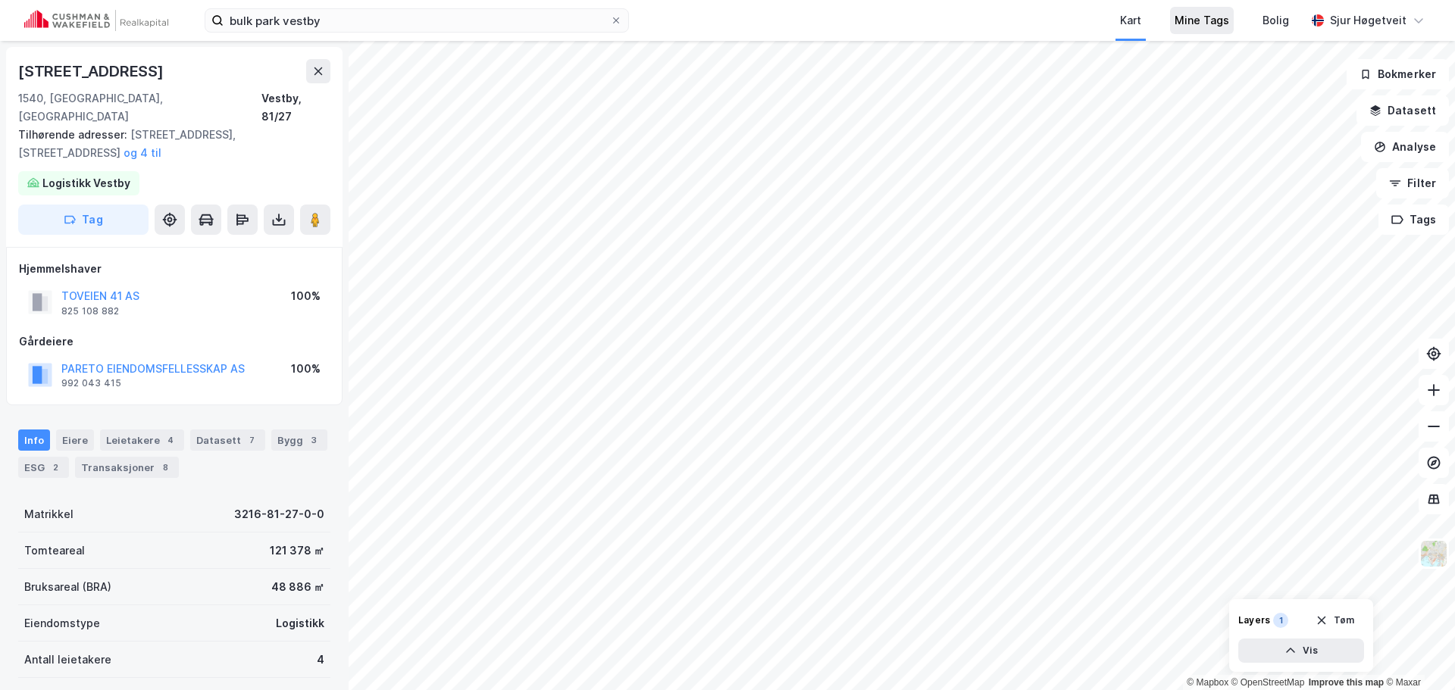
click at [1206, 20] on div "Mine Tags" at bounding box center [1201, 20] width 55 height 18
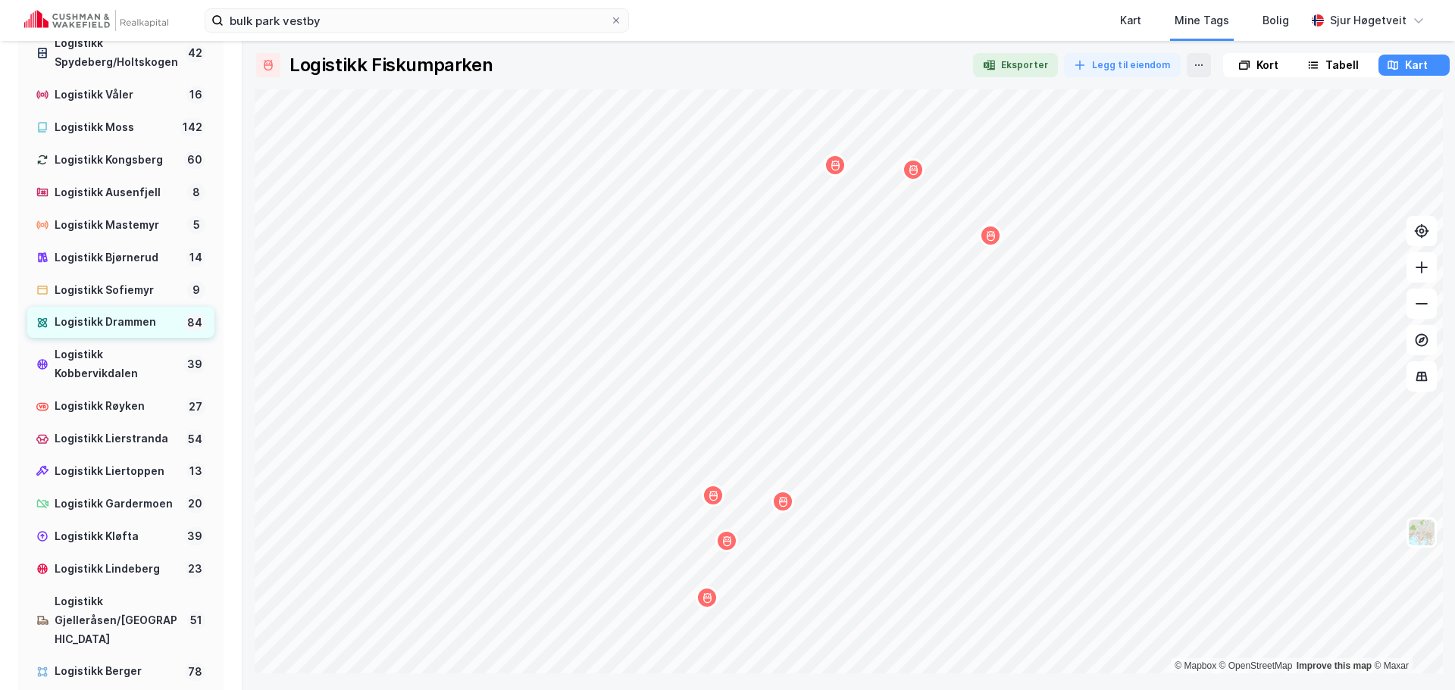
scroll to position [758, 0]
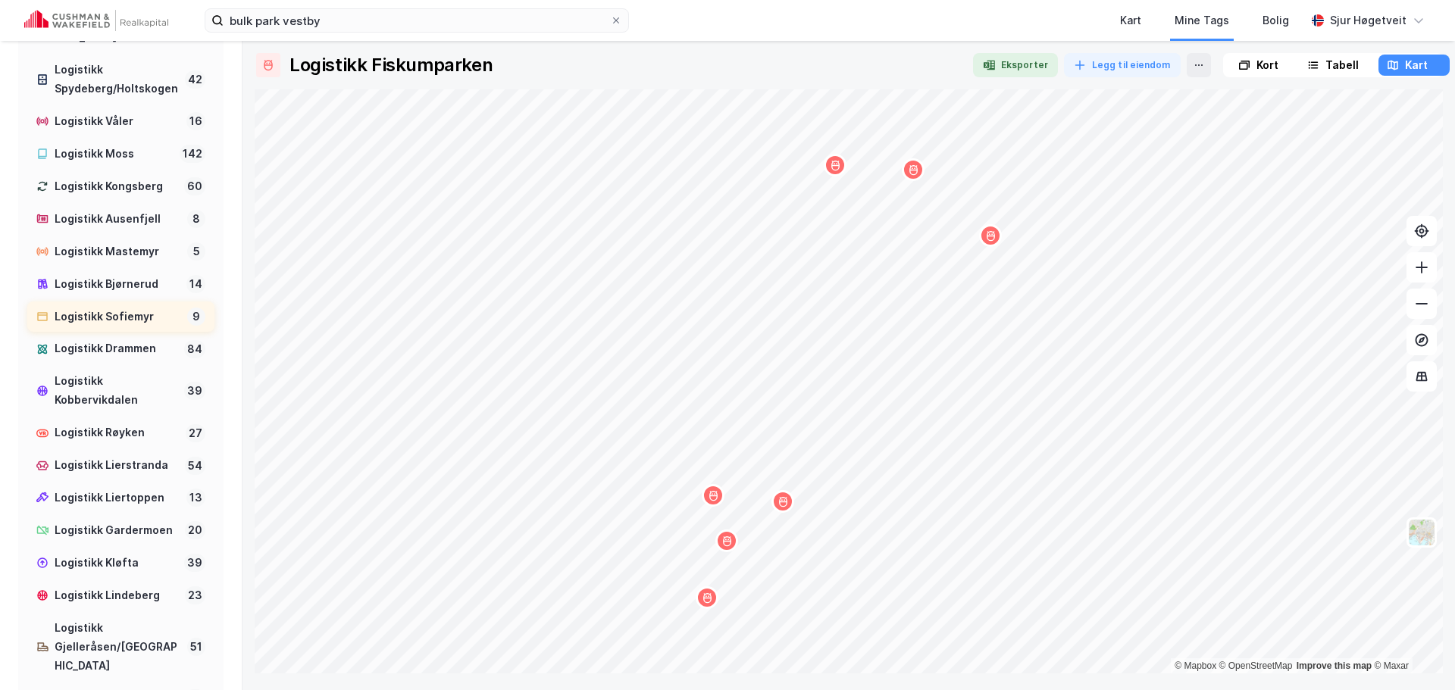
click at [129, 327] on div "Logistikk Sofiemyr" at bounding box center [118, 317] width 127 height 19
